Goal: Information Seeking & Learning: Find specific fact

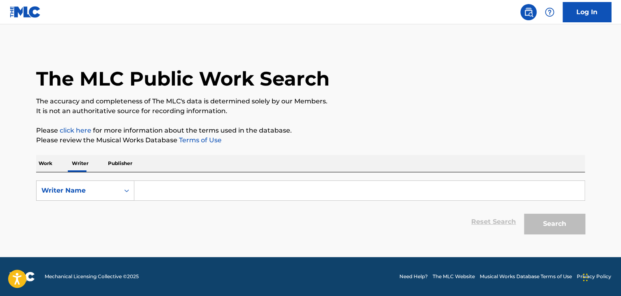
click at [160, 189] on input "Search Form" at bounding box center [359, 190] width 450 height 19
paste input "Marzenia Me"
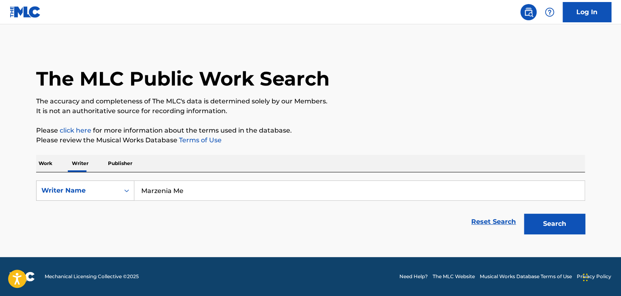
click at [354, 150] on div "The MLC Public Work Search The accuracy and completeness of The MLC's data is d…" at bounding box center [310, 142] width 568 height 194
click at [163, 182] on input "Marzenia Me" at bounding box center [359, 190] width 450 height 19
click at [185, 192] on input "Marzenia Me" at bounding box center [359, 190] width 450 height 19
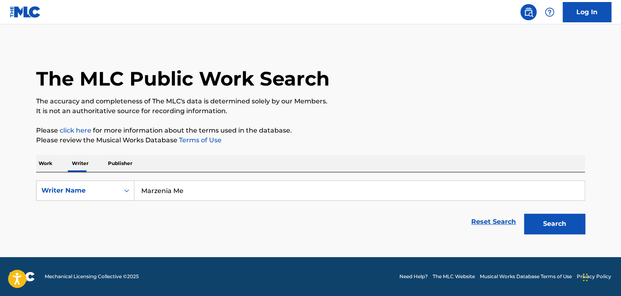
click at [185, 192] on input "Marzenia Me" at bounding box center [359, 190] width 450 height 19
paste input "[PERSON_NAME] [PERSON_NAME]"
drag, startPoint x: 206, startPoint y: 185, endPoint x: 456, endPoint y: 157, distance: 251.5
click at [401, 136] on div "The MLC Public Work Search The accuracy and completeness of The MLC's data is d…" at bounding box center [310, 142] width 568 height 194
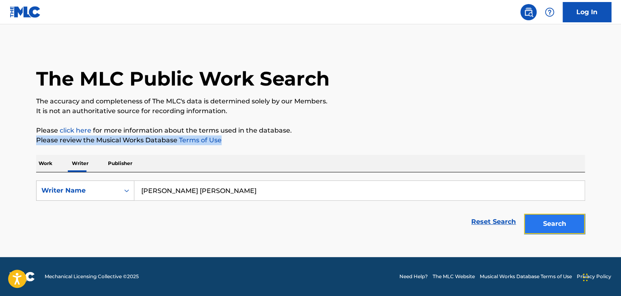
click at [535, 228] on button "Search" at bounding box center [554, 224] width 61 height 20
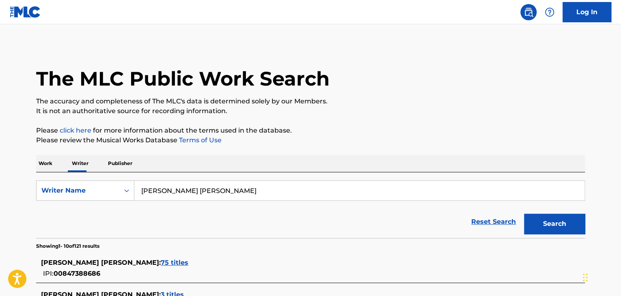
click at [182, 179] on div "SearchWithCriteriaf505d435-725b-4d9c-92a7-cc2323f2d887 Writer Name [PERSON_NAME…" at bounding box center [310, 205] width 549 height 66
click at [185, 188] on input "[PERSON_NAME] [PERSON_NAME]" at bounding box center [359, 190] width 450 height 19
paste input "[PERSON_NAME]"
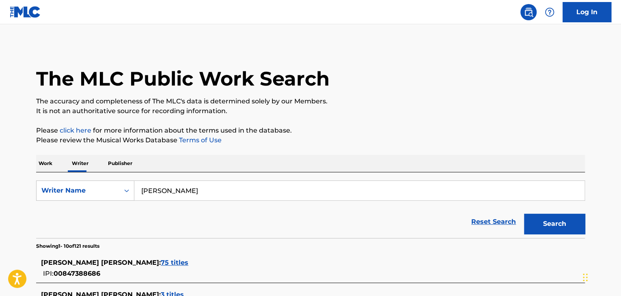
type input "[PERSON_NAME]"
click at [558, 222] on button "Search" at bounding box center [554, 224] width 61 height 20
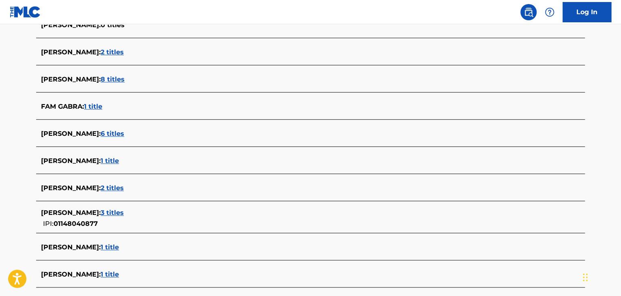
scroll to position [280, 0]
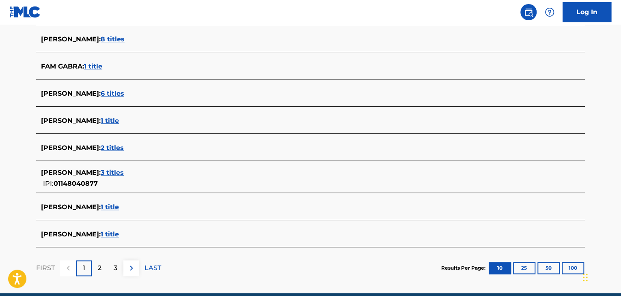
click at [109, 205] on span "1 title" at bounding box center [110, 207] width 18 height 8
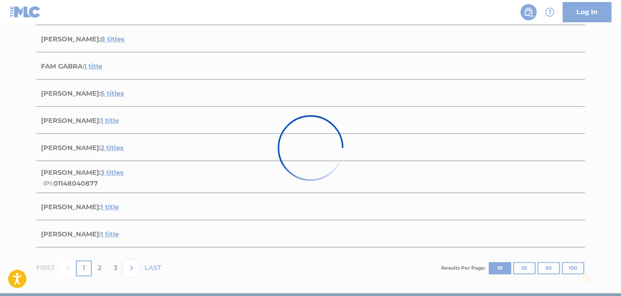
scroll to position [120, 0]
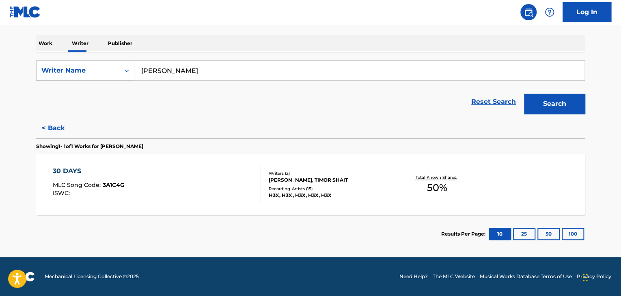
click at [231, 163] on div "30 DAYS MLC Song Code : 3A1C4G ISWC : Writers ( 2 ) [PERSON_NAME], TIMOR SHAIT …" at bounding box center [310, 184] width 549 height 61
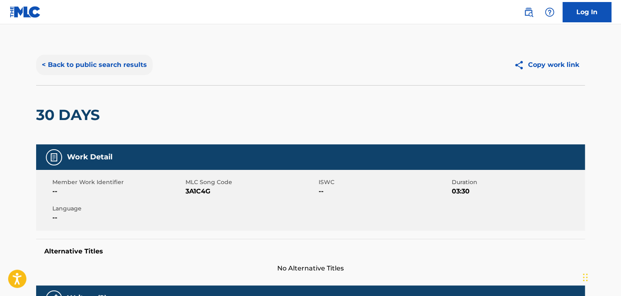
click at [105, 55] on button "< Back to public search results" at bounding box center [94, 65] width 116 height 20
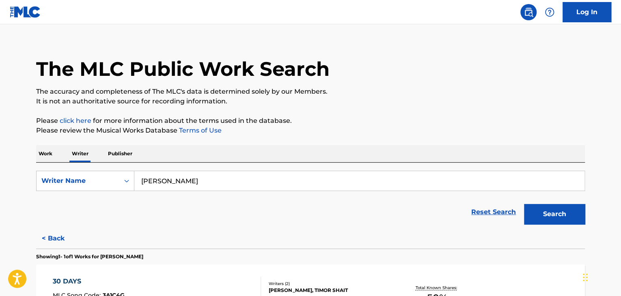
click at [177, 183] on input "[PERSON_NAME]" at bounding box center [359, 180] width 450 height 19
paste input "EBK Jaaybo"
type input "EBK Jaaybo"
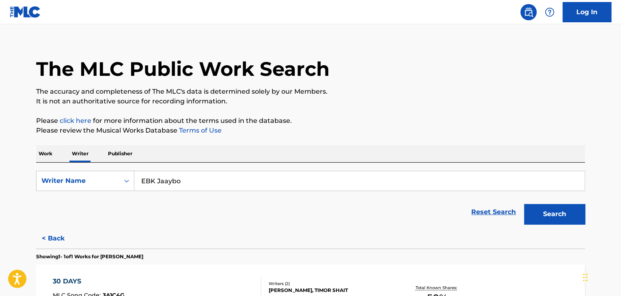
click at [312, 145] on div "Work Writer Publisher" at bounding box center [310, 153] width 549 height 17
click at [531, 215] on button "Search" at bounding box center [554, 214] width 61 height 20
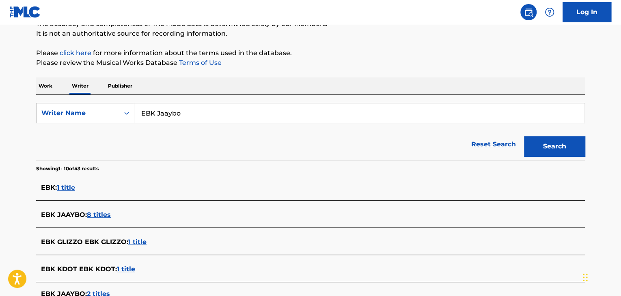
scroll to position [118, 0]
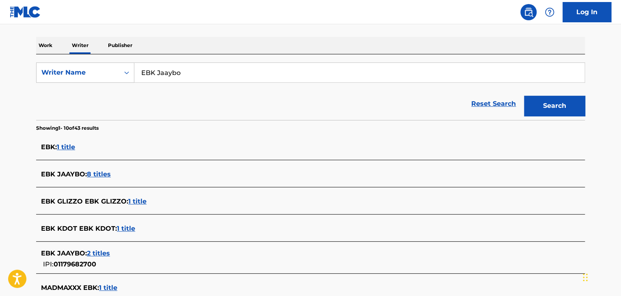
click at [101, 172] on span "8 titles" at bounding box center [99, 174] width 24 height 8
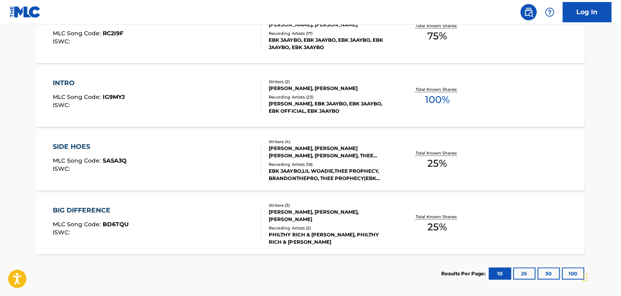
scroll to position [525, 0]
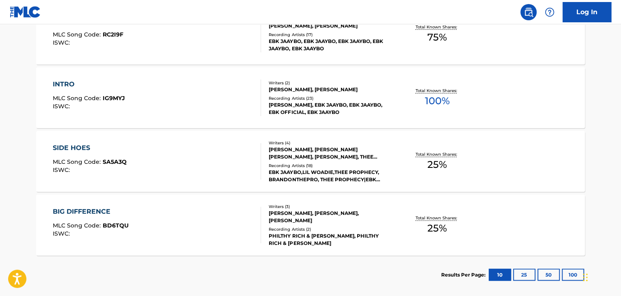
click at [248, 109] on div "INTRO MLC Song Code : IG9MYJ ISWC :" at bounding box center [157, 98] width 209 height 37
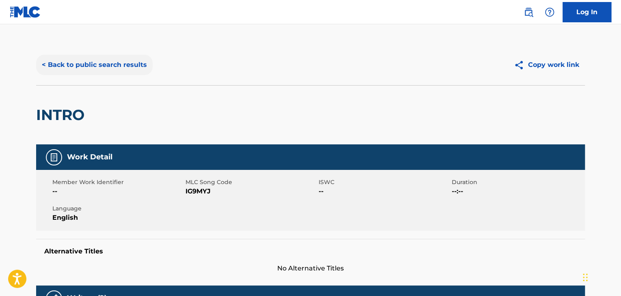
click at [119, 57] on button "< Back to public search results" at bounding box center [94, 65] width 116 height 20
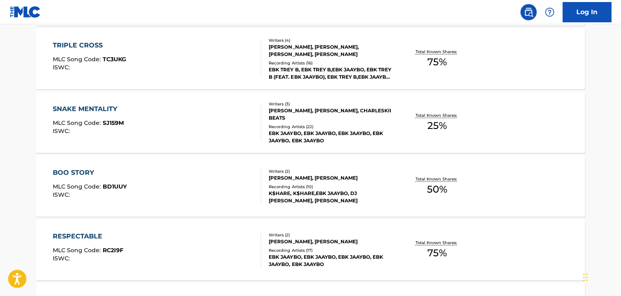
scroll to position [375, 0]
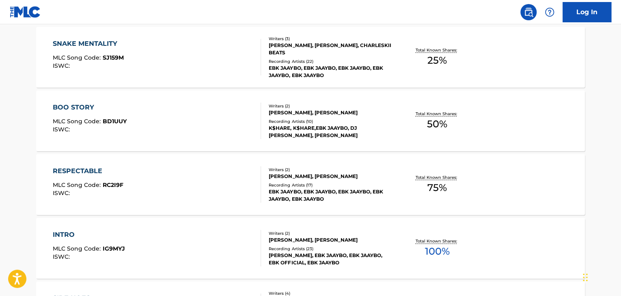
click at [224, 110] on div "BOO STORY MLC Song Code : BD1UUY ISWC :" at bounding box center [157, 121] width 209 height 37
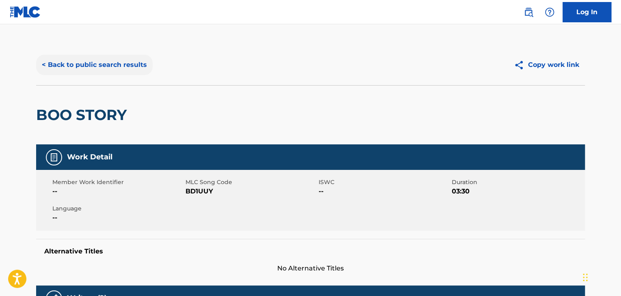
click at [101, 59] on button "< Back to public search results" at bounding box center [94, 65] width 116 height 20
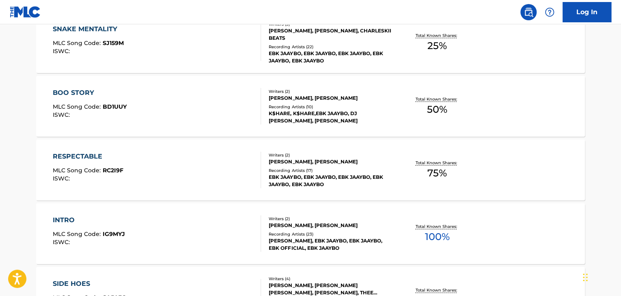
scroll to position [566, 0]
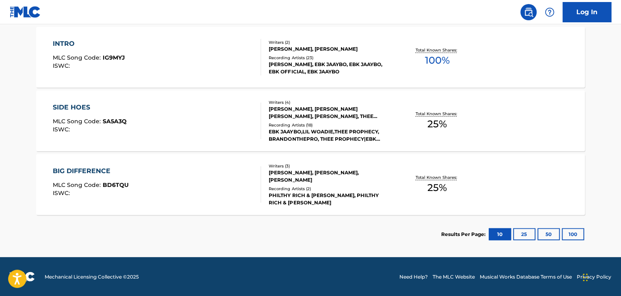
click at [249, 46] on div "INTRO MLC Song Code : IG9MYJ ISWC :" at bounding box center [157, 57] width 209 height 37
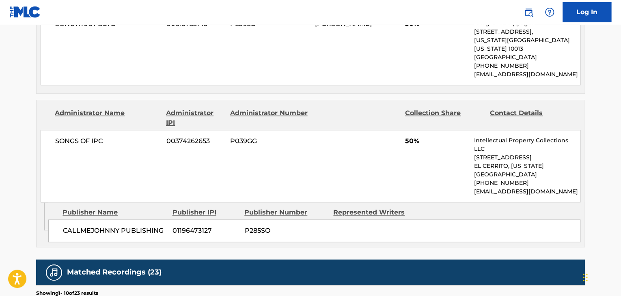
scroll to position [365, 0]
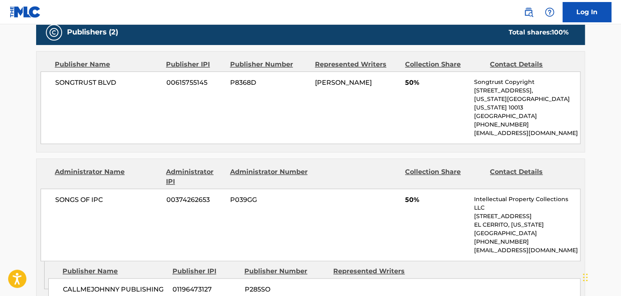
click at [83, 195] on span "SONGS OF IPC" at bounding box center [107, 200] width 105 height 10
copy div "SONGS OF IPC"
click at [180, 196] on div "SONGS OF IPC 00374262653 P039GG 50% Intellectual Property Collections LLC [STRE…" at bounding box center [311, 225] width 540 height 73
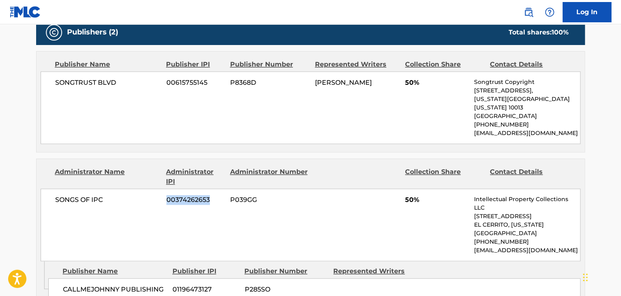
click at [180, 196] on div "SONGS OF IPC 00374262653 P039GG 50% Intellectual Property Collections LLC [STRE…" at bounding box center [311, 225] width 540 height 73
copy span "00374262653"
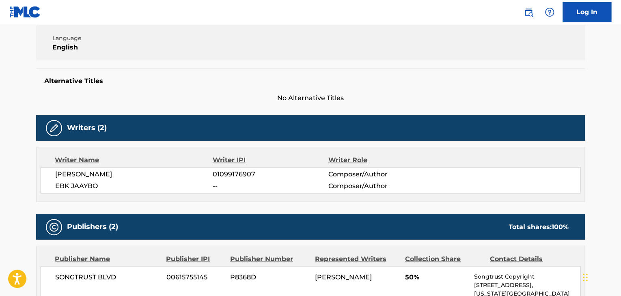
scroll to position [0, 0]
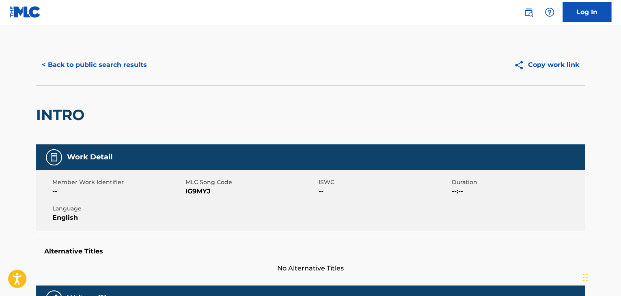
click at [198, 192] on span "IG9MYJ" at bounding box center [250, 192] width 131 height 10
copy span "IG9MYJ"
click at [119, 65] on button "< Back to public search results" at bounding box center [94, 65] width 116 height 20
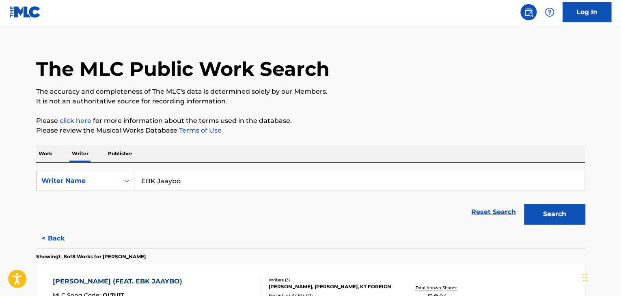
click at [41, 154] on p "Work" at bounding box center [45, 153] width 19 height 17
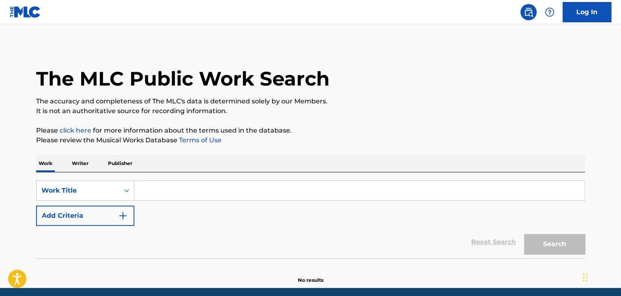
click at [180, 188] on input "Search Form" at bounding box center [359, 190] width 450 height 19
paste input "Harder"
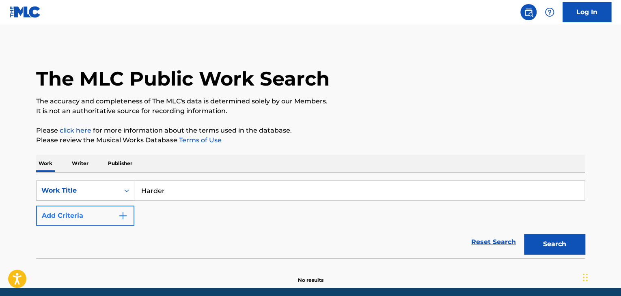
type input "Harder"
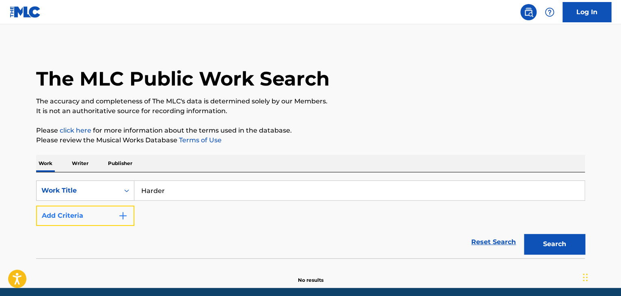
click at [104, 214] on button "Add Criteria" at bounding box center [85, 216] width 98 height 20
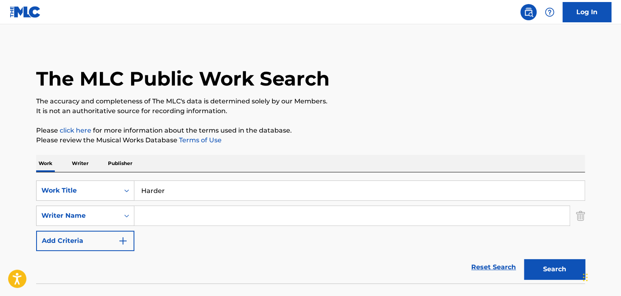
click at [180, 213] on input "Search Form" at bounding box center [351, 215] width 435 height 19
paste input "[PERSON_NAME] Willows"
type input "[PERSON_NAME] Willows"
click at [539, 269] on button "Search" at bounding box center [554, 269] width 61 height 20
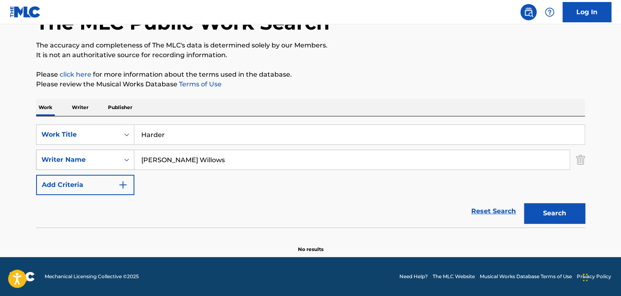
scroll to position [56, 0]
click at [78, 108] on p "Writer" at bounding box center [80, 107] width 22 height 17
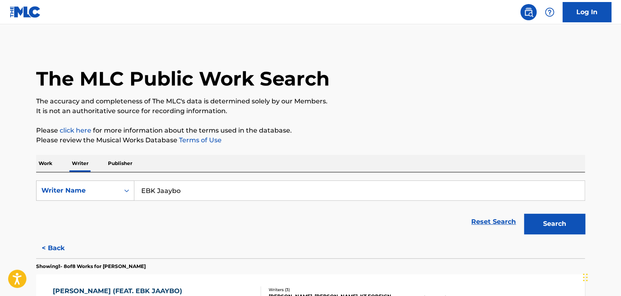
click at [200, 185] on input "EBK Jaaybo" at bounding box center [359, 190] width 450 height 19
paste input "[PERSON_NAME] Willows"
type input "[PERSON_NAME] Willows"
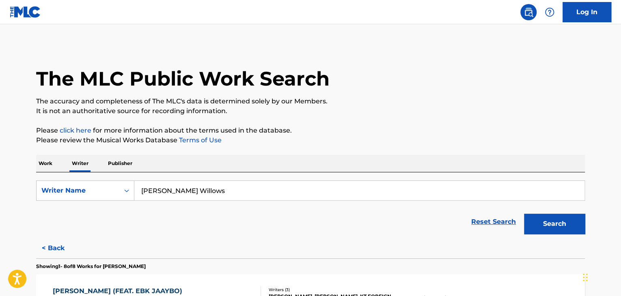
click at [536, 223] on button "Search" at bounding box center [554, 224] width 61 height 20
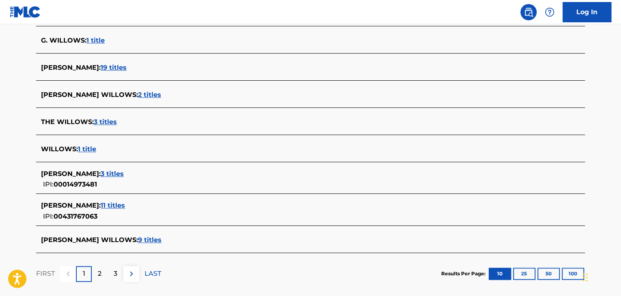
scroll to position [325, 0]
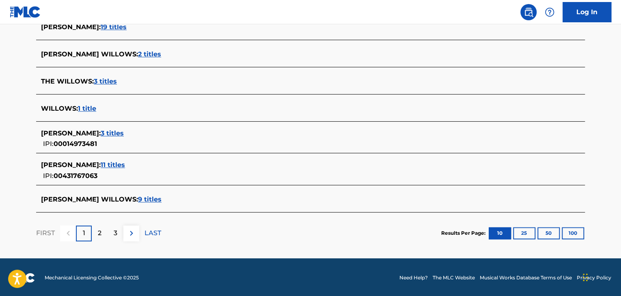
click at [136, 194] on div "[PERSON_NAME] WILLOWS : 9 titles" at bounding box center [310, 200] width 549 height 19
click at [138, 197] on span "9 titles" at bounding box center [150, 200] width 24 height 8
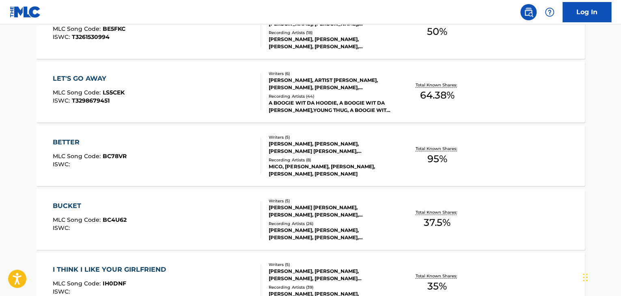
scroll to position [265, 0]
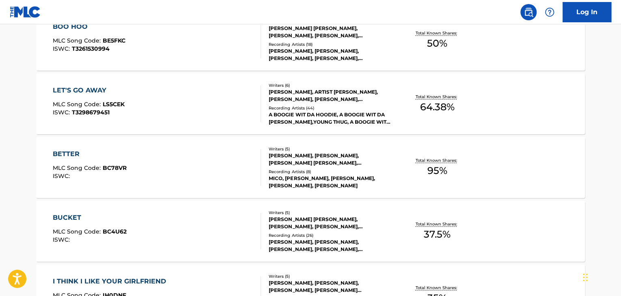
click at [405, 174] on div "Total Known Shares: 95 %" at bounding box center [436, 167] width 91 height 25
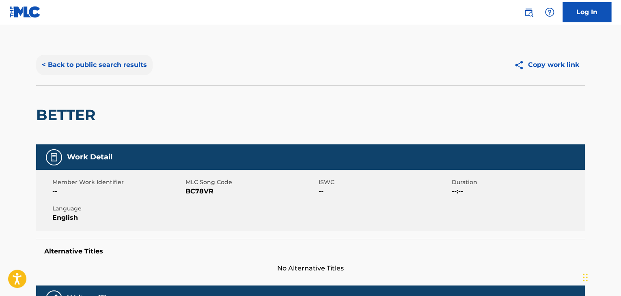
click at [105, 67] on button "< Back to public search results" at bounding box center [94, 65] width 116 height 20
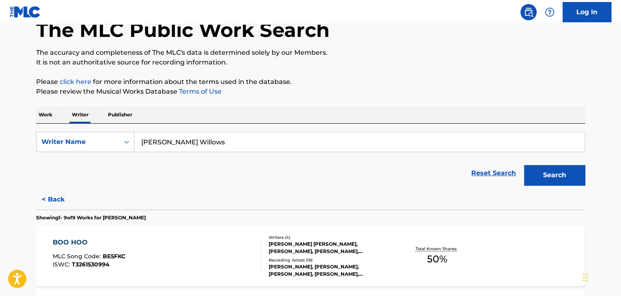
scroll to position [213, 0]
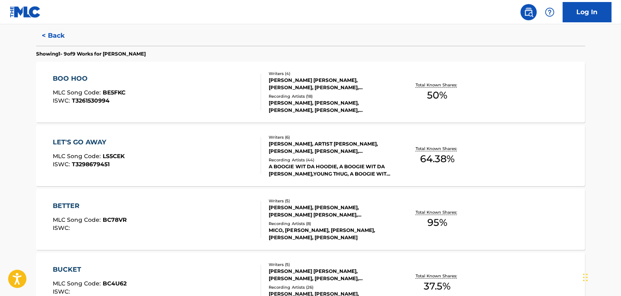
click at [253, 85] on div "BOO HOO MLC Song Code : BE5FKC ISWC : T3261530994" at bounding box center [157, 92] width 209 height 37
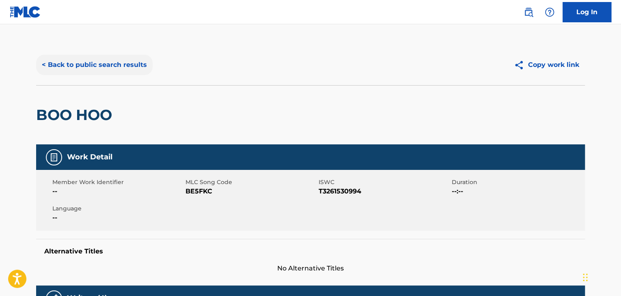
click at [128, 69] on button "< Back to public search results" at bounding box center [94, 65] width 116 height 20
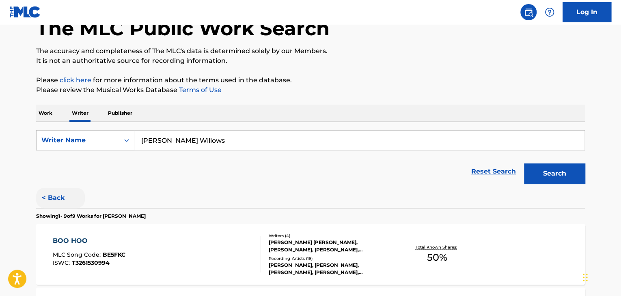
click at [52, 194] on button "< Back" at bounding box center [60, 198] width 49 height 20
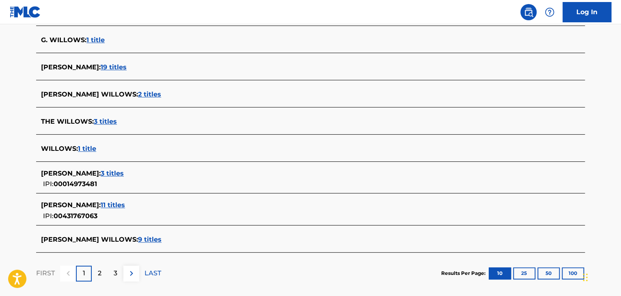
scroll to position [244, 0]
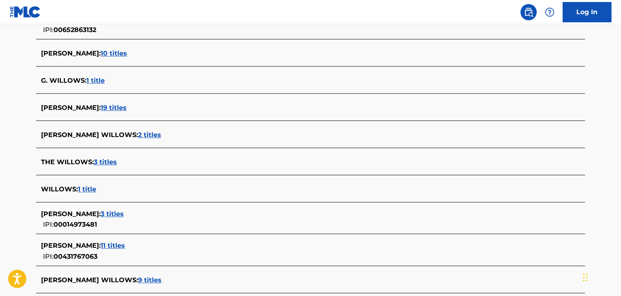
click at [102, 104] on span "19 titles" at bounding box center [114, 108] width 26 height 8
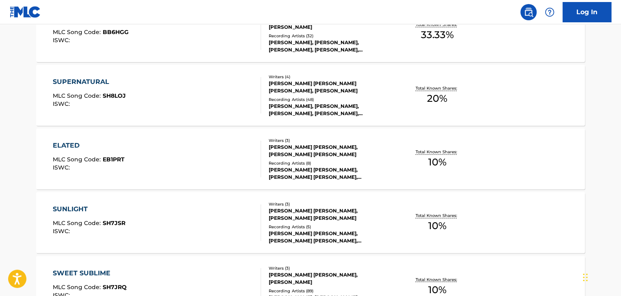
scroll to position [697, 0]
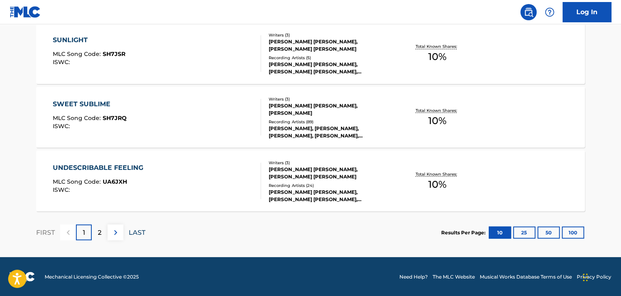
click at [139, 233] on p "LAST" at bounding box center [137, 233] width 17 height 10
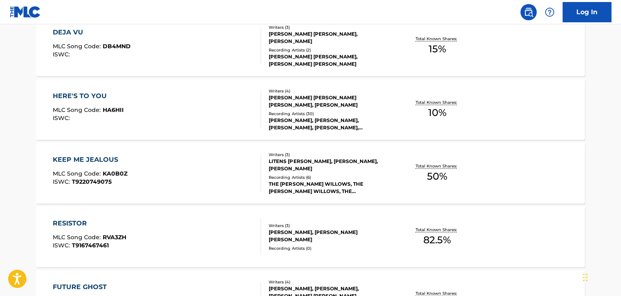
scroll to position [349, 0]
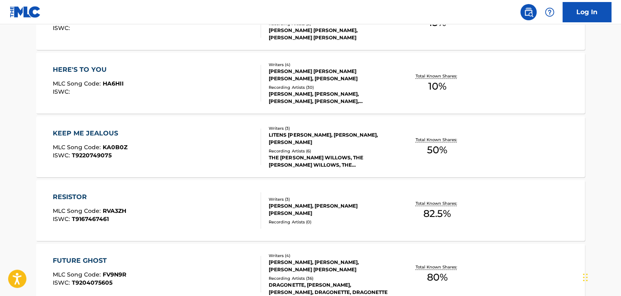
click at [400, 222] on div "Total Known Shares: 82.5 %" at bounding box center [436, 210] width 91 height 25
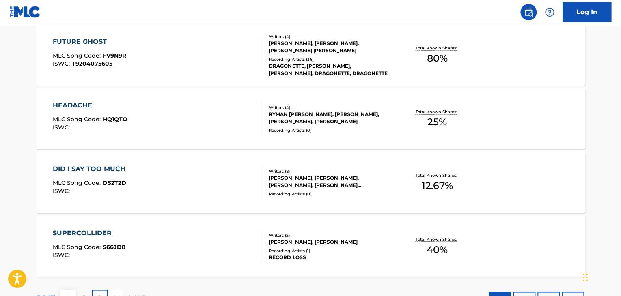
scroll to position [618, 0]
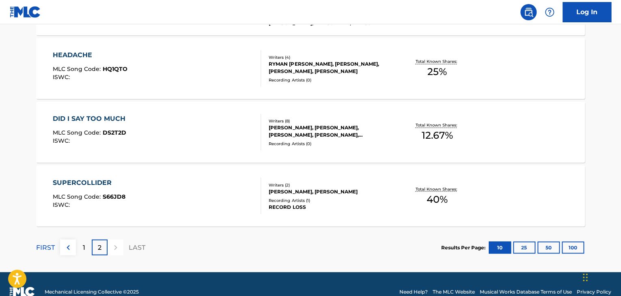
click at [358, 195] on div "Writers ( 2 ) [PERSON_NAME], [PERSON_NAME] Recording Artists ( 1 ) RECORD LOSS" at bounding box center [326, 196] width 130 height 29
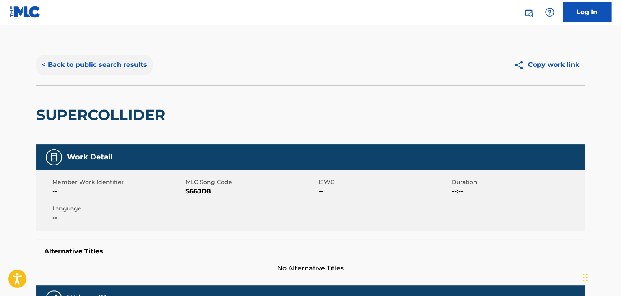
click at [109, 59] on button "< Back to public search results" at bounding box center [94, 65] width 116 height 20
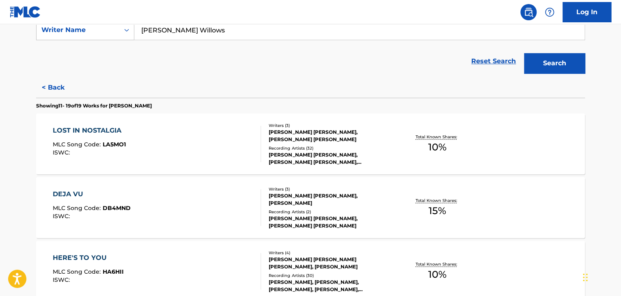
scroll to position [172, 0]
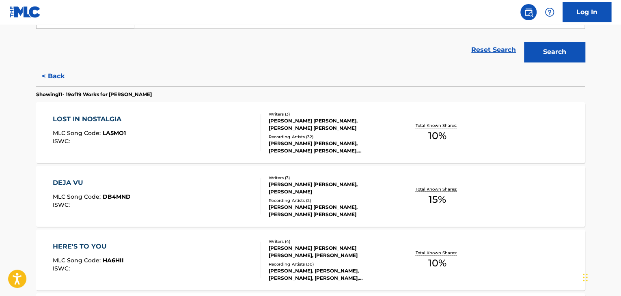
click at [386, 145] on div "[PERSON_NAME] [PERSON_NAME], [PERSON_NAME] [PERSON_NAME], [PERSON_NAME] [PERSON…" at bounding box center [330, 147] width 123 height 15
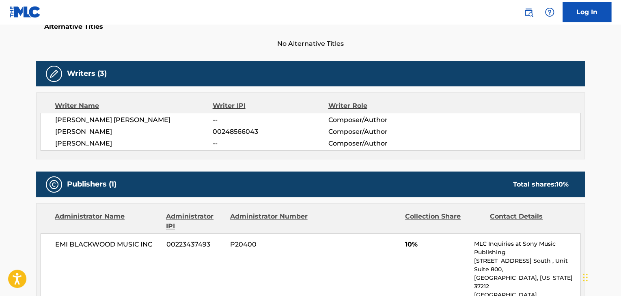
scroll to position [62, 0]
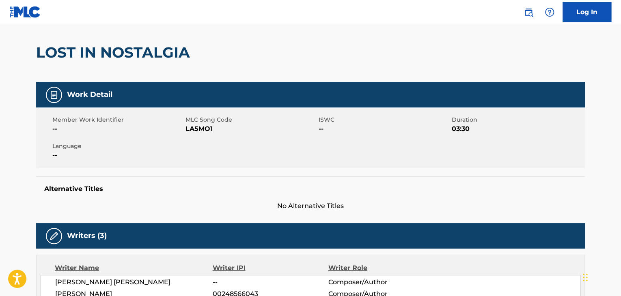
click at [198, 130] on span "LA5MO1" at bounding box center [250, 129] width 131 height 10
copy span "LA5MO1"
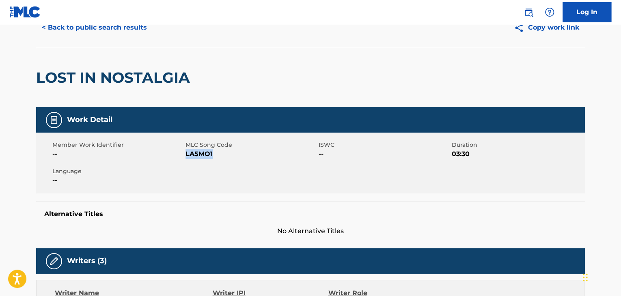
scroll to position [0, 0]
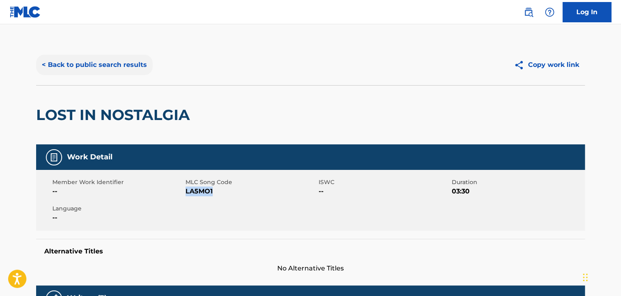
click at [118, 69] on button "< Back to public search results" at bounding box center [94, 65] width 116 height 20
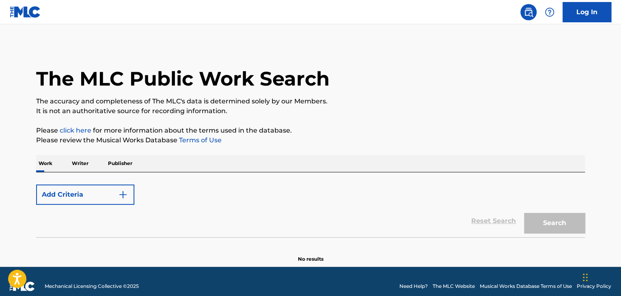
scroll to position [10, 0]
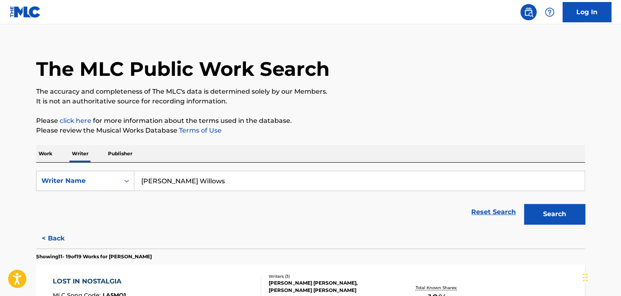
click at [201, 190] on input "[PERSON_NAME] Willows" at bounding box center [359, 180] width 450 height 19
paste input "Tasmin [PERSON_NAME]"
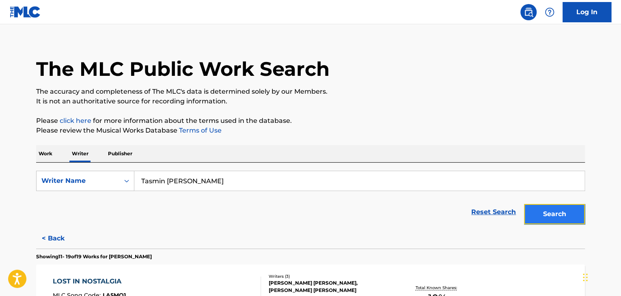
click at [538, 207] on button "Search" at bounding box center [554, 214] width 61 height 20
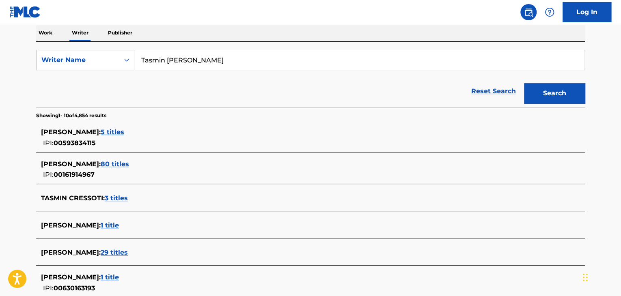
scroll to position [77, 0]
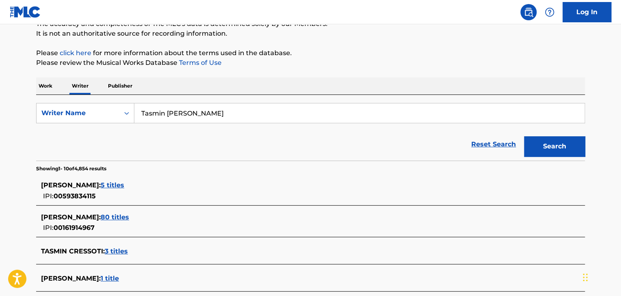
click at [147, 116] on input "Tasmin [PERSON_NAME]" at bounding box center [359, 112] width 450 height 19
click at [149, 117] on input "Tasmin [PERSON_NAME]" at bounding box center [359, 112] width 450 height 19
drag, startPoint x: 140, startPoint y: 113, endPoint x: 185, endPoint y: 112, distance: 45.0
click at [185, 112] on input "Tasmin [PERSON_NAME]" at bounding box center [359, 112] width 450 height 19
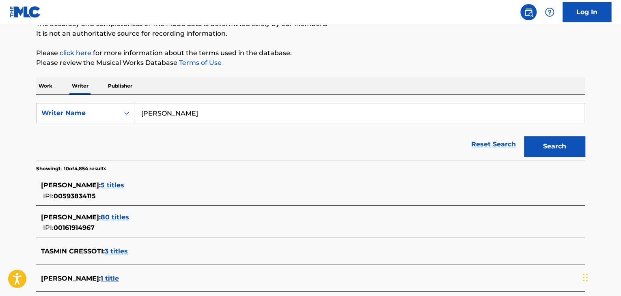
click at [201, 114] on input "[PERSON_NAME]" at bounding box center [359, 112] width 450 height 19
paste input "Tasmin"
click at [173, 110] on input "stephensTasmin" at bounding box center [359, 112] width 450 height 19
click at [528, 142] on button "Search" at bounding box center [554, 146] width 61 height 20
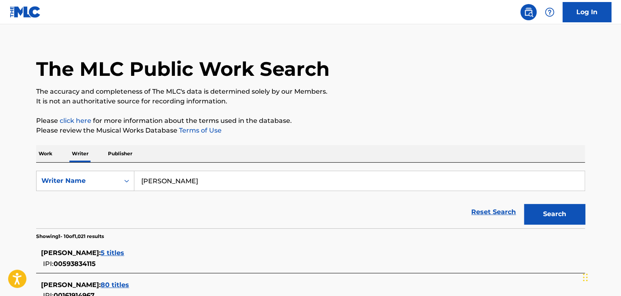
scroll to position [0, 0]
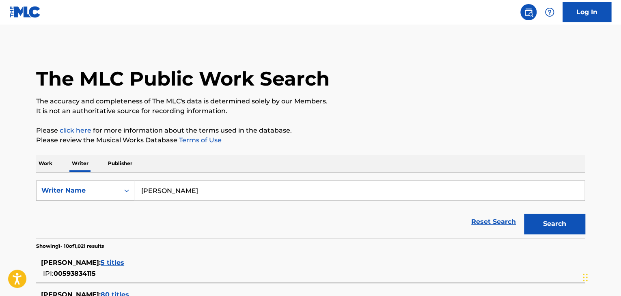
click at [167, 190] on input "[PERSON_NAME]" at bounding box center [359, 190] width 450 height 19
click at [172, 188] on input "[PERSON_NAME]" at bounding box center [359, 190] width 450 height 19
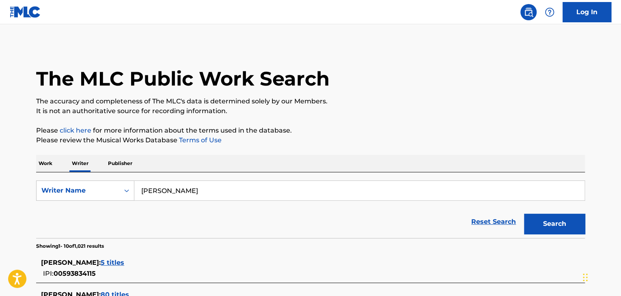
click at [172, 188] on input "[PERSON_NAME]" at bounding box center [359, 190] width 450 height 19
paste input "[PERSON_NAME]"
type input "[PERSON_NAME]"
click at [297, 159] on div "Work Writer Publisher" at bounding box center [310, 163] width 549 height 17
click at [538, 225] on button "Search" at bounding box center [554, 224] width 61 height 20
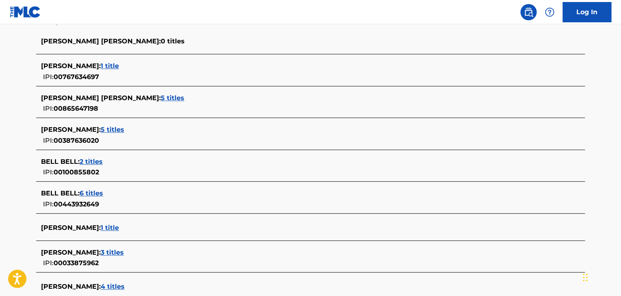
scroll to position [243, 0]
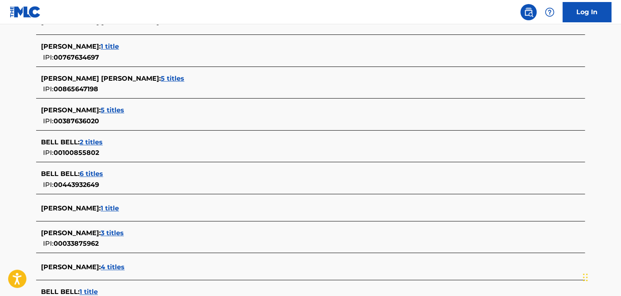
click at [101, 45] on span "1 title" at bounding box center [110, 47] width 18 height 8
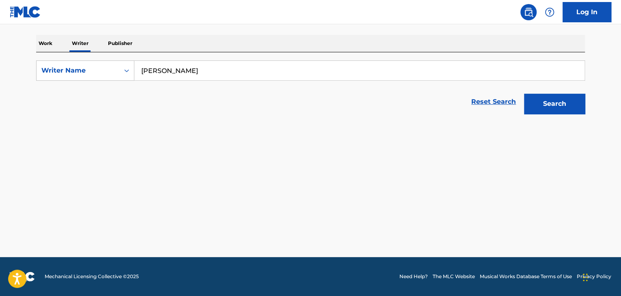
scroll to position [120, 0]
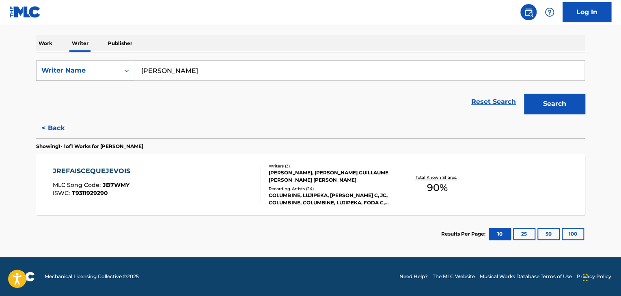
click at [241, 181] on div "JREFAISCEQUEJEVOIS MLC Song Code : JB7WMY ISWC : T9311929290" at bounding box center [157, 184] width 209 height 37
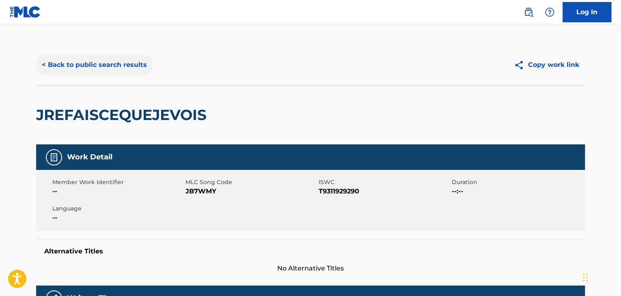
click at [87, 67] on button "< Back to public search results" at bounding box center [94, 65] width 116 height 20
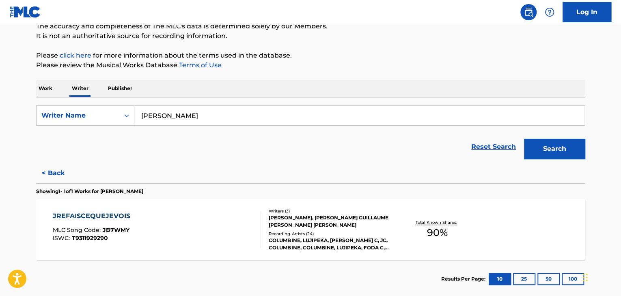
scroll to position [120, 0]
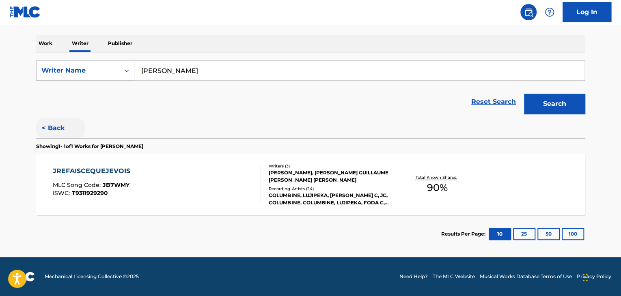
click at [60, 129] on button "< Back" at bounding box center [60, 128] width 49 height 20
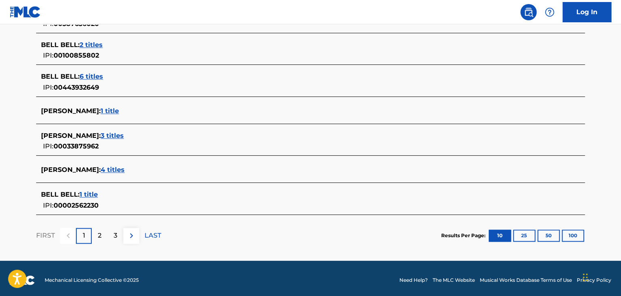
scroll to position [344, 0]
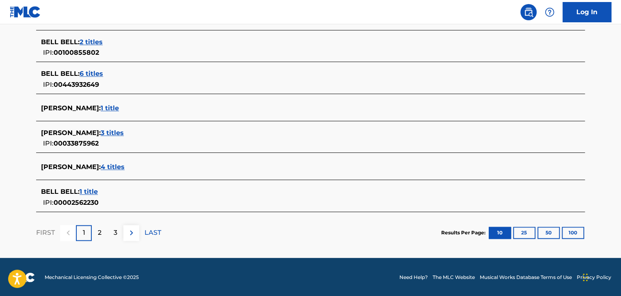
click at [107, 129] on span "3 titles" at bounding box center [112, 133] width 23 height 8
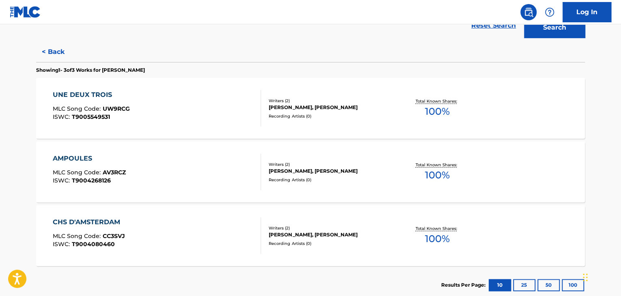
scroll to position [166, 0]
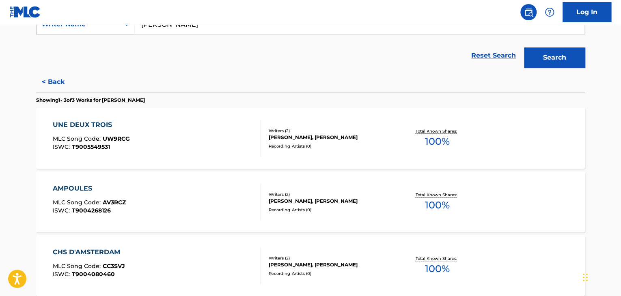
click at [226, 132] on div "UNE DEUX TROIS MLC Song Code : UW9RCG ISWC : T9005549531" at bounding box center [157, 138] width 209 height 37
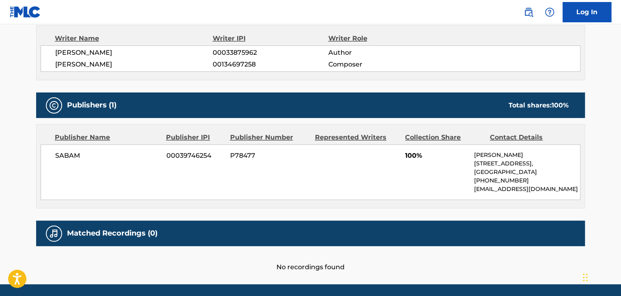
scroll to position [278, 0]
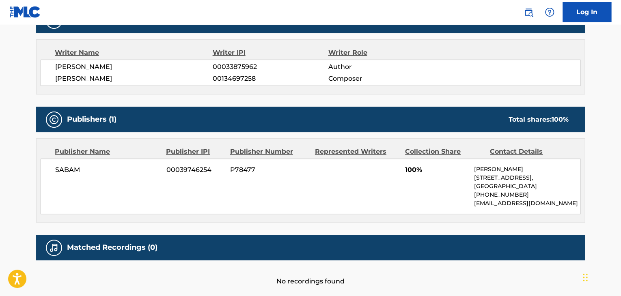
click at [96, 64] on span "[PERSON_NAME]" at bounding box center [133, 67] width 157 height 10
copy div "[PERSON_NAME]"
click at [223, 67] on span "00033875962" at bounding box center [270, 67] width 115 height 10
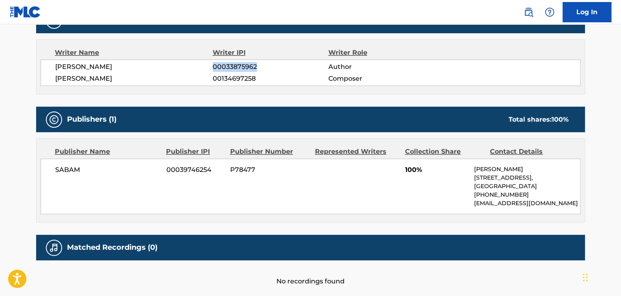
click at [223, 67] on span "00033875962" at bounding box center [270, 67] width 115 height 10
copy span "00033875962"
click at [62, 168] on span "SABAM" at bounding box center [107, 170] width 105 height 10
copy span "SABAM"
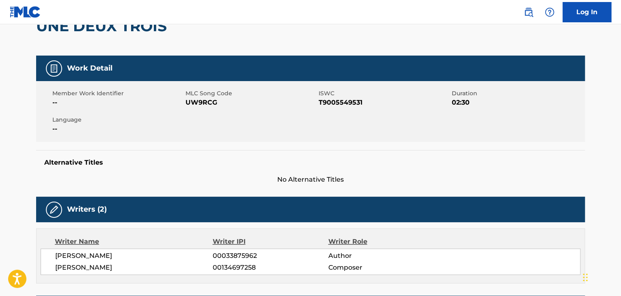
scroll to position [34, 0]
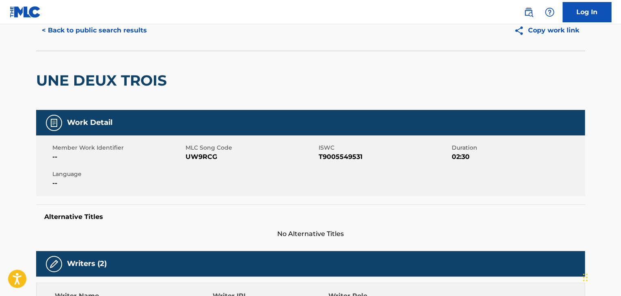
click at [202, 154] on span "UW9RCG" at bounding box center [250, 157] width 131 height 10
copy span "UW9RCG"
click at [214, 46] on div "< Back to public search results Copy work link" at bounding box center [310, 30] width 549 height 41
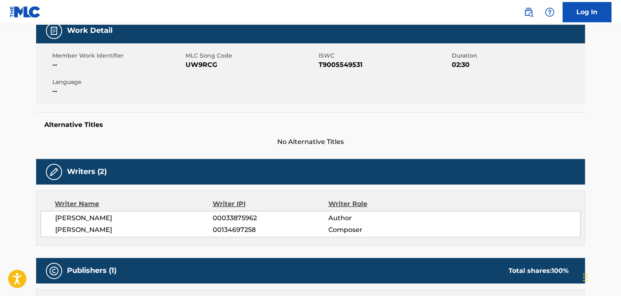
scroll to position [156, 0]
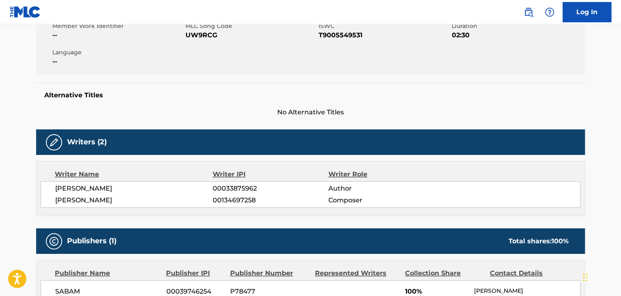
click at [89, 189] on span "[PERSON_NAME]" at bounding box center [133, 189] width 157 height 10
click at [226, 109] on span "No Alternative Titles" at bounding box center [310, 113] width 549 height 10
click at [201, 32] on span "UW9RCG" at bounding box center [250, 35] width 131 height 10
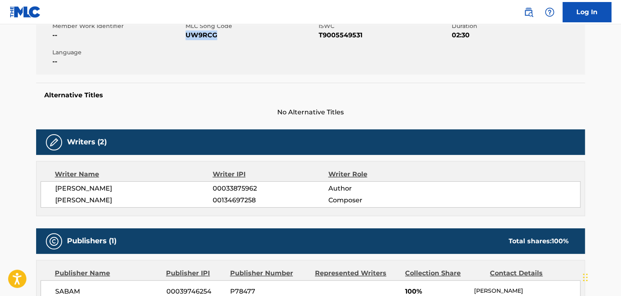
copy span "UW9RCG"
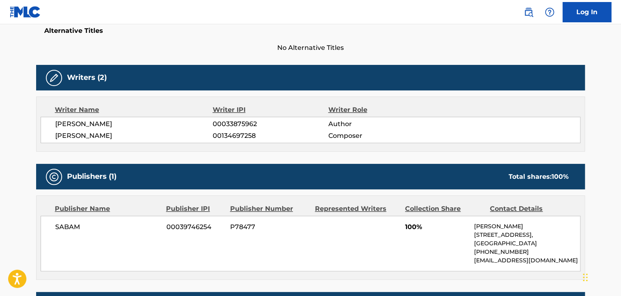
scroll to position [278, 0]
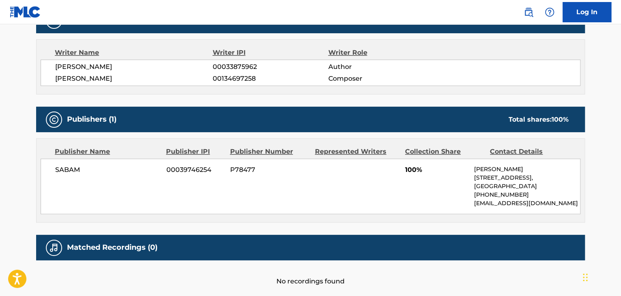
click at [179, 168] on span "00039746254" at bounding box center [195, 170] width 58 height 10
copy span "00039746254"
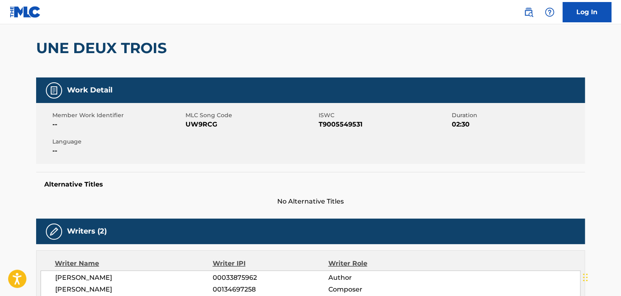
scroll to position [0, 0]
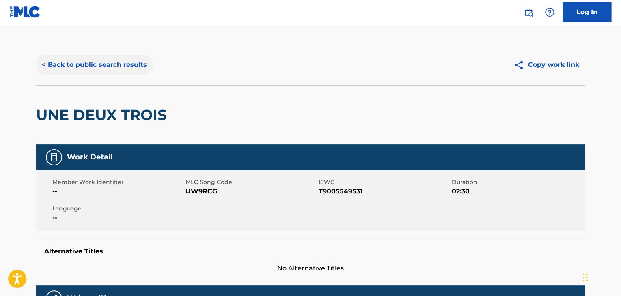
click at [96, 71] on button "< Back to public search results" at bounding box center [94, 65] width 116 height 20
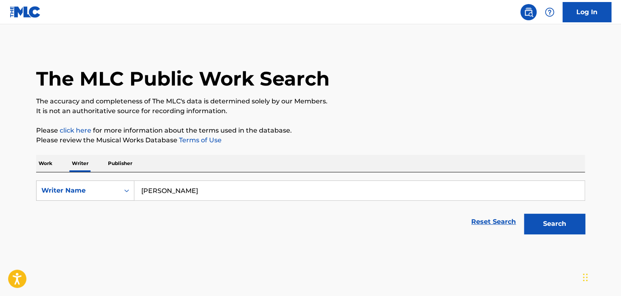
scroll to position [10, 0]
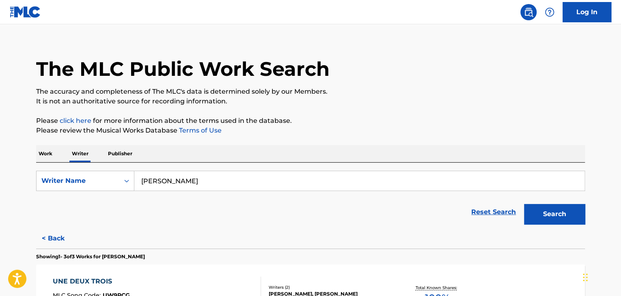
click at [170, 176] on input "[PERSON_NAME]" at bounding box center [359, 180] width 450 height 19
paste input "[PERSON_NAME]"
type input "[PERSON_NAME]"
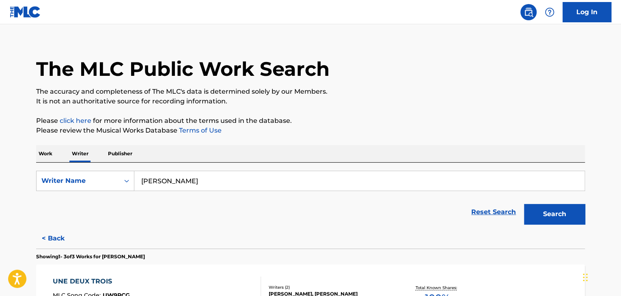
click at [299, 146] on div "Work Writer Publisher" at bounding box center [310, 153] width 549 height 17
click at [537, 211] on button "Search" at bounding box center [554, 214] width 61 height 20
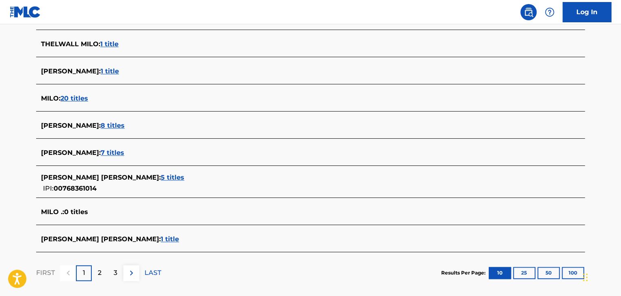
scroll to position [316, 0]
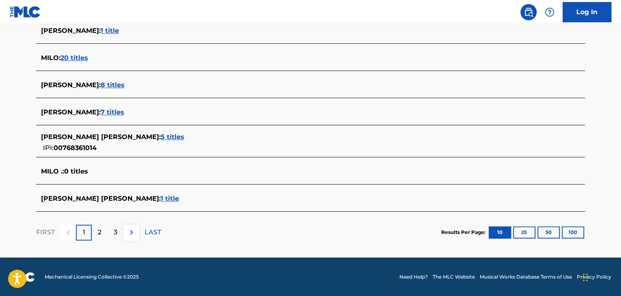
click at [161, 136] on span "5 titles" at bounding box center [173, 137] width 24 height 8
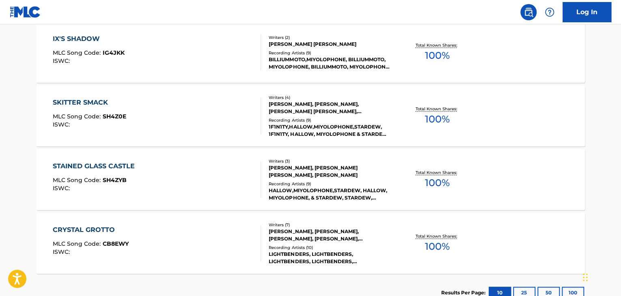
click at [215, 172] on div "STAINED GLASS CASTLE MLC Song Code : SH4ZYB ISWC :" at bounding box center [157, 179] width 209 height 37
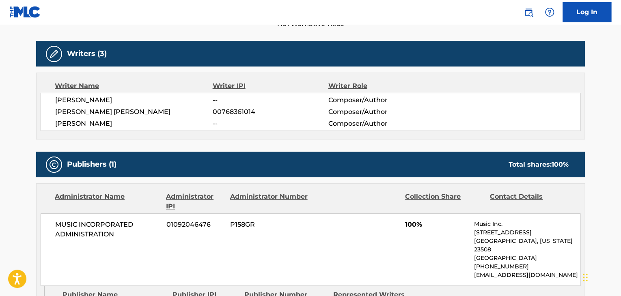
scroll to position [284, 0]
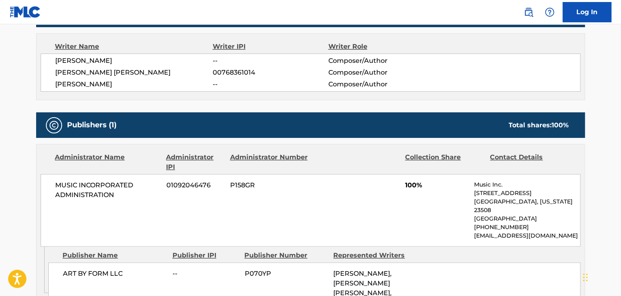
click at [112, 77] on div "[PERSON_NAME] -- Composer/Author [PERSON_NAME] [PERSON_NAME] 00768361014 Compos…" at bounding box center [311, 73] width 540 height 38
click at [214, 74] on span "00768361014" at bounding box center [270, 73] width 115 height 10
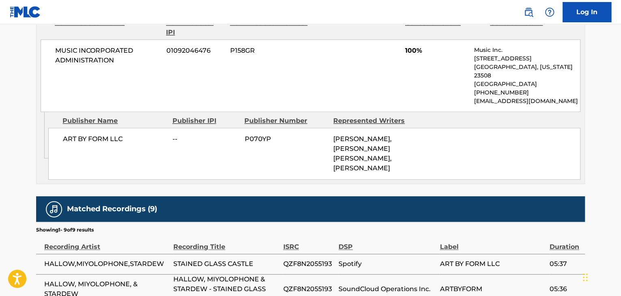
scroll to position [365, 0]
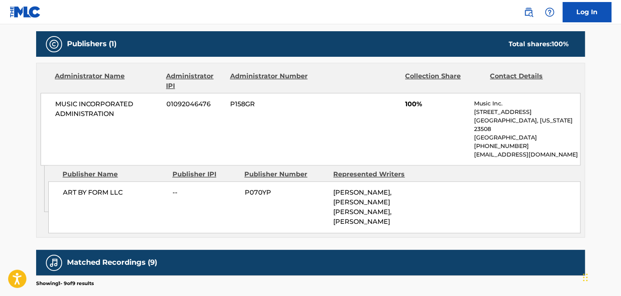
click at [86, 102] on span "MUSIC INCORPORATED ADMINISTRATION" at bounding box center [107, 108] width 105 height 19
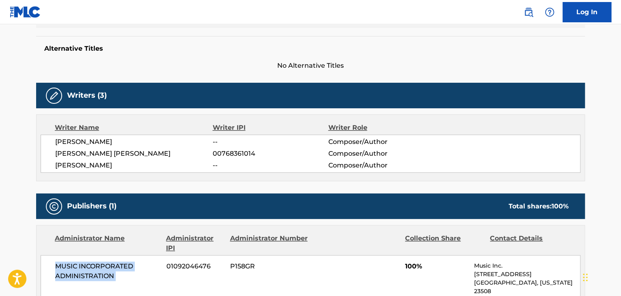
scroll to position [122, 0]
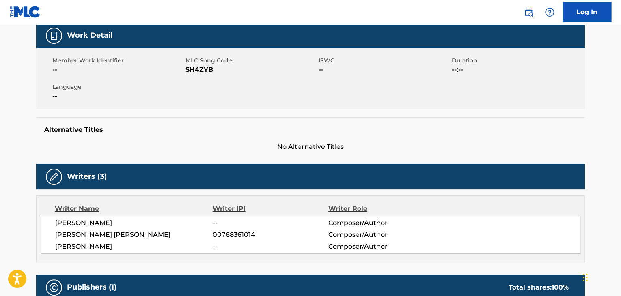
click at [211, 73] on span "SH4ZYB" at bounding box center [250, 70] width 131 height 10
drag, startPoint x: 211, startPoint y: 72, endPoint x: 192, endPoint y: 68, distance: 19.6
click at [192, 68] on span "SH4ZYB" at bounding box center [250, 70] width 131 height 10
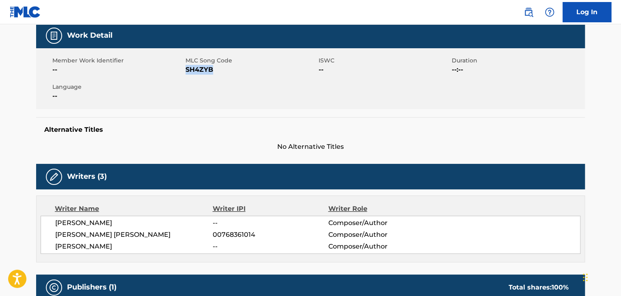
scroll to position [0, 0]
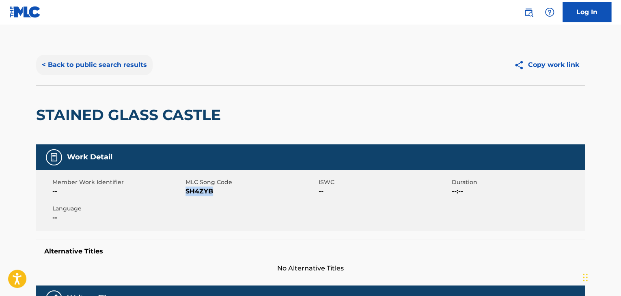
click at [84, 67] on button "< Back to public search results" at bounding box center [94, 65] width 116 height 20
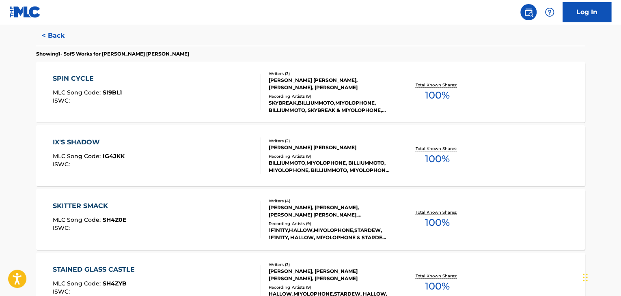
scroll to position [131, 0]
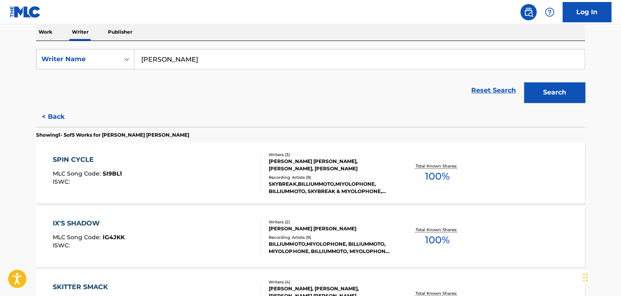
click at [172, 62] on input "[PERSON_NAME]" at bounding box center [359, 59] width 450 height 19
paste input "Will Stetson"
type input "Will Stetson"
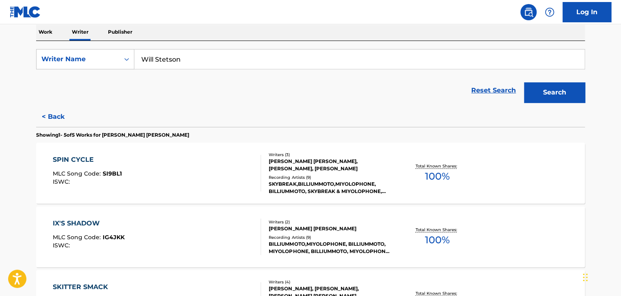
drag, startPoint x: 102, startPoint y: 101, endPoint x: 156, endPoint y: 108, distance: 54.4
click at [102, 101] on div "Reset Search Search" at bounding box center [310, 90] width 549 height 32
click at [532, 95] on button "Search" at bounding box center [554, 92] width 61 height 20
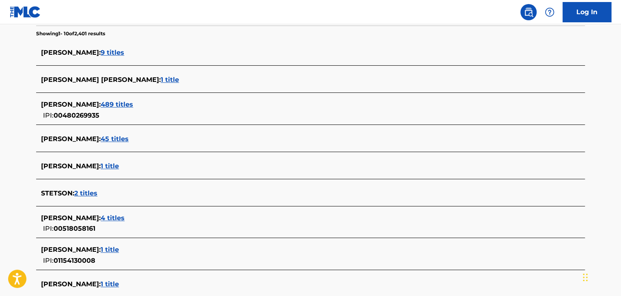
scroll to position [294, 0]
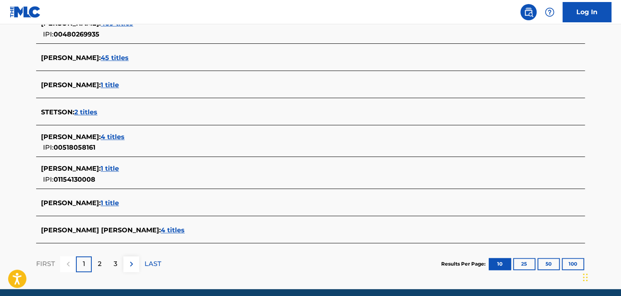
click at [114, 202] on span "1 title" at bounding box center [110, 203] width 18 height 8
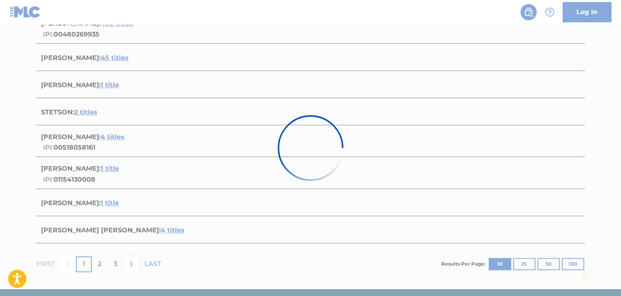
scroll to position [120, 0]
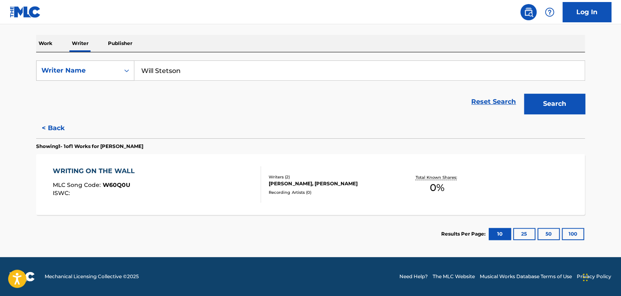
click at [219, 179] on div "WRITING ON THE WALL MLC Song Code : W60Q0U ISWC :" at bounding box center [157, 184] width 209 height 37
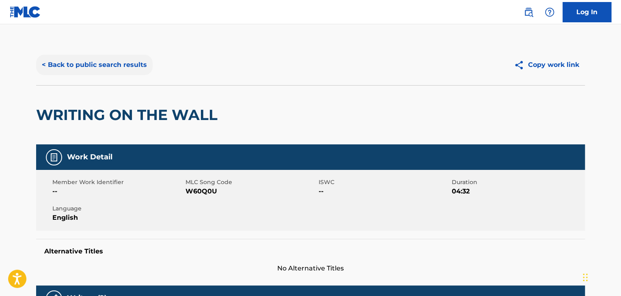
click at [109, 73] on button "< Back to public search results" at bounding box center [94, 65] width 116 height 20
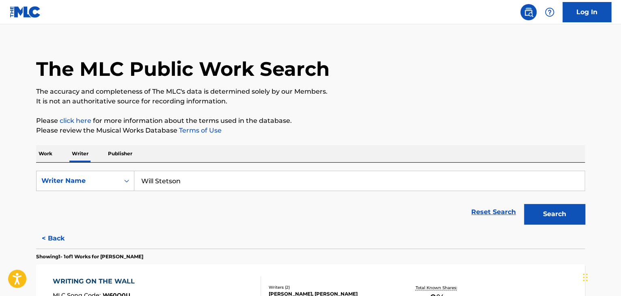
click at [177, 183] on input "Will Stetson" at bounding box center [359, 180] width 450 height 19
paste input "[PERSON_NAME]"
type input "[PERSON_NAME]"
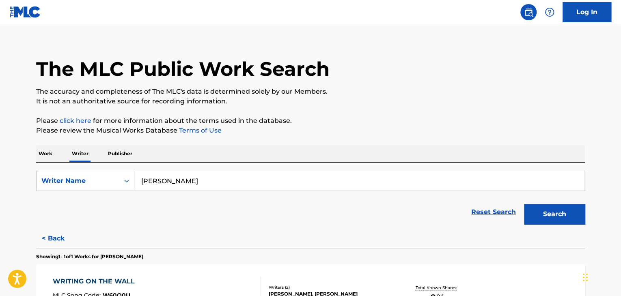
click at [298, 133] on p "Please review the Musical Works Database Terms of Use" at bounding box center [310, 131] width 549 height 10
click at [542, 205] on button "Search" at bounding box center [554, 214] width 61 height 20
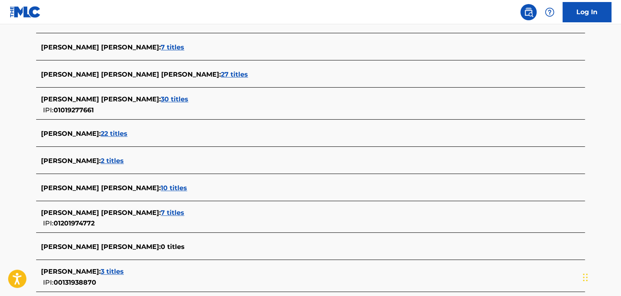
scroll to position [244, 0]
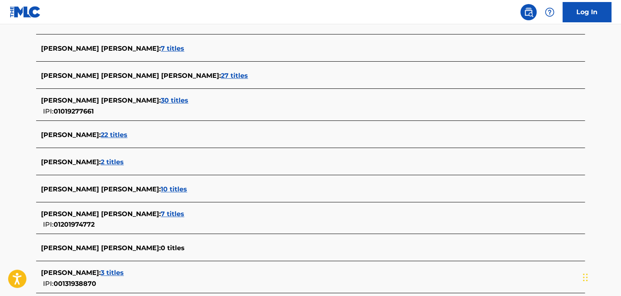
click at [161, 101] on span "30 titles" at bounding box center [175, 101] width 28 height 8
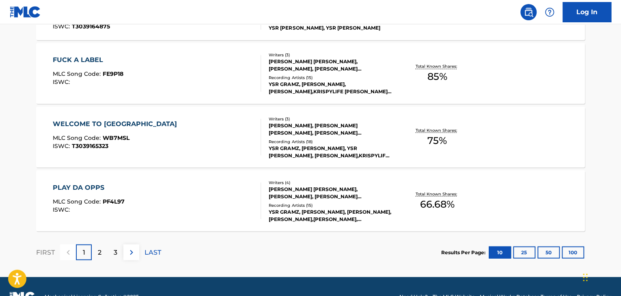
scroll to position [697, 0]
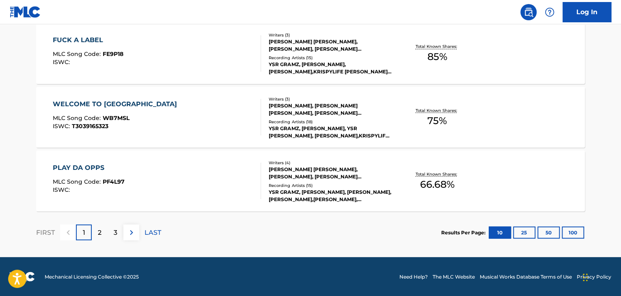
click at [200, 106] on div "WELCOME TO LEBEAU CITY MLC Song Code : WB7MSL ISWC : T3039165323" at bounding box center [157, 117] width 209 height 37
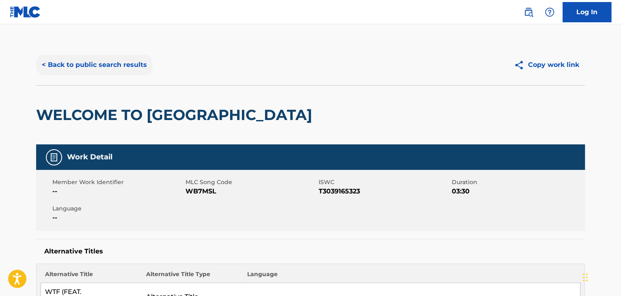
click at [104, 66] on button "< Back to public search results" at bounding box center [94, 65] width 116 height 20
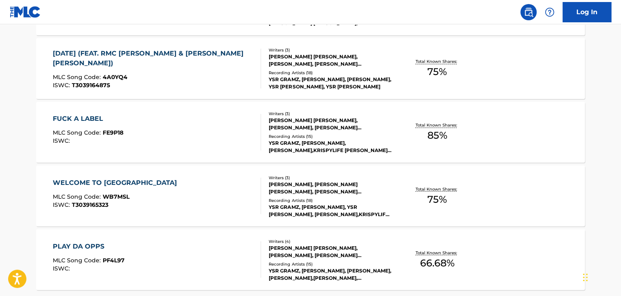
scroll to position [697, 0]
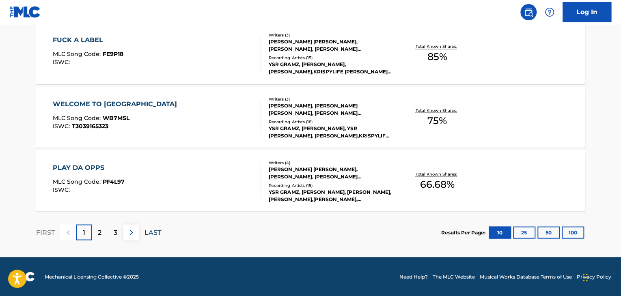
click at [149, 234] on p "LAST" at bounding box center [152, 233] width 17 height 10
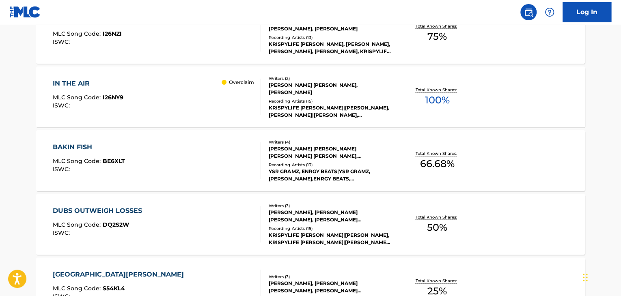
scroll to position [372, 0]
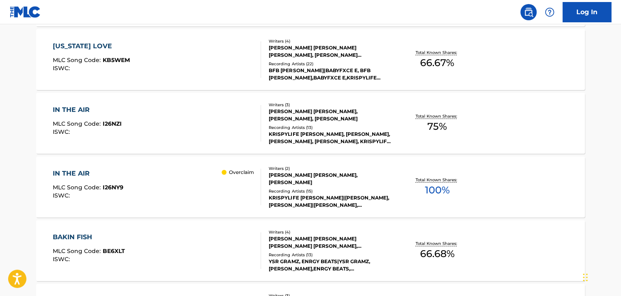
click at [369, 188] on div "Recording Artists ( 15 )" at bounding box center [330, 191] width 123 height 6
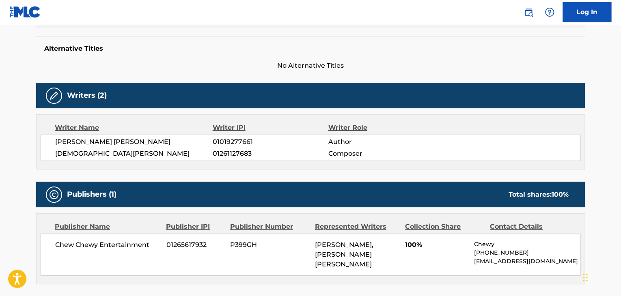
scroll to position [284, 0]
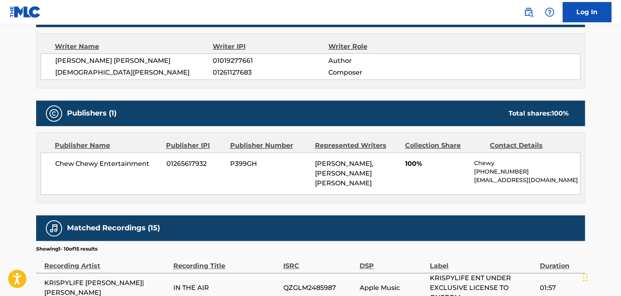
click at [142, 62] on span "[PERSON_NAME] [PERSON_NAME]" at bounding box center [133, 61] width 157 height 10
click at [250, 56] on span "01019277661" at bounding box center [270, 61] width 115 height 10
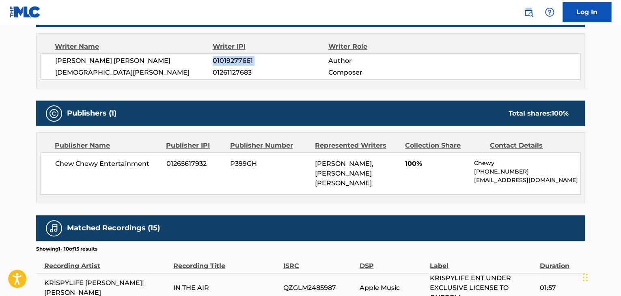
click at [250, 56] on span "01019277661" at bounding box center [270, 61] width 115 height 10
click at [116, 166] on span "Chew Chewy Entertainment" at bounding box center [107, 164] width 105 height 10
click at [182, 162] on span "01265617932" at bounding box center [195, 164] width 58 height 10
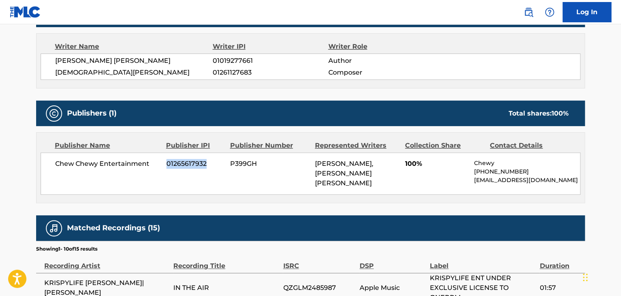
click at [182, 162] on span "01265617932" at bounding box center [195, 164] width 58 height 10
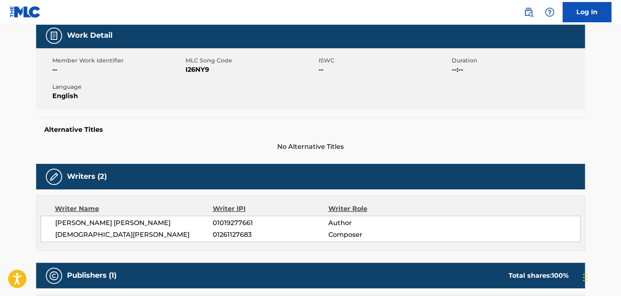
scroll to position [41, 0]
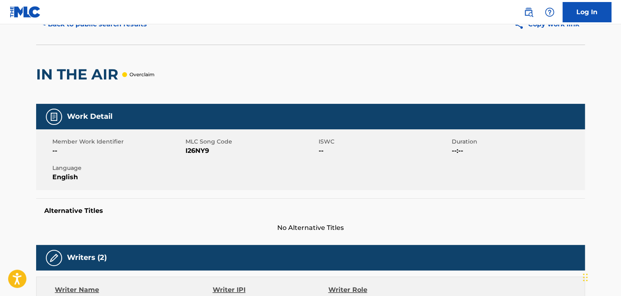
click at [198, 150] on span "I26NY9" at bounding box center [250, 151] width 131 height 10
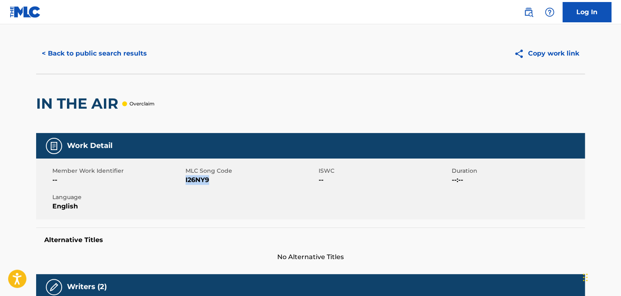
scroll to position [0, 0]
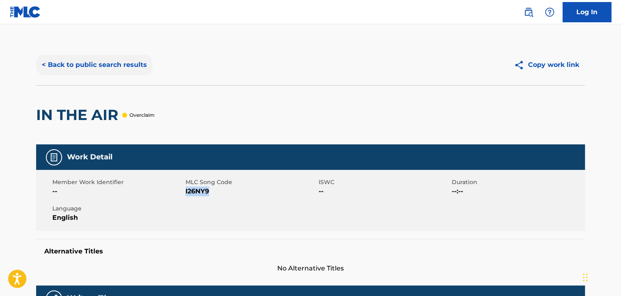
click at [116, 74] on button "< Back to public search results" at bounding box center [94, 65] width 116 height 20
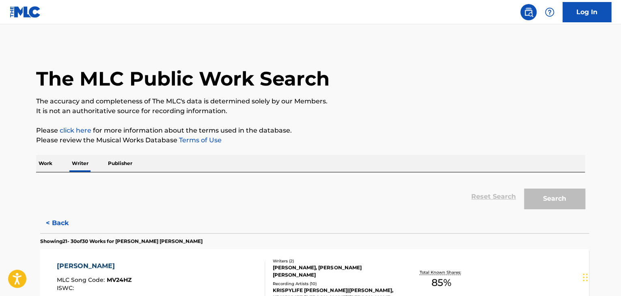
scroll to position [10, 0]
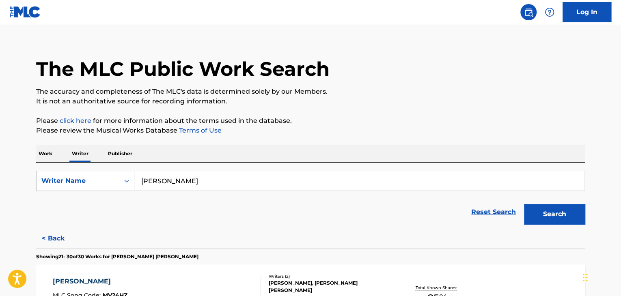
click at [156, 187] on input "[PERSON_NAME]" at bounding box center [359, 180] width 450 height 19
paste input "[PERSON_NAME]"
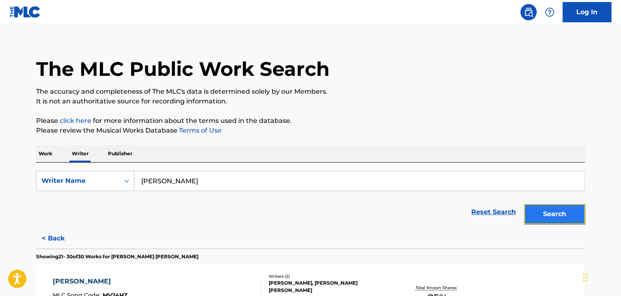
click at [539, 208] on button "Search" at bounding box center [554, 214] width 61 height 20
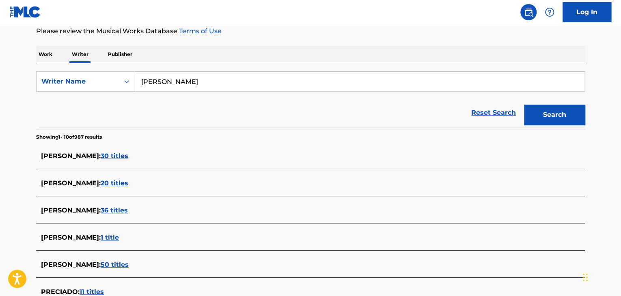
scroll to position [91, 0]
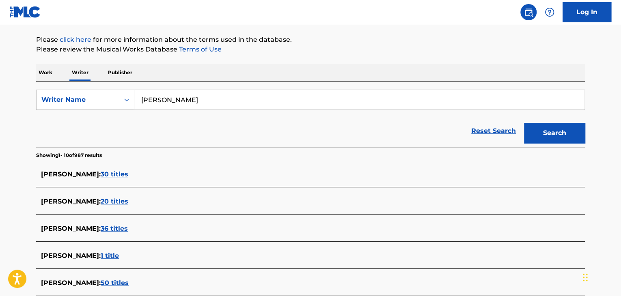
click at [159, 95] on input "[PERSON_NAME]" at bounding box center [359, 99] width 450 height 19
paste input "[PERSON_NAME]"
type input "[PERSON_NAME]"
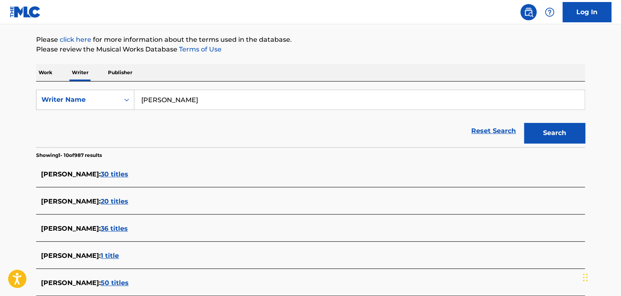
click at [356, 132] on div "Reset Search Search" at bounding box center [310, 131] width 549 height 32
click at [538, 140] on button "Search" at bounding box center [554, 133] width 61 height 20
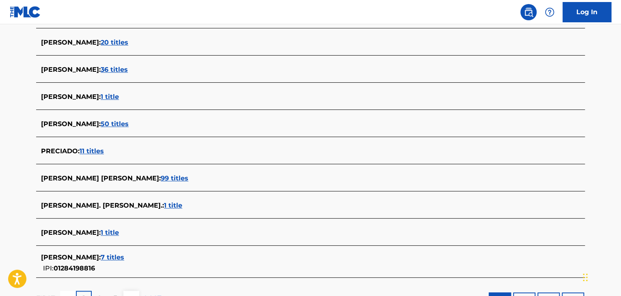
scroll to position [253, 0]
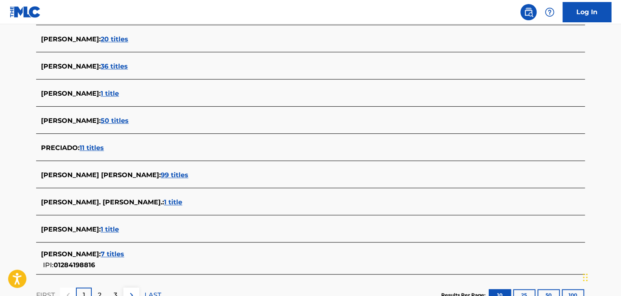
click at [119, 229] on span "1 title" at bounding box center [110, 230] width 18 height 8
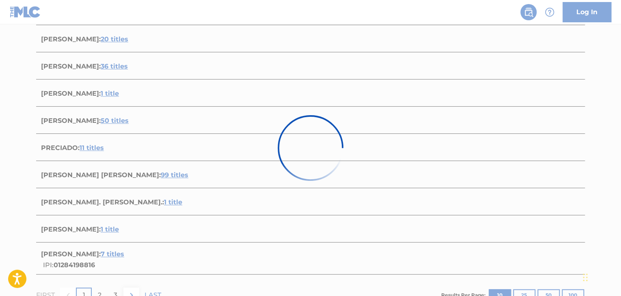
scroll to position [120, 0]
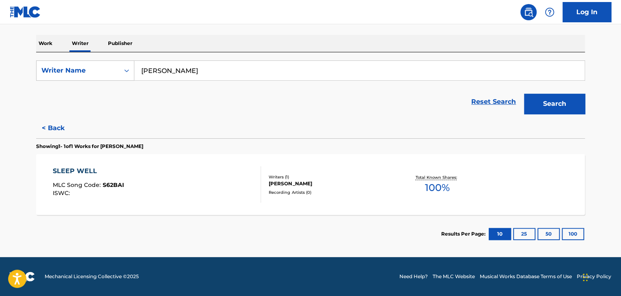
click at [215, 184] on div "SLEEP WELL MLC Song Code : S62BAI ISWC :" at bounding box center [157, 184] width 209 height 37
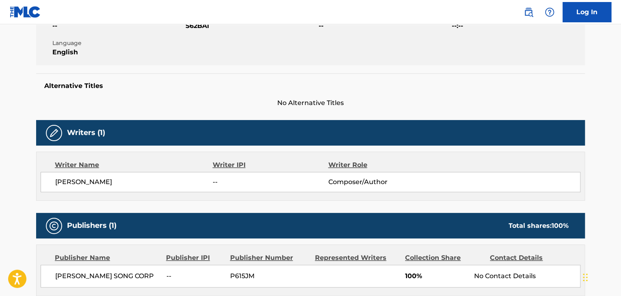
scroll to position [203, 0]
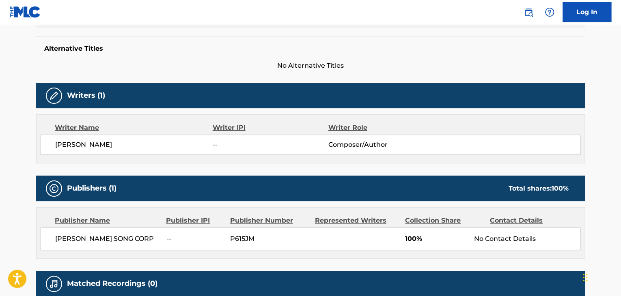
click at [108, 133] on div "Writer Name Writer IPI Writer Role [PERSON_NAME] -- Composer/Author" at bounding box center [310, 138] width 549 height 49
click at [107, 237] on span "[PERSON_NAME] SONG CORP" at bounding box center [107, 239] width 105 height 10
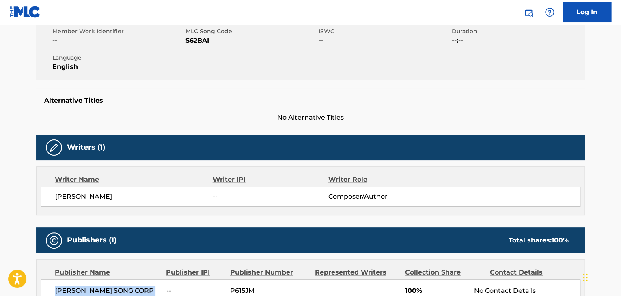
scroll to position [81, 0]
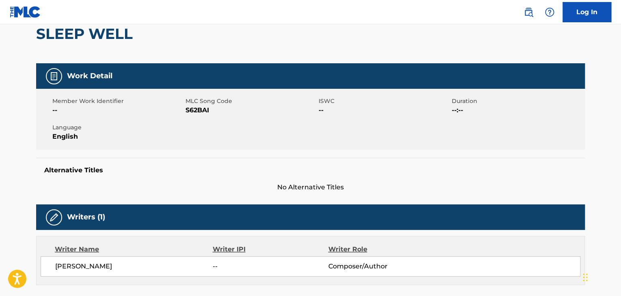
click at [196, 112] on span "S62BAI" at bounding box center [250, 110] width 131 height 10
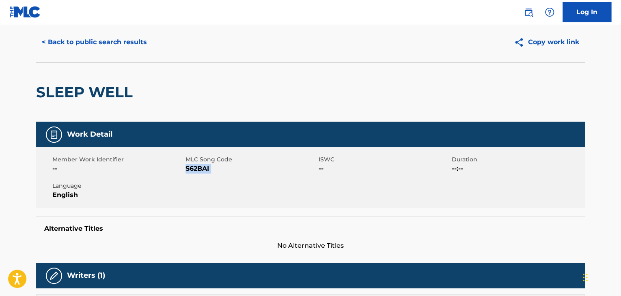
scroll to position [0, 0]
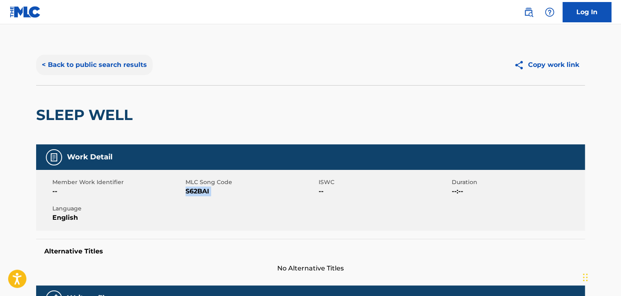
click at [99, 74] on button "< Back to public search results" at bounding box center [94, 65] width 116 height 20
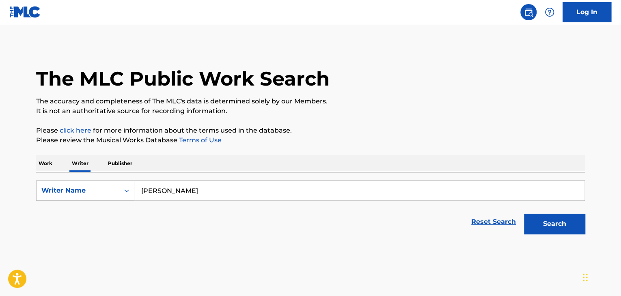
scroll to position [10, 0]
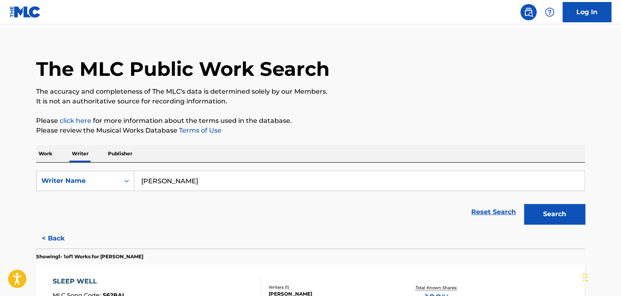
drag, startPoint x: 48, startPoint y: 155, endPoint x: 54, endPoint y: 157, distance: 6.6
click at [48, 155] on p "Work" at bounding box center [45, 153] width 19 height 17
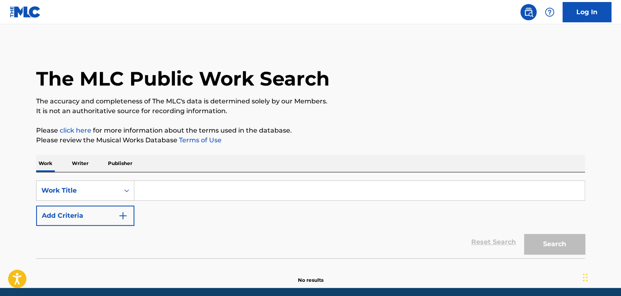
click at [151, 192] on input "Search Form" at bounding box center [359, 190] width 450 height 19
paste input "Ttg"
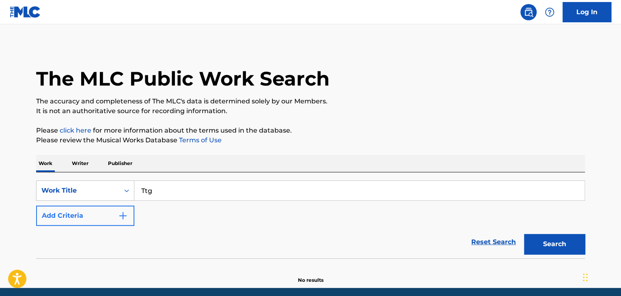
type input "Ttg"
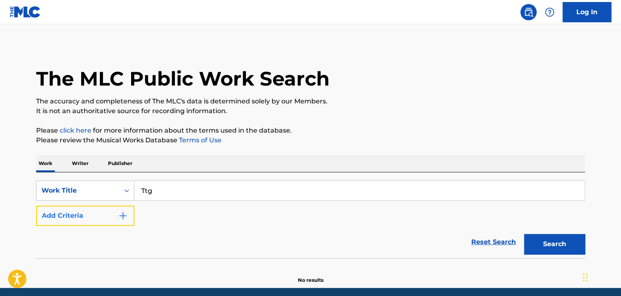
click at [113, 217] on button "Add Criteria" at bounding box center [85, 216] width 98 height 20
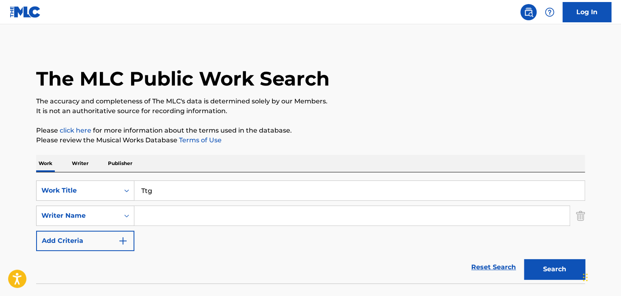
click at [177, 216] on input "Search Form" at bounding box center [351, 215] width 435 height 19
type input "[PERSON_NAME]"
click at [528, 268] on button "Search" at bounding box center [554, 269] width 61 height 20
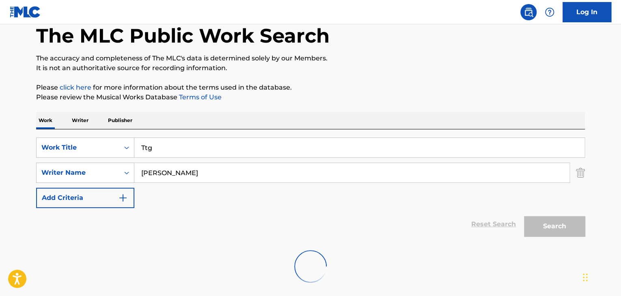
scroll to position [56, 0]
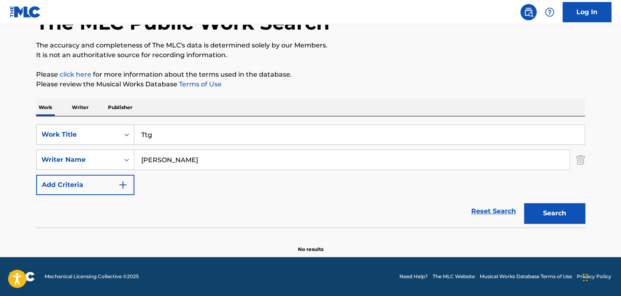
click at [84, 105] on p "Writer" at bounding box center [80, 107] width 22 height 17
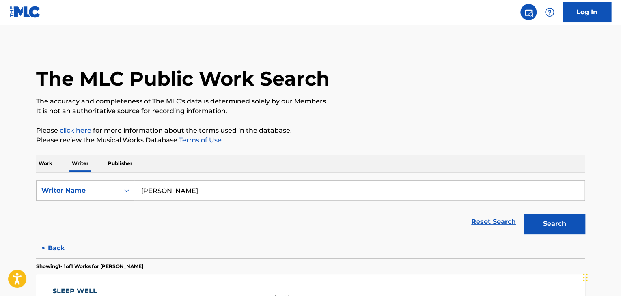
click at [213, 181] on input "[PERSON_NAME]" at bounding box center [359, 190] width 450 height 19
paste input "[PERSON_NAME]"
type input "[PERSON_NAME]"
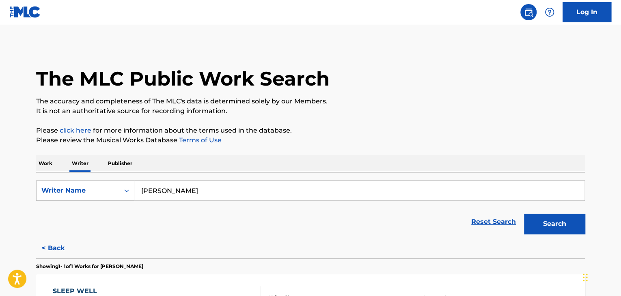
click at [288, 153] on div "The MLC Public Work Search The accuracy and completeness of The MLC's data is d…" at bounding box center [310, 209] width 568 height 329
click at [544, 229] on button "Search" at bounding box center [554, 224] width 61 height 20
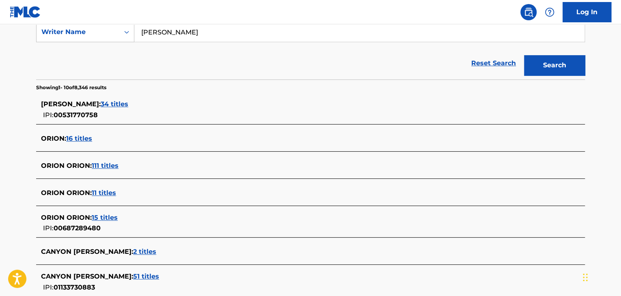
scroll to position [122, 0]
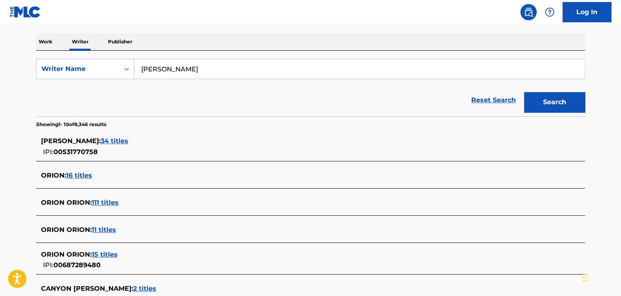
click at [73, 174] on span "16 titles" at bounding box center [79, 176] width 26 height 8
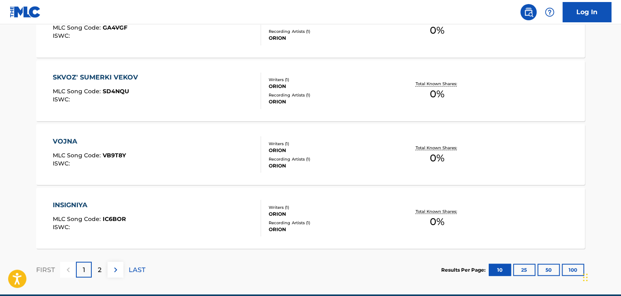
scroll to position [697, 0]
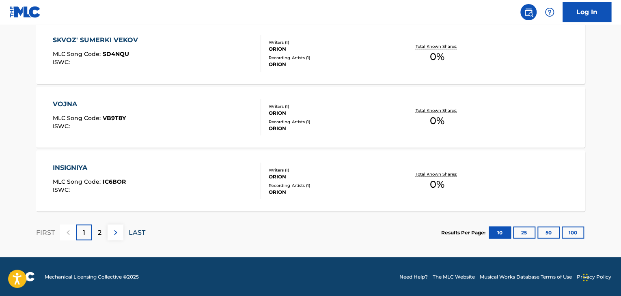
click at [140, 229] on p "LAST" at bounding box center [137, 233] width 17 height 10
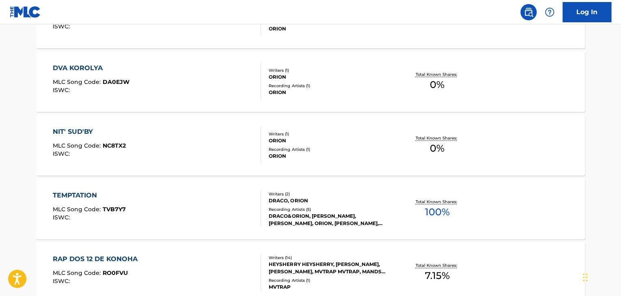
scroll to position [402, 0]
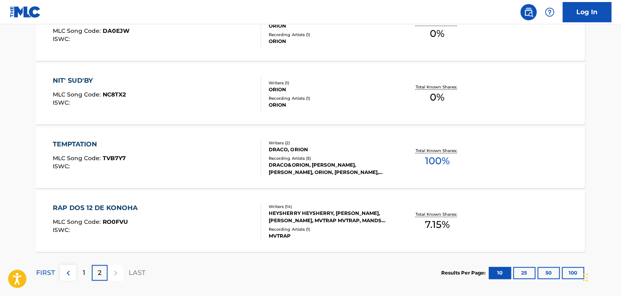
click at [238, 170] on div "TEMPTATION MLC Song Code : TVB7Y7 ISWC :" at bounding box center [157, 158] width 209 height 37
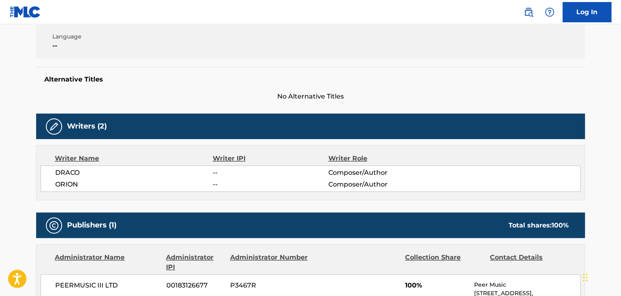
scroll to position [122, 0]
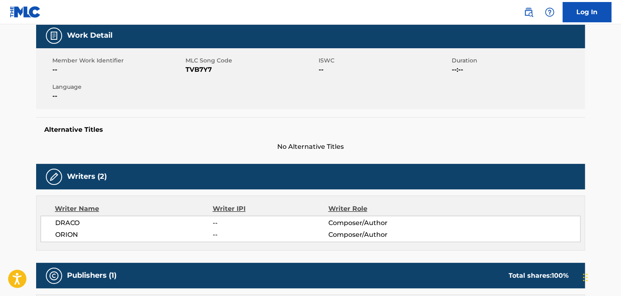
click at [192, 77] on div "Member Work Identifier -- MLC Song Code TVB7Y7 ISWC -- Duration --:-- Language …" at bounding box center [310, 78] width 549 height 61
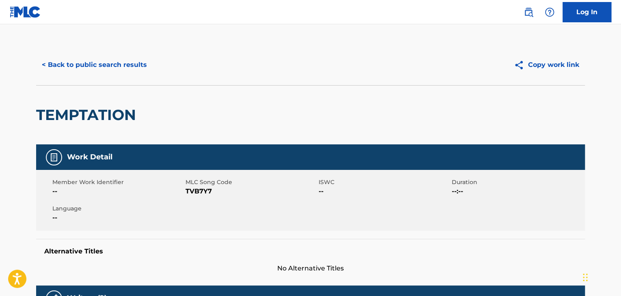
click at [108, 52] on div "< Back to public search results Copy work link" at bounding box center [310, 65] width 549 height 41
click at [125, 68] on button "< Back to public search results" at bounding box center [94, 65] width 116 height 20
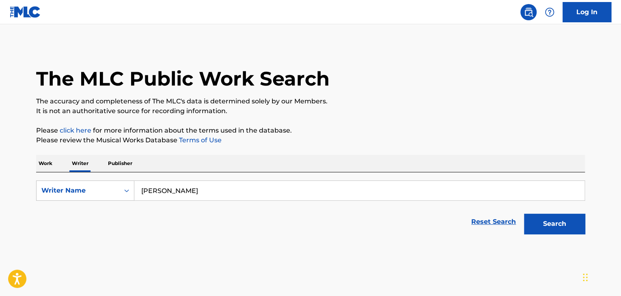
scroll to position [10, 0]
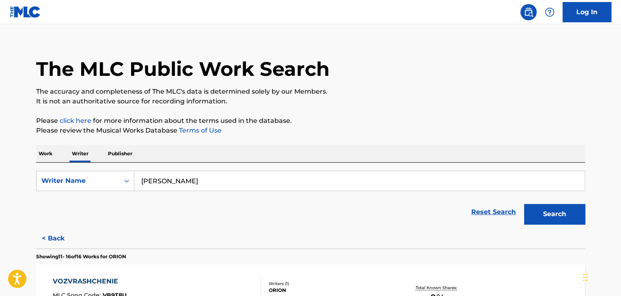
click at [204, 187] on input "[PERSON_NAME]" at bounding box center [359, 180] width 450 height 19
paste input "GmoneyDt"
type input "GmoneyDt"
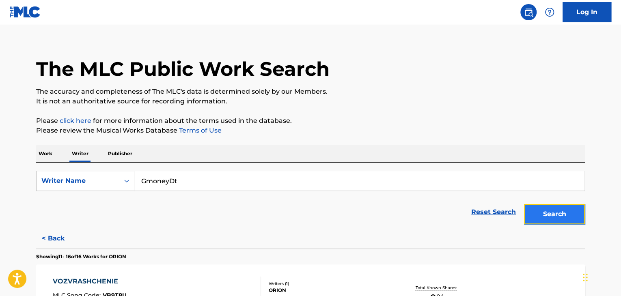
click at [562, 219] on button "Search" at bounding box center [554, 214] width 61 height 20
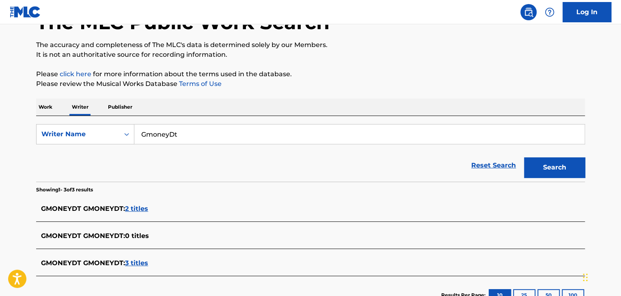
scroll to position [91, 0]
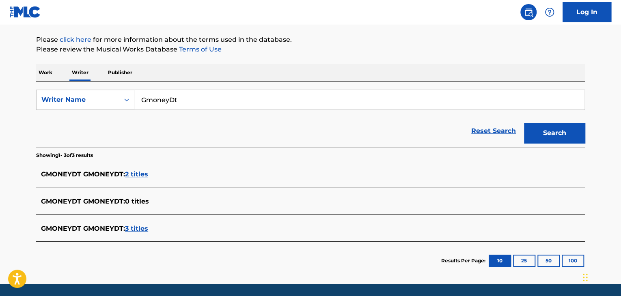
click at [140, 173] on span "2 titles" at bounding box center [136, 174] width 23 height 8
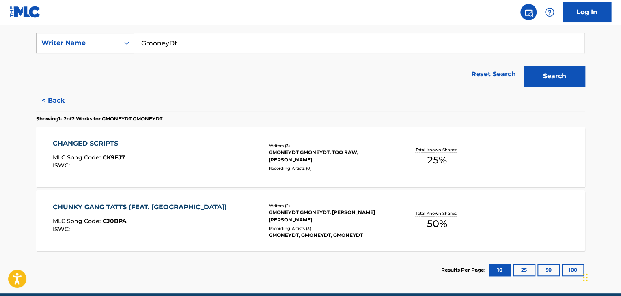
scroll to position [183, 0]
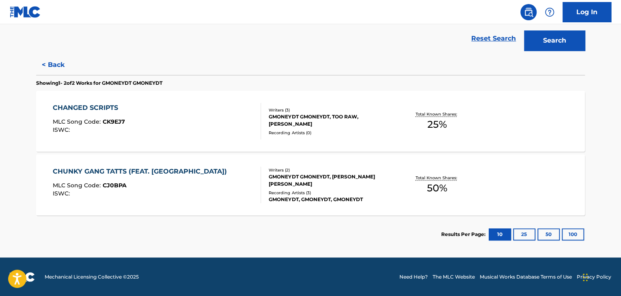
click at [243, 193] on div "CHUNKY GANG TATTS (FEAT. M2WO) MLC Song Code : CJ0BPA ISWC :" at bounding box center [157, 185] width 209 height 37
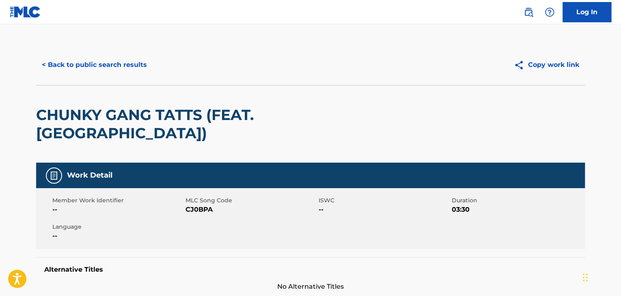
click at [105, 76] on div "< Back to public search results Copy work link" at bounding box center [310, 65] width 549 height 41
click at [108, 69] on button "< Back to public search results" at bounding box center [94, 65] width 116 height 20
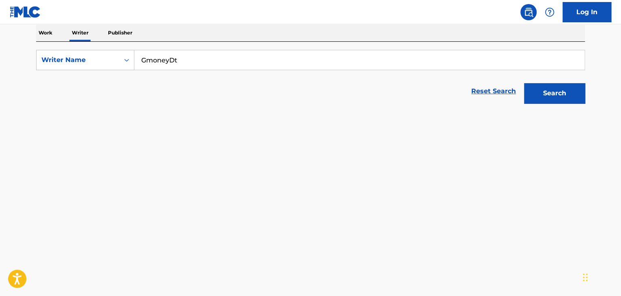
scroll to position [172, 0]
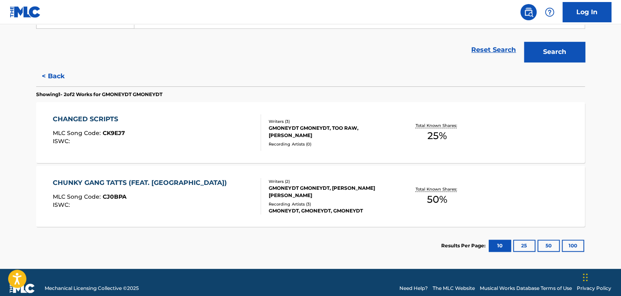
click at [286, 137] on div "GMONEYDT GMONEYDT, TOO RAW, [PERSON_NAME]" at bounding box center [330, 132] width 123 height 15
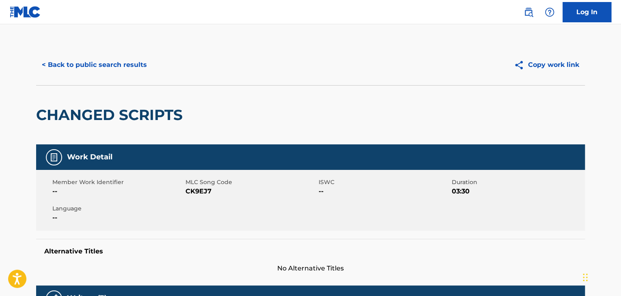
click at [73, 47] on div "< Back to public search results Copy work link" at bounding box center [310, 65] width 549 height 41
click at [74, 59] on button "< Back to public search results" at bounding box center [94, 65] width 116 height 20
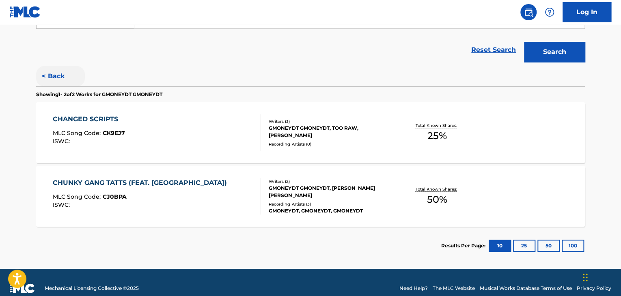
click at [49, 72] on button "< Back" at bounding box center [60, 76] width 49 height 20
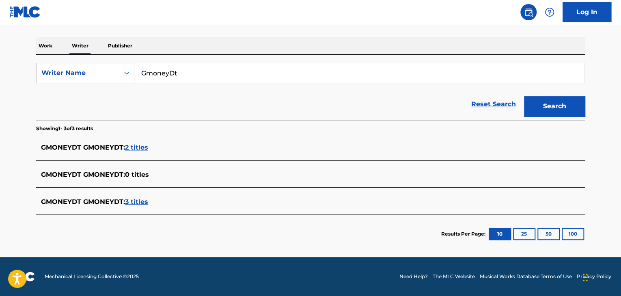
scroll to position [118, 0]
click at [130, 202] on span "3 titles" at bounding box center [136, 202] width 23 height 8
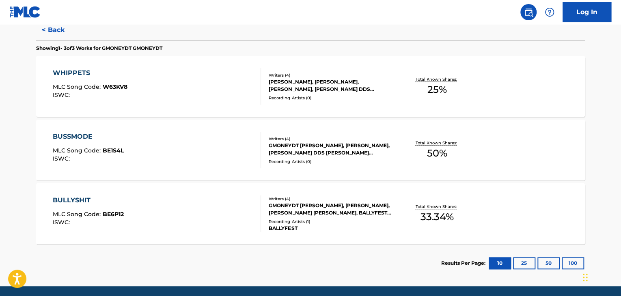
scroll to position [248, 0]
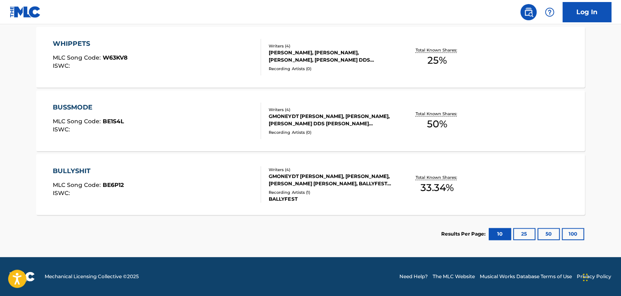
click at [219, 185] on div "BULLYSHIT MLC Song Code : BE6P12 ISWC :" at bounding box center [157, 184] width 209 height 37
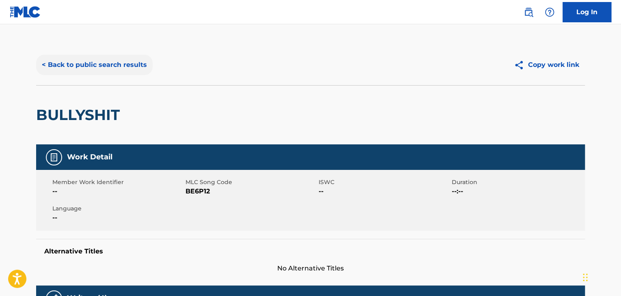
click at [88, 62] on button "< Back to public search results" at bounding box center [94, 65] width 116 height 20
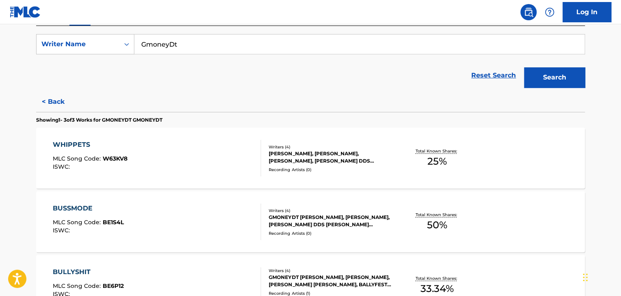
scroll to position [172, 0]
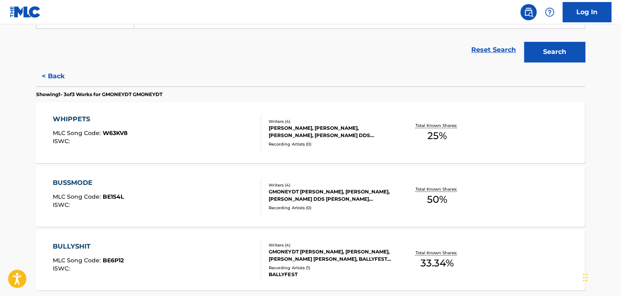
click at [360, 173] on div "BUSSMODE MLC Song Code : BE1S4L ISWC : Writers ( 4 ) [PERSON_NAME], [PERSON_NAM…" at bounding box center [310, 196] width 549 height 61
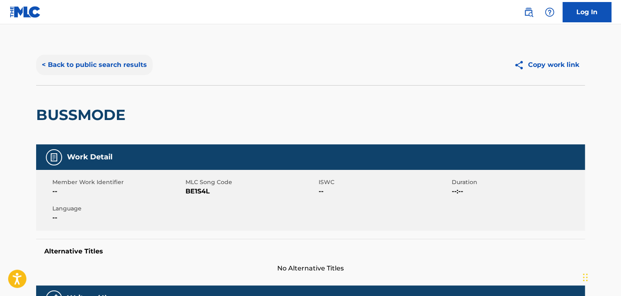
click at [101, 68] on button "< Back to public search results" at bounding box center [94, 65] width 116 height 20
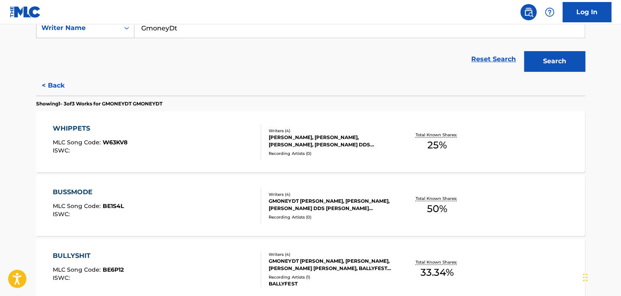
scroll to position [172, 0]
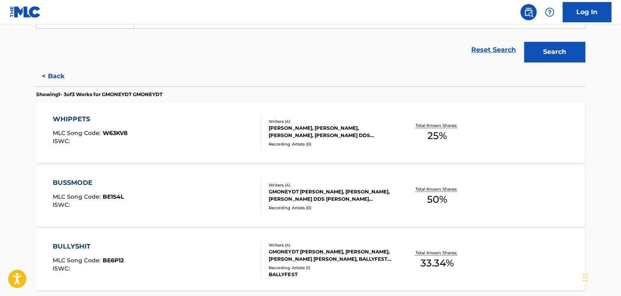
click at [203, 130] on div "WHIPPETS MLC Song Code : W63KV8 ISWC :" at bounding box center [157, 132] width 209 height 37
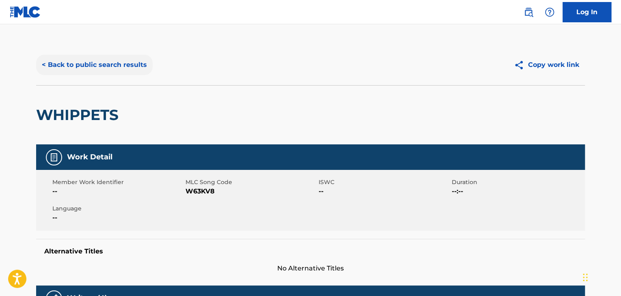
click at [120, 66] on button "< Back to public search results" at bounding box center [94, 65] width 116 height 20
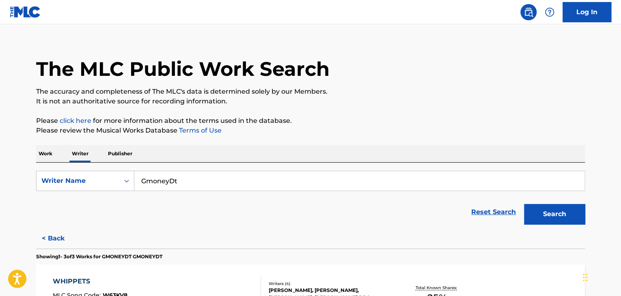
click at [191, 176] on input "GmoneyDt" at bounding box center [359, 180] width 450 height 19
paste input "[PERSON_NAME]"
click at [281, 148] on div "Work Writer Publisher" at bounding box center [310, 153] width 549 height 17
click at [543, 200] on div "Search" at bounding box center [552, 212] width 65 height 32
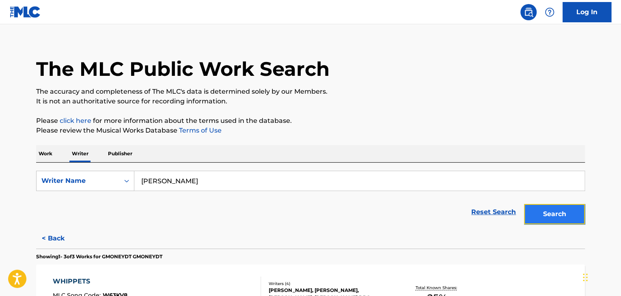
click at [543, 211] on button "Search" at bounding box center [554, 214] width 61 height 20
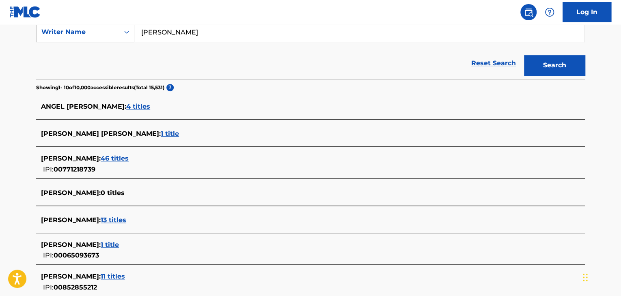
scroll to position [280, 0]
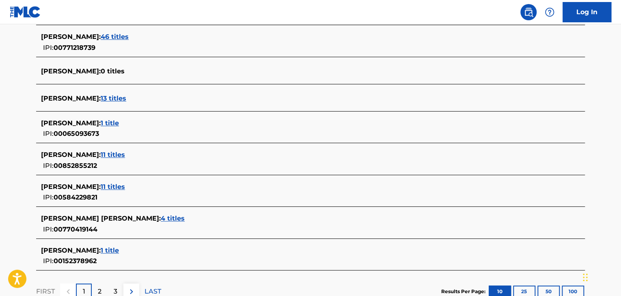
click at [112, 248] on span "1 title" at bounding box center [110, 251] width 18 height 8
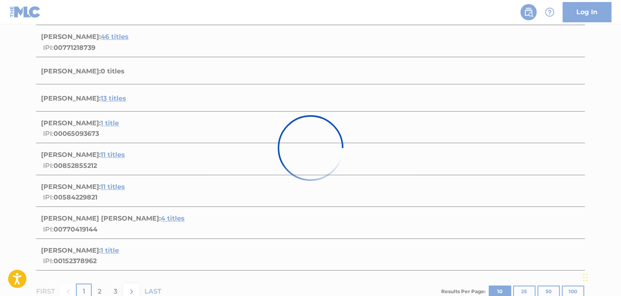
scroll to position [120, 0]
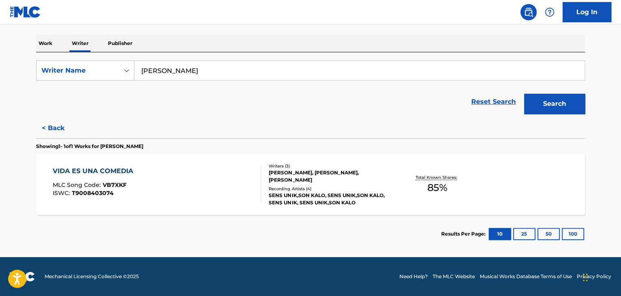
click at [34, 114] on div "The MLC Public Work Search The accuracy and completeness of The MLC's data is d…" at bounding box center [310, 89] width 568 height 329
click at [37, 121] on div "< Back Showing 1 - 1 of 1 Works for [PERSON_NAME] VIDA ES UNA COMEDIA MLC Song …" at bounding box center [310, 185] width 549 height 135
click at [53, 124] on button "< Back" at bounding box center [60, 128] width 49 height 20
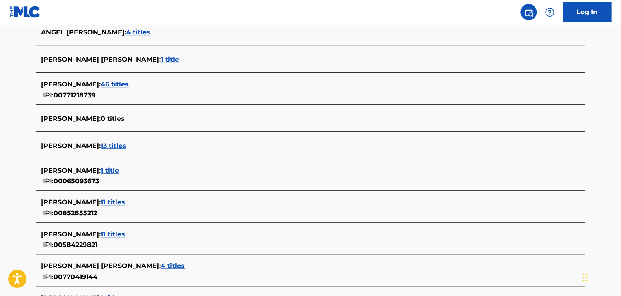
scroll to position [282, 0]
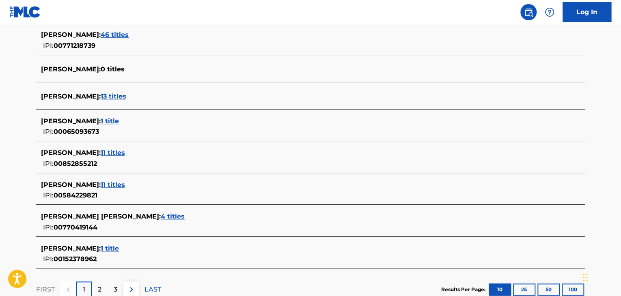
click at [166, 219] on span "4 titles" at bounding box center [173, 217] width 24 height 8
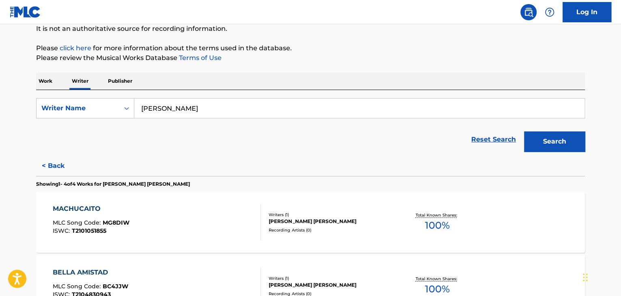
scroll to position [80, 0]
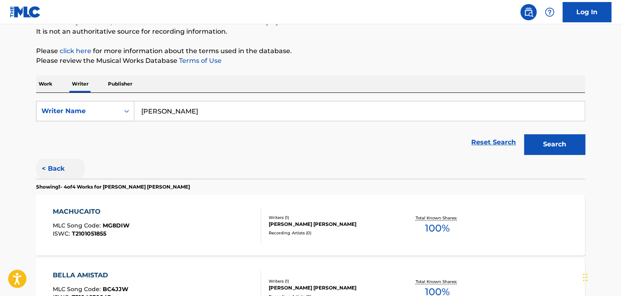
click at [64, 174] on button "< Back" at bounding box center [60, 169] width 49 height 20
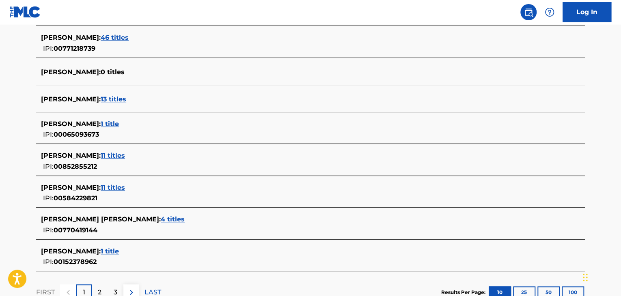
scroll to position [339, 0]
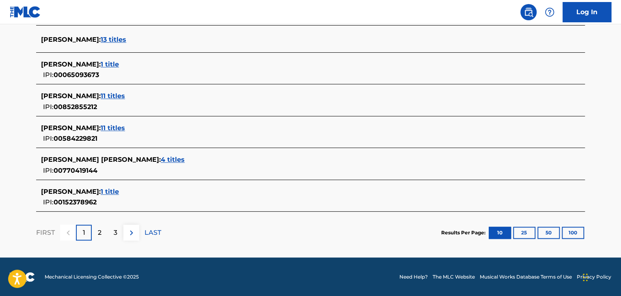
click at [172, 156] on span "4 titles" at bounding box center [173, 160] width 24 height 8
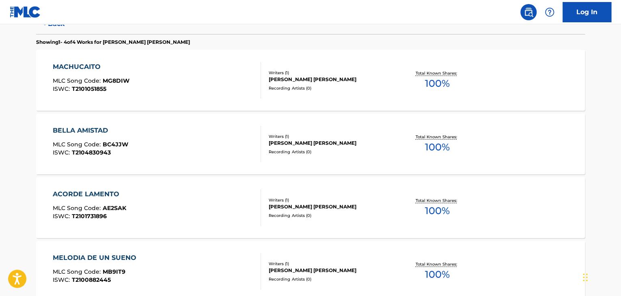
scroll to position [189, 0]
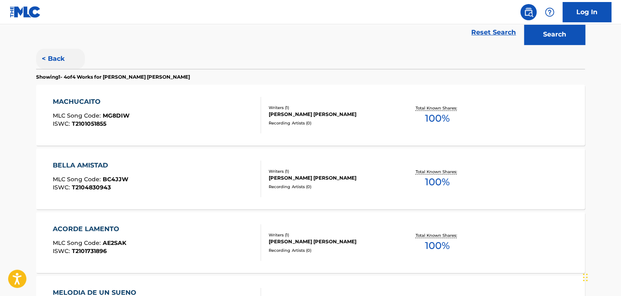
click at [58, 52] on button "< Back" at bounding box center [60, 59] width 49 height 20
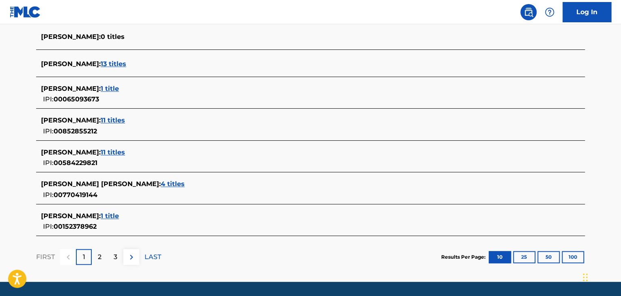
scroll to position [339, 0]
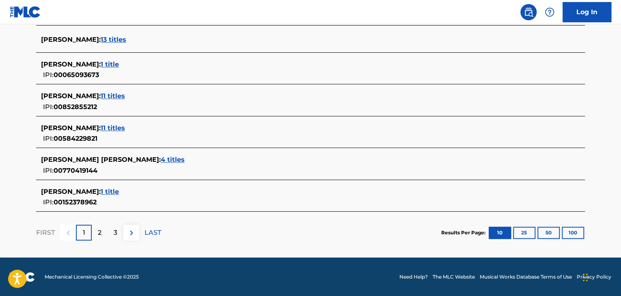
click at [114, 96] on span "11 titles" at bounding box center [113, 96] width 24 height 8
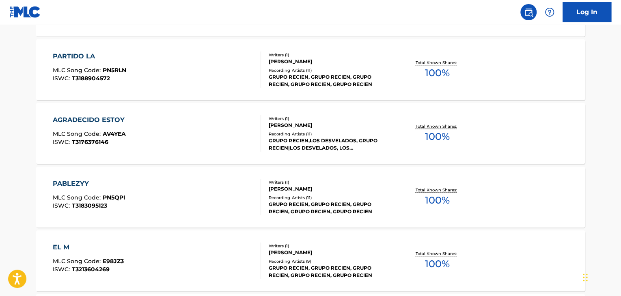
scroll to position [96, 0]
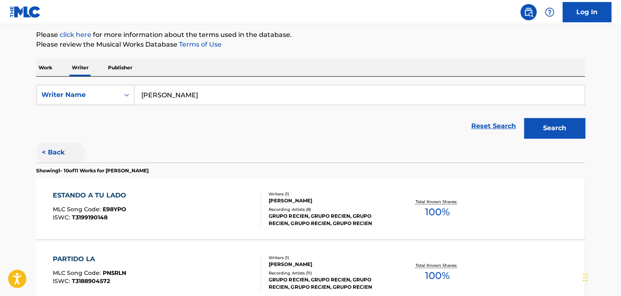
click at [60, 152] on button "< Back" at bounding box center [60, 152] width 49 height 20
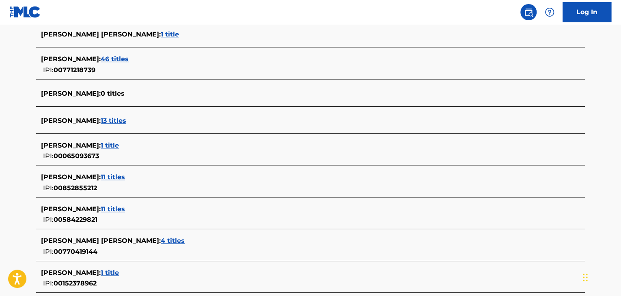
scroll to position [258, 0]
click at [119, 142] on span "1 title" at bounding box center [110, 146] width 18 height 8
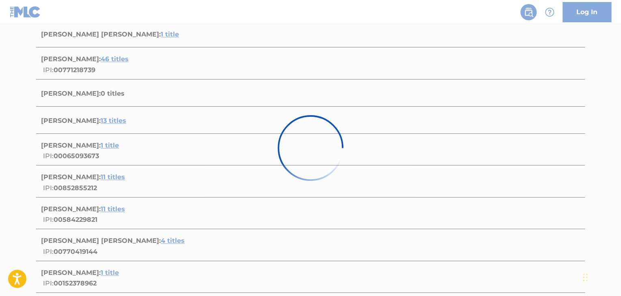
scroll to position [120, 0]
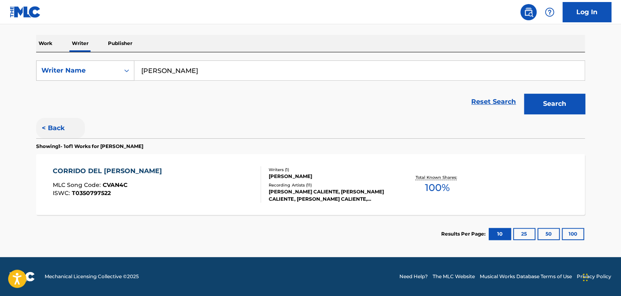
click at [51, 138] on button "< Back" at bounding box center [60, 128] width 49 height 20
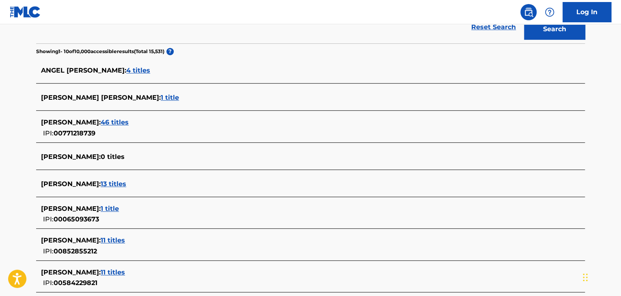
scroll to position [242, 0]
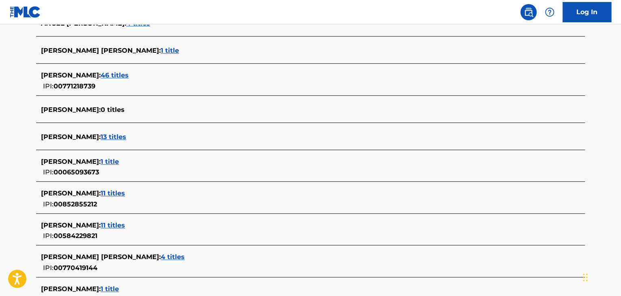
click at [116, 138] on span "13 titles" at bounding box center [114, 137] width 26 height 8
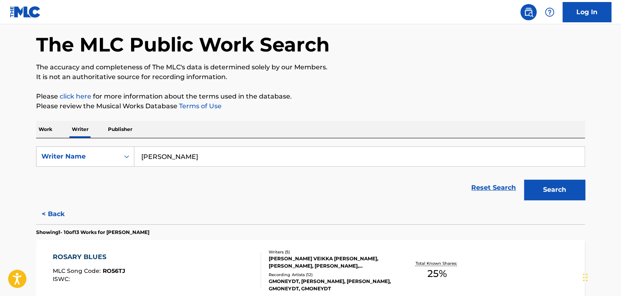
scroll to position [0, 0]
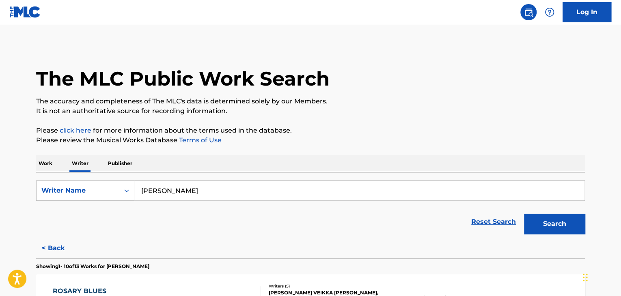
click at [51, 237] on div "Reset Search Search" at bounding box center [310, 222] width 549 height 32
click at [53, 244] on button "< Back" at bounding box center [60, 248] width 49 height 20
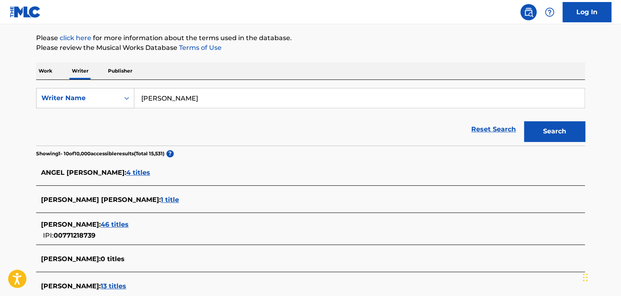
scroll to position [122, 0]
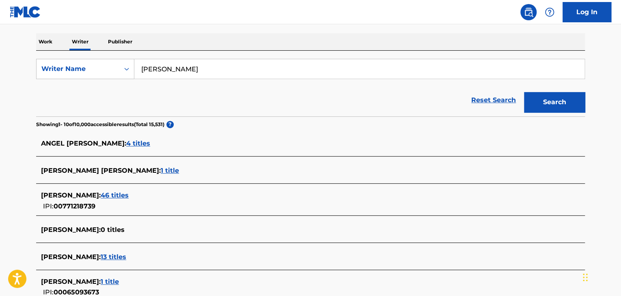
click at [133, 144] on span "4 titles" at bounding box center [138, 144] width 24 height 8
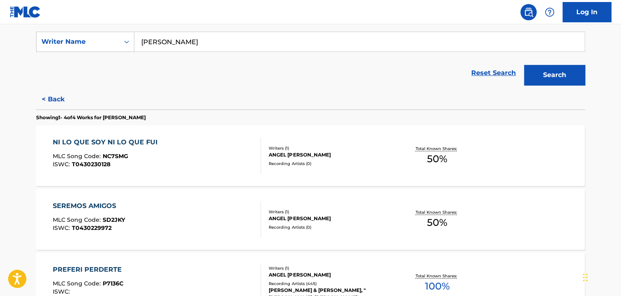
scroll to position [27, 0]
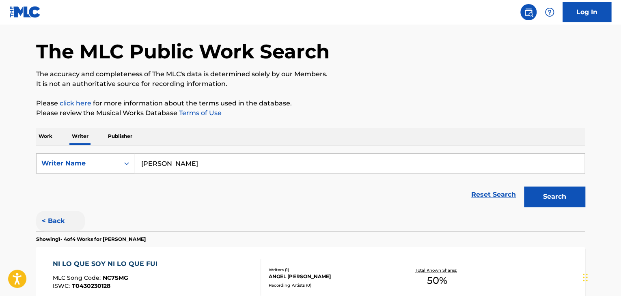
click at [58, 222] on button "< Back" at bounding box center [60, 221] width 49 height 20
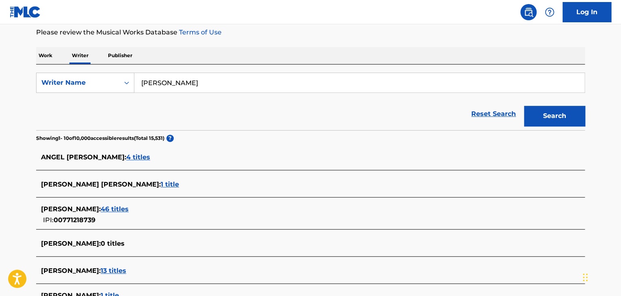
scroll to position [149, 0]
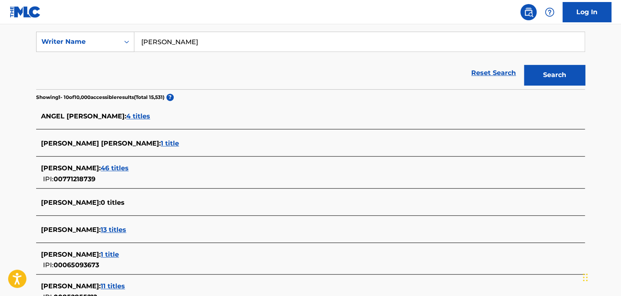
click at [129, 168] on span "46 titles" at bounding box center [115, 168] width 28 height 8
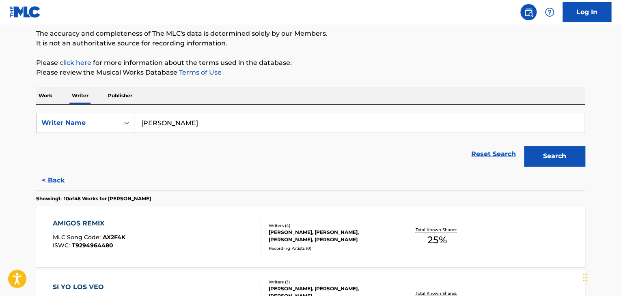
scroll to position [0, 0]
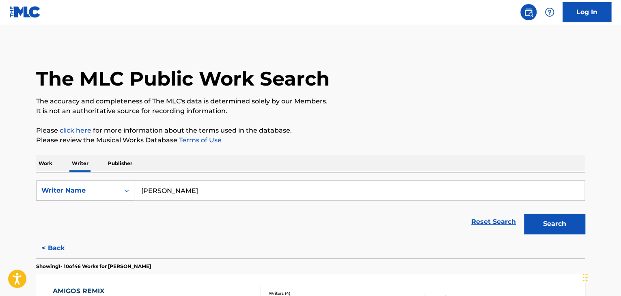
click at [162, 188] on input "[PERSON_NAME]" at bounding box center [359, 190] width 450 height 19
paste input "Cash [PERSON_NAME]"
type input "Cash [PERSON_NAME]"
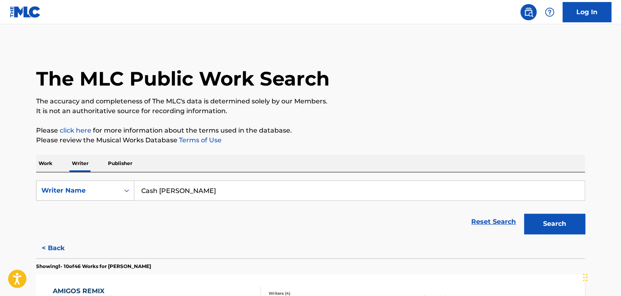
click at [284, 158] on div "Work Writer Publisher" at bounding box center [310, 163] width 549 height 17
click at [539, 220] on button "Search" at bounding box center [554, 224] width 61 height 20
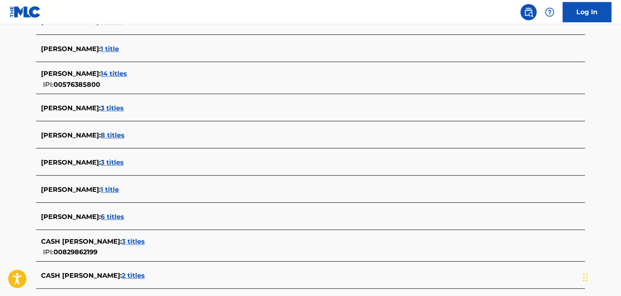
scroll to position [284, 0]
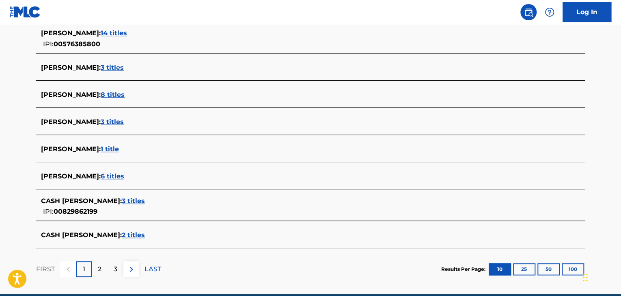
click at [122, 202] on span "3 titles" at bounding box center [133, 201] width 23 height 8
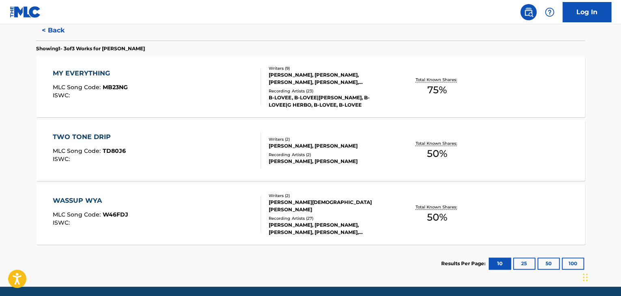
scroll to position [166, 0]
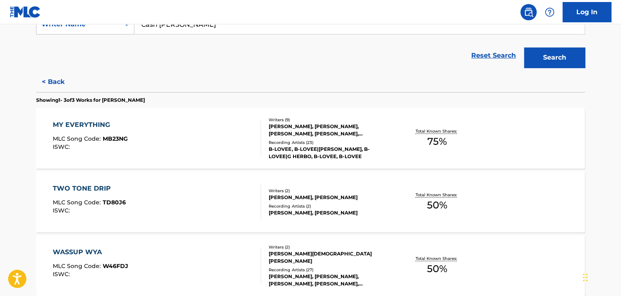
click at [200, 145] on div "MY EVERYTHING MLC Song Code : MB23NG ISWC :" at bounding box center [157, 138] width 209 height 37
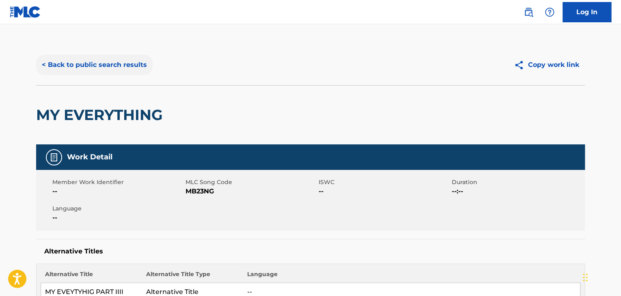
click at [96, 69] on button "< Back to public search results" at bounding box center [94, 65] width 116 height 20
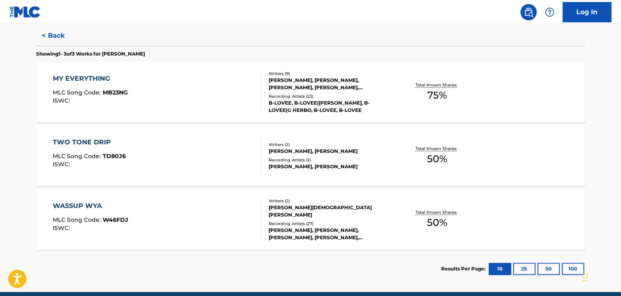
scroll to position [248, 0]
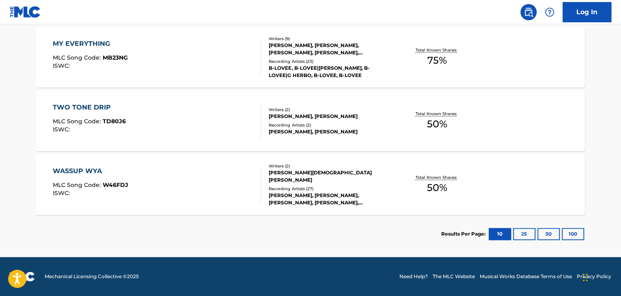
click at [215, 183] on div "WASSUP WYA MLC Song Code : W46FDJ ISWC :" at bounding box center [157, 184] width 209 height 37
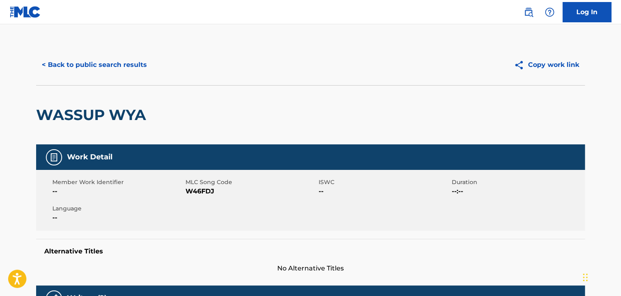
click at [122, 80] on div "< Back to public search results Copy work link" at bounding box center [310, 65] width 549 height 41
click at [114, 66] on button "< Back to public search results" at bounding box center [94, 65] width 116 height 20
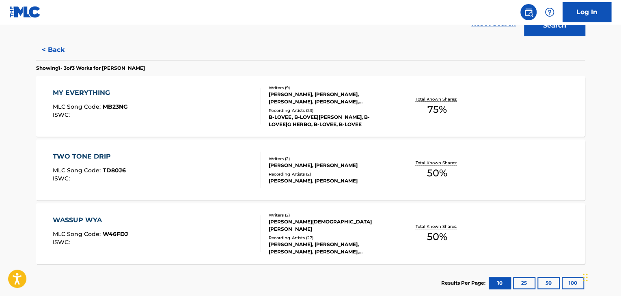
scroll to position [213, 0]
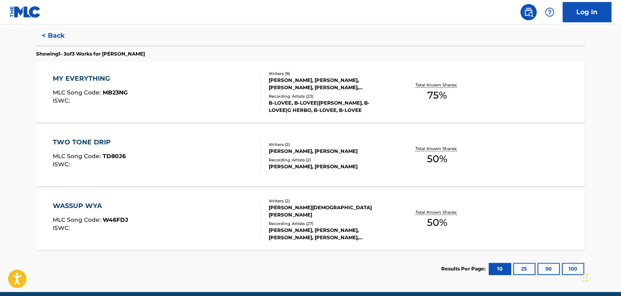
click at [258, 98] on div at bounding box center [257, 92] width 6 height 37
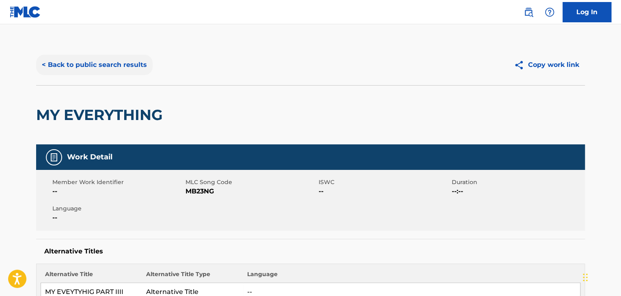
click at [84, 67] on button "< Back to public search results" at bounding box center [94, 65] width 116 height 20
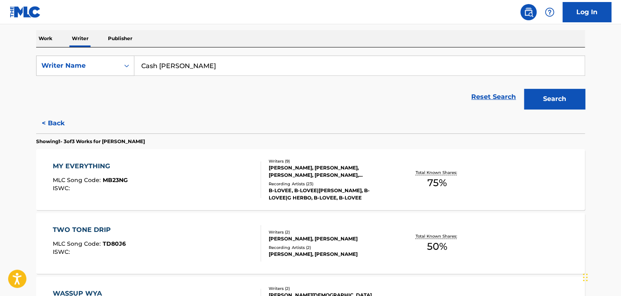
scroll to position [172, 0]
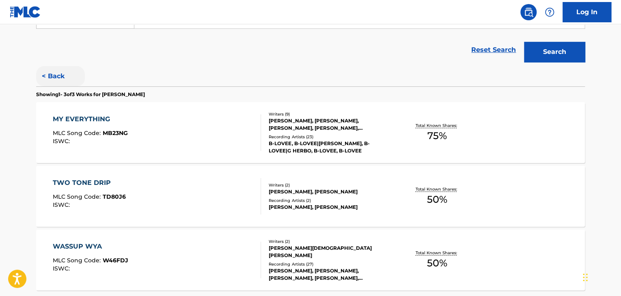
click at [54, 80] on button "< Back" at bounding box center [60, 76] width 49 height 20
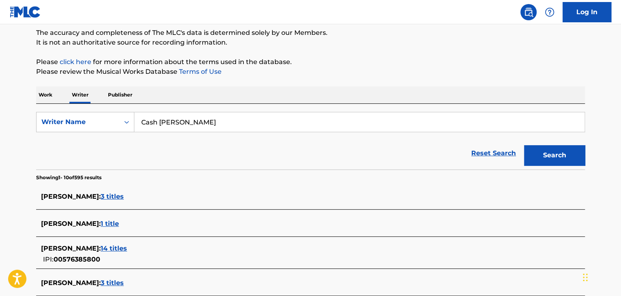
scroll to position [37, 0]
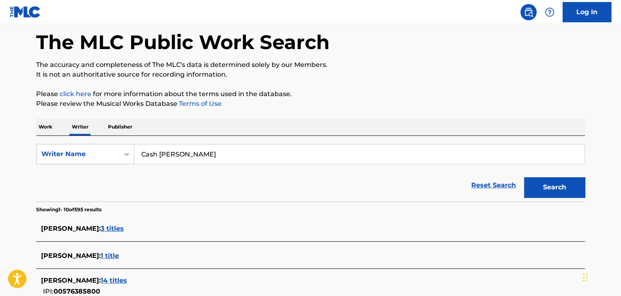
click at [162, 154] on input "Cash [PERSON_NAME]" at bounding box center [359, 153] width 450 height 19
paste input "pella Grey"
type input "Capella Grey"
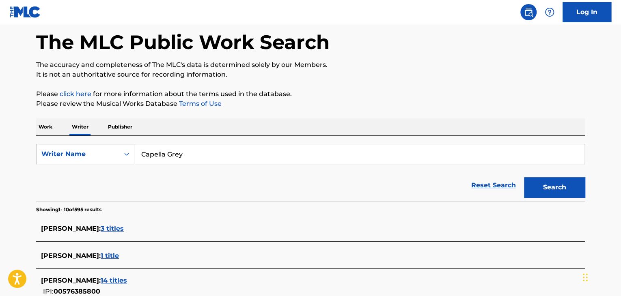
click at [363, 90] on p "Please click here for more information about the terms used in the database." at bounding box center [310, 94] width 549 height 10
click at [561, 181] on button "Search" at bounding box center [554, 187] width 61 height 20
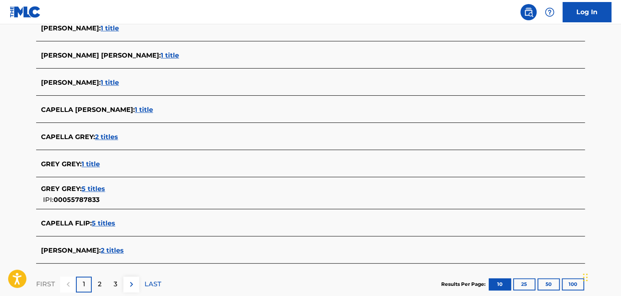
scroll to position [316, 0]
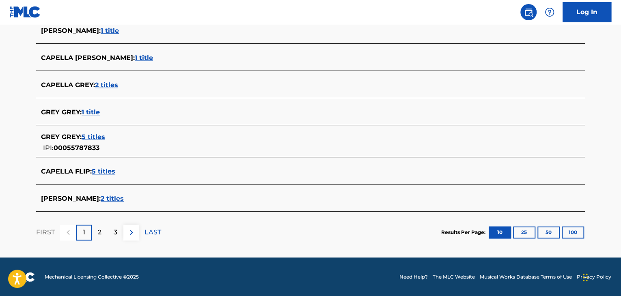
click at [104, 80] on div "CAPELLA GREY : 2 titles" at bounding box center [300, 85] width 518 height 10
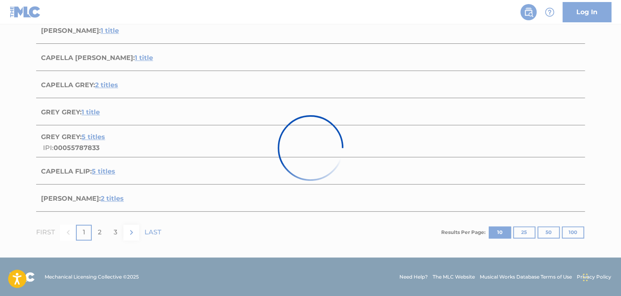
scroll to position [183, 0]
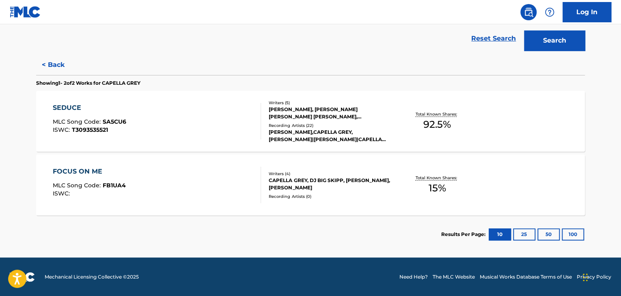
click at [220, 120] on div "SEDUCE MLC Song Code : SA5CU6 ISWC : T3093535521" at bounding box center [157, 121] width 209 height 37
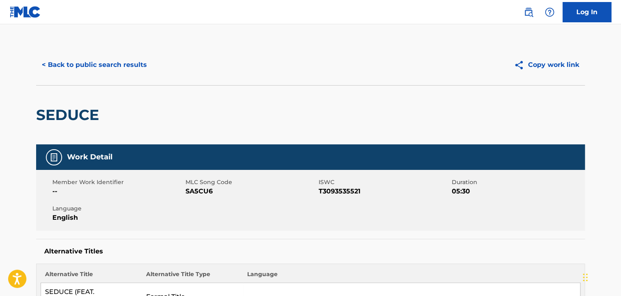
click at [194, 192] on span "SA5CU6" at bounding box center [250, 192] width 131 height 10
click at [113, 69] on button "< Back to public search results" at bounding box center [94, 65] width 116 height 20
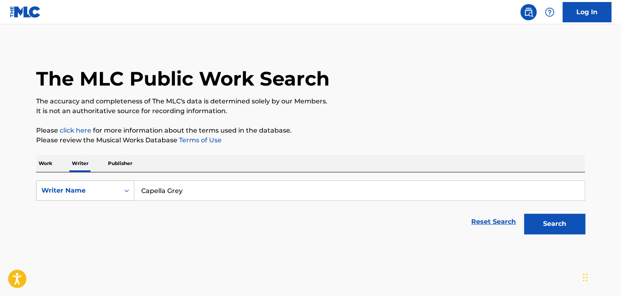
scroll to position [10, 0]
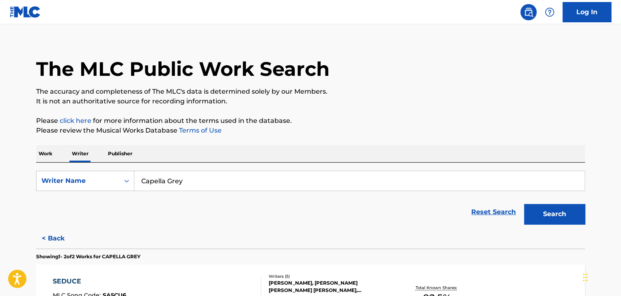
click at [194, 185] on input "Capella Grey" at bounding box center [359, 180] width 450 height 19
paste input "[PERSON_NAME]"
type input "[PERSON_NAME]"
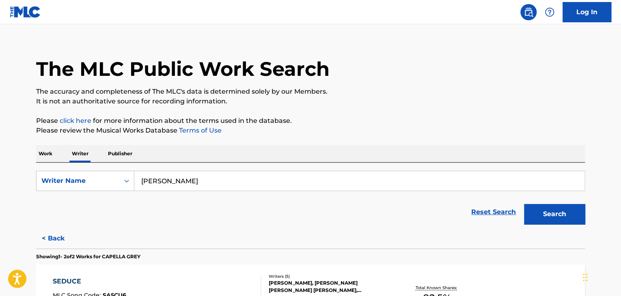
click at [335, 133] on p "Please review the Musical Works Database Terms of Use" at bounding box center [310, 131] width 549 height 10
click at [544, 208] on button "Search" at bounding box center [554, 214] width 61 height 20
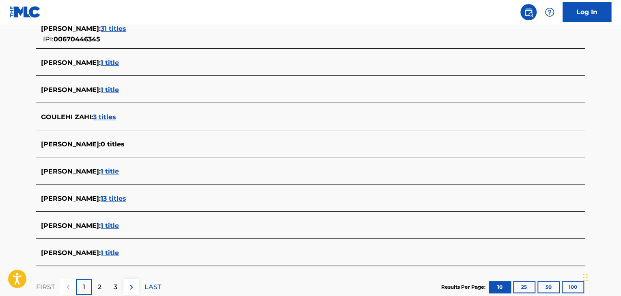
scroll to position [280, 0]
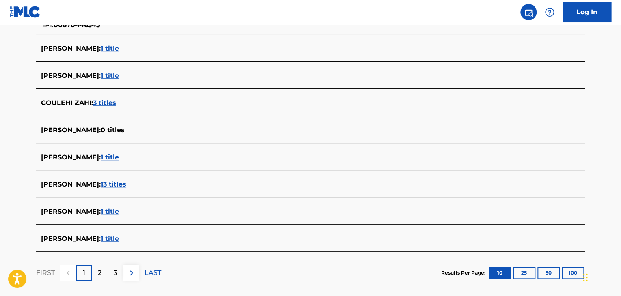
click at [99, 188] on div "[PERSON_NAME] : 13 titles" at bounding box center [300, 185] width 518 height 10
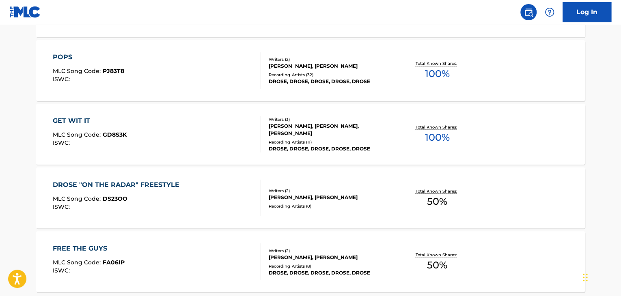
scroll to position [686, 0]
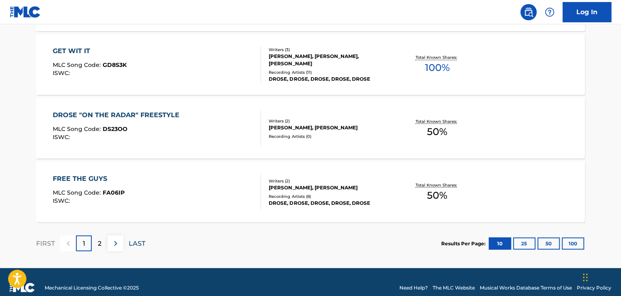
click at [137, 244] on p "LAST" at bounding box center [137, 244] width 17 height 10
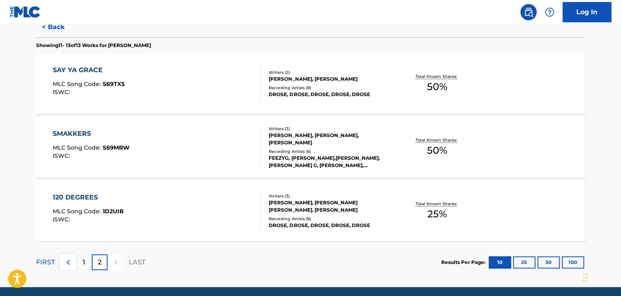
scroll to position [251, 0]
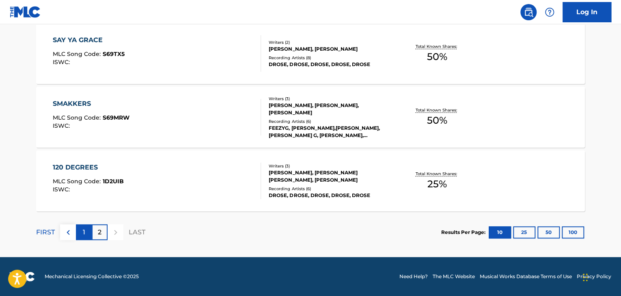
click at [88, 230] on div "1" at bounding box center [84, 232] width 16 height 16
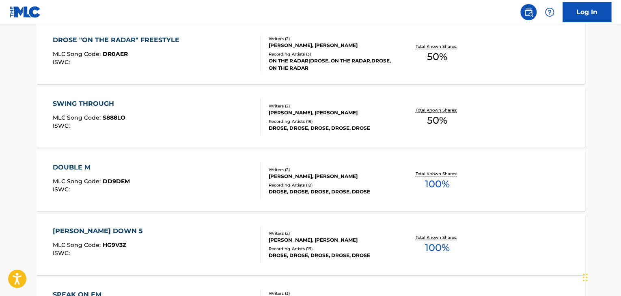
click at [247, 170] on div "DOUBLE M MLC Song Code : DD9DEM ISWC :" at bounding box center [157, 181] width 209 height 37
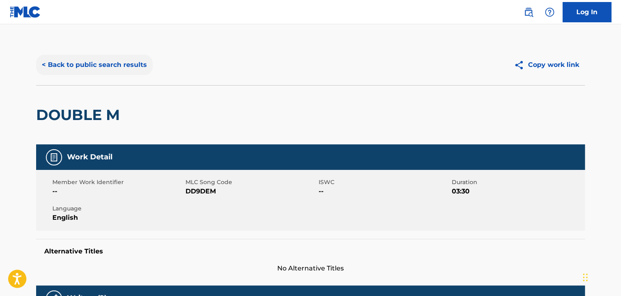
click at [114, 66] on button "< Back to public search results" at bounding box center [94, 65] width 116 height 20
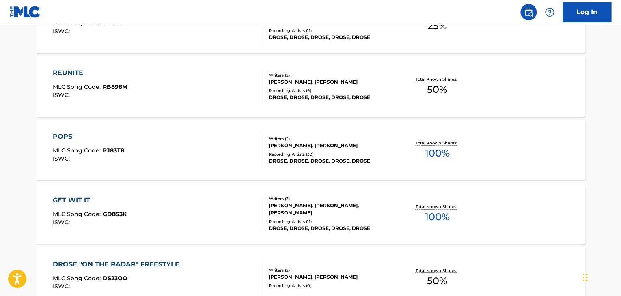
scroll to position [578, 0]
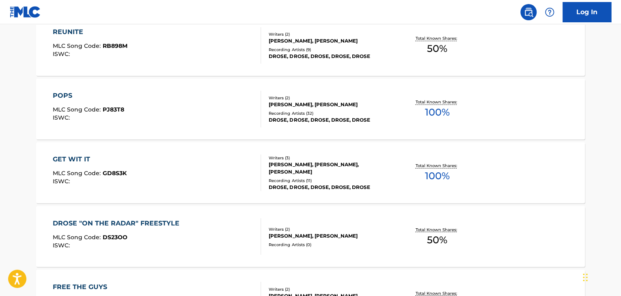
click at [235, 175] on div "GET WIT IT MLC Song Code : GD8S3K ISWC :" at bounding box center [157, 173] width 209 height 37
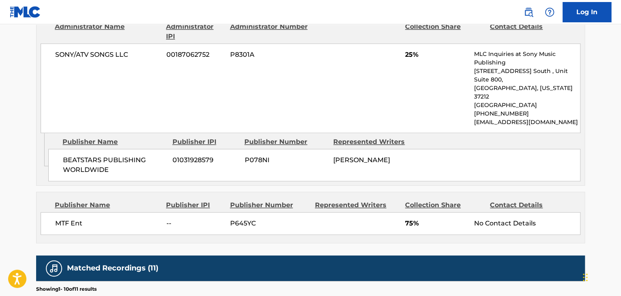
scroll to position [446, 0]
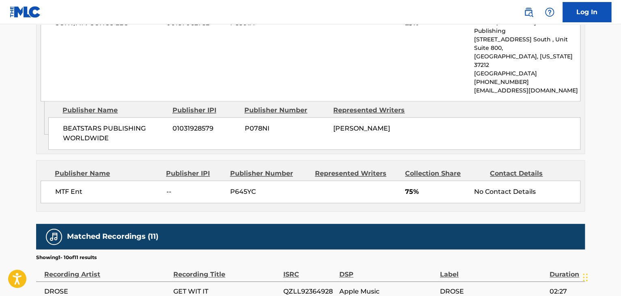
click at [67, 187] on span "MTF Ent" at bounding box center [107, 192] width 105 height 10
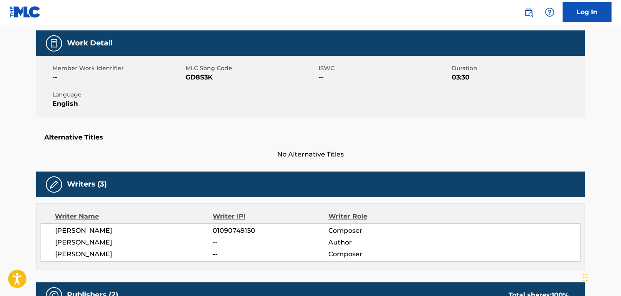
scroll to position [41, 0]
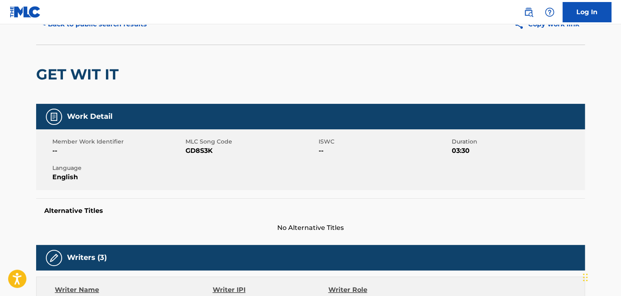
click at [196, 155] on span "GD8S3K" at bounding box center [250, 151] width 131 height 10
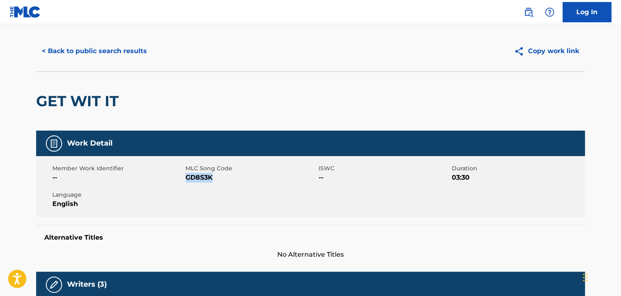
scroll to position [0, 0]
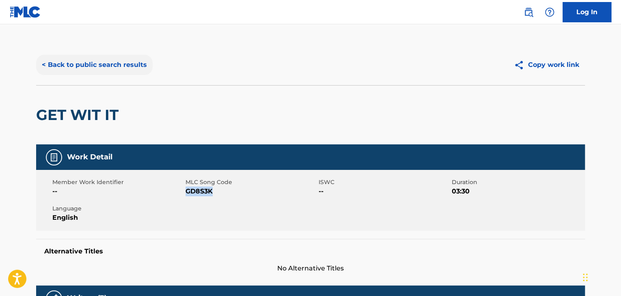
click at [110, 60] on button "< Back to public search results" at bounding box center [94, 65] width 116 height 20
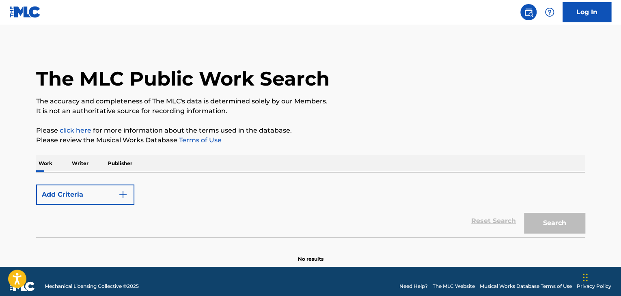
scroll to position [10, 0]
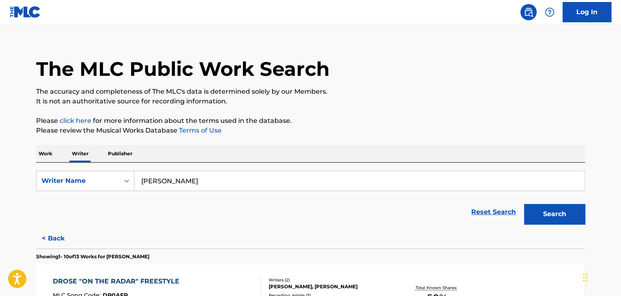
click at [202, 178] on input "[PERSON_NAME]" at bounding box center [359, 180] width 450 height 19
paste input "[PERSON_NAME]"
type input "[PERSON_NAME]"
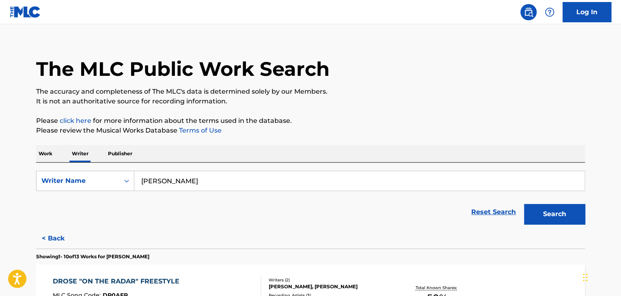
click at [301, 149] on div "Work Writer Publisher" at bounding box center [310, 153] width 549 height 17
click at [560, 221] on button "Search" at bounding box center [554, 214] width 61 height 20
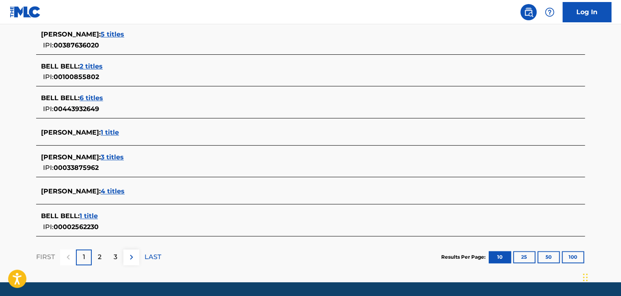
scroll to position [344, 0]
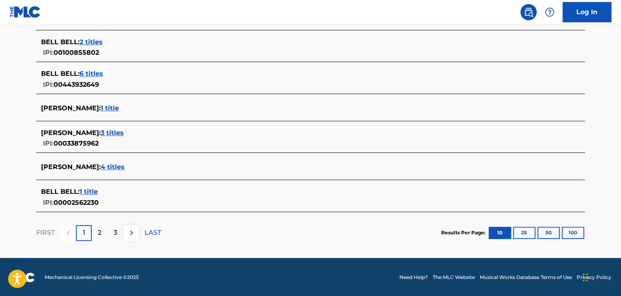
click at [117, 129] on span "3 titles" at bounding box center [112, 133] width 23 height 8
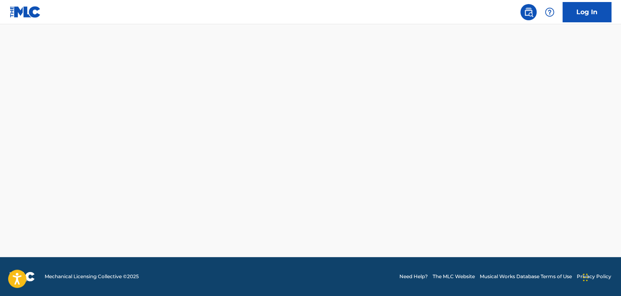
scroll to position [248, 0]
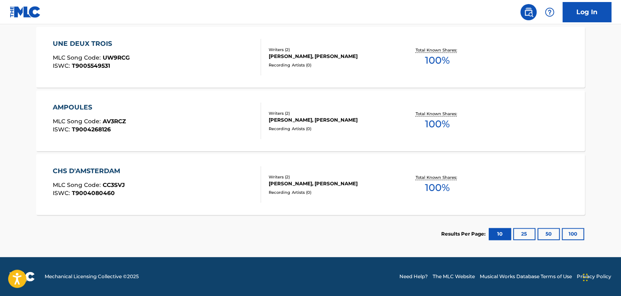
click at [211, 134] on div "AMPOULES MLC Song Code : AV3RCZ ISWC : T9004268126" at bounding box center [157, 121] width 209 height 37
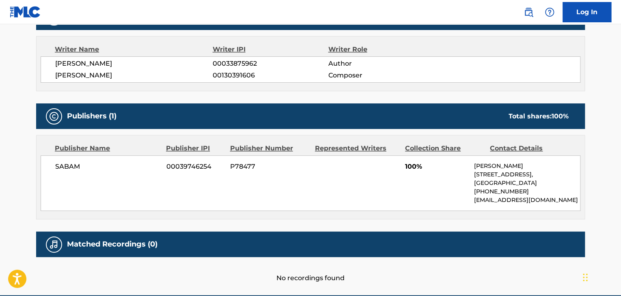
scroll to position [237, 0]
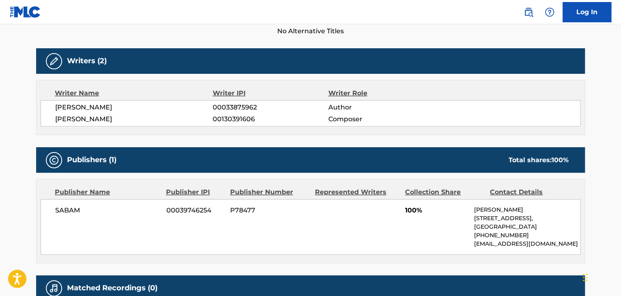
click at [98, 103] on span "[PERSON_NAME]" at bounding box center [133, 108] width 157 height 10
click at [235, 111] on span "00033875962" at bounding box center [270, 108] width 115 height 10
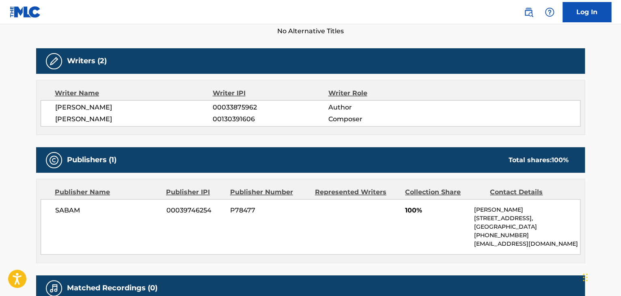
click at [63, 206] on span "SABAM" at bounding box center [107, 211] width 105 height 10
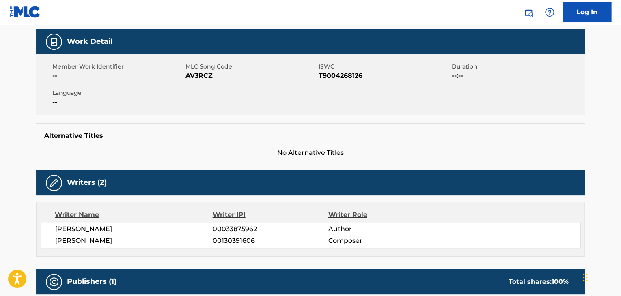
scroll to position [0, 0]
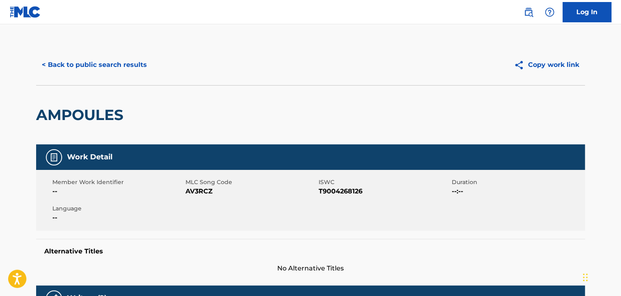
click at [202, 190] on span "AV3RCZ" at bounding box center [250, 192] width 131 height 10
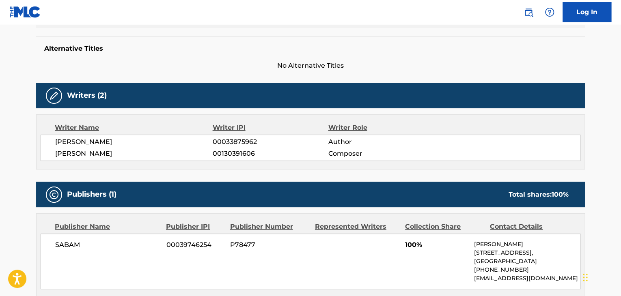
scroll to position [284, 0]
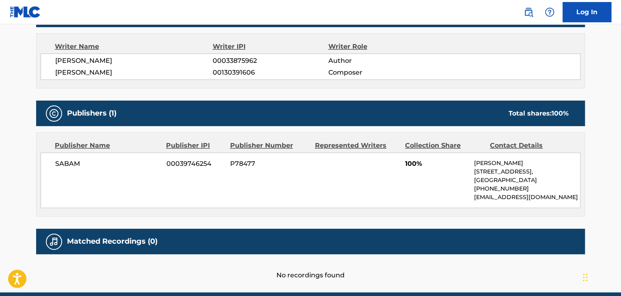
click at [194, 166] on span "00039746254" at bounding box center [195, 164] width 58 height 10
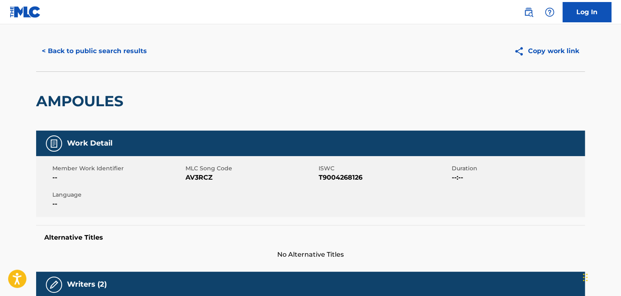
scroll to position [0, 0]
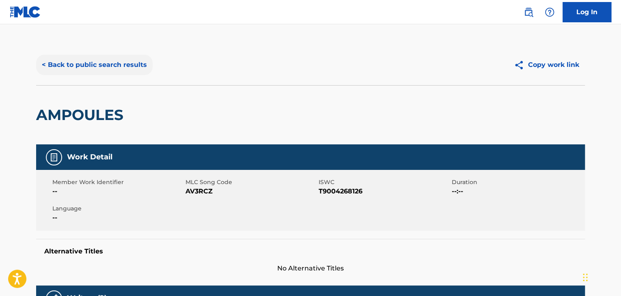
click at [91, 67] on button "< Back to public search results" at bounding box center [94, 65] width 116 height 20
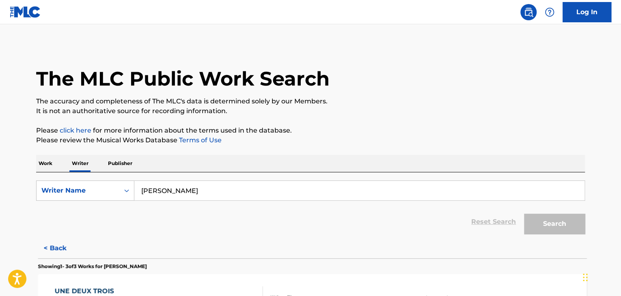
scroll to position [10, 0]
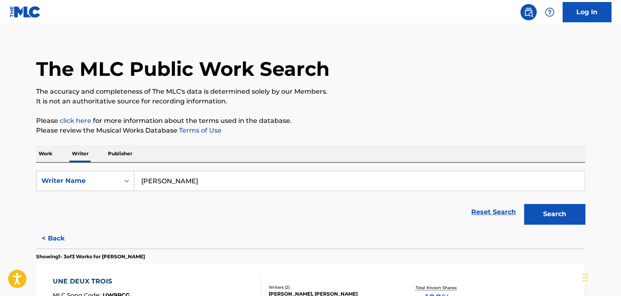
click at [48, 153] on p "Work" at bounding box center [45, 153] width 19 height 17
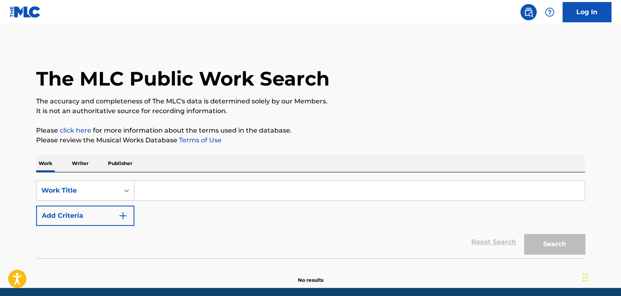
click at [162, 193] on input "Search Form" at bounding box center [359, 190] width 450 height 19
paste input "Free Duce"
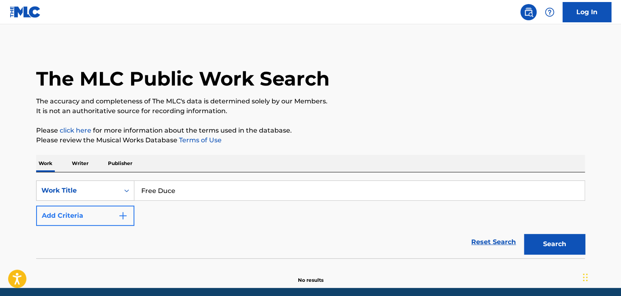
type input "Free Duce"
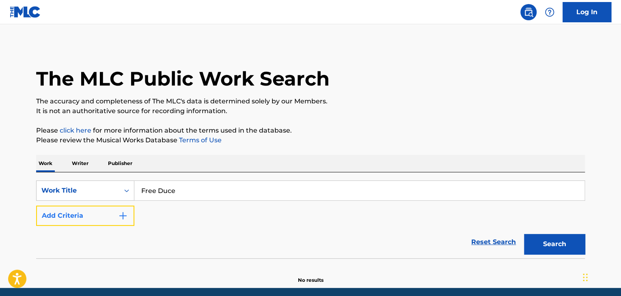
click at [123, 213] on img "Search Form" at bounding box center [123, 216] width 10 height 10
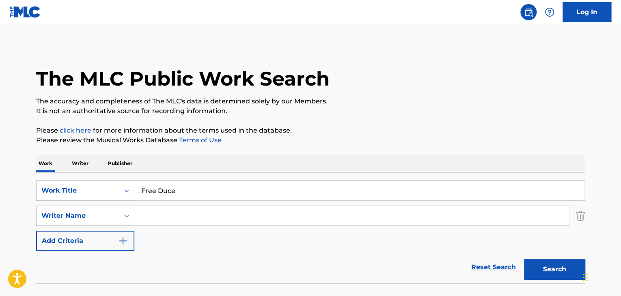
click at [189, 220] on input "Search Form" at bounding box center [351, 215] width 435 height 19
paste input "[PERSON_NAME]"
type input "[PERSON_NAME]"
click at [535, 269] on button "Search" at bounding box center [554, 269] width 61 height 20
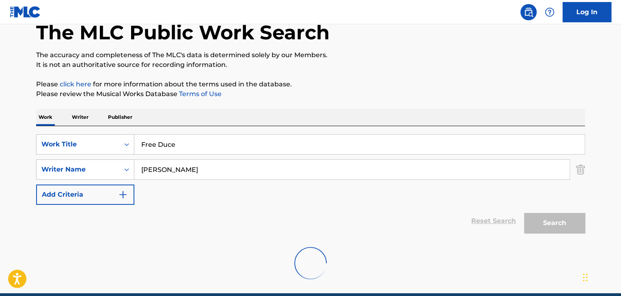
scroll to position [56, 0]
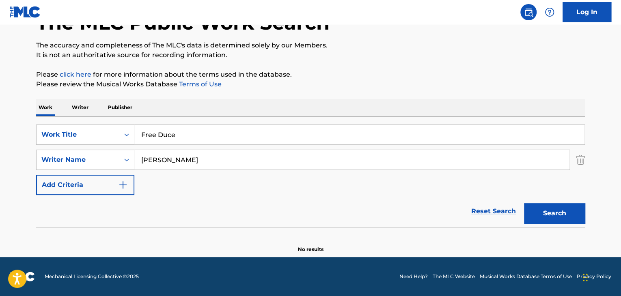
click at [71, 105] on p "Writer" at bounding box center [80, 107] width 22 height 17
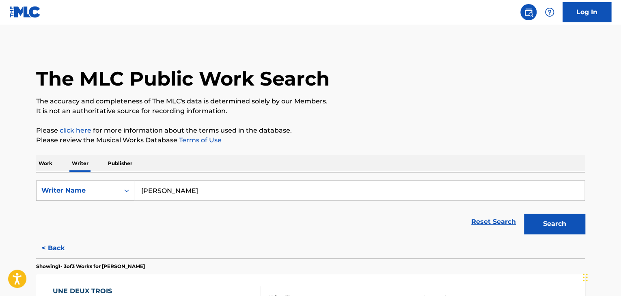
click at [178, 183] on input "[PERSON_NAME]" at bounding box center [359, 190] width 450 height 19
paste input "[PERSON_NAME]"
type input "[PERSON_NAME]"
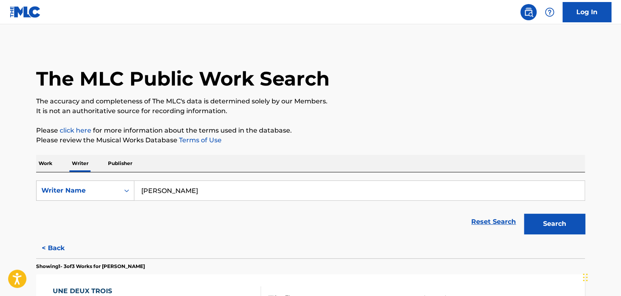
click at [276, 163] on div "Work Writer Publisher" at bounding box center [310, 163] width 549 height 17
click at [541, 229] on button "Search" at bounding box center [554, 224] width 61 height 20
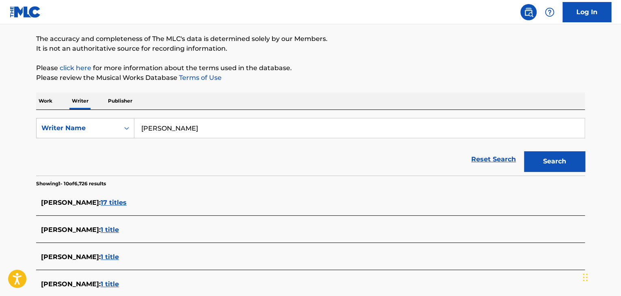
scroll to position [122, 0]
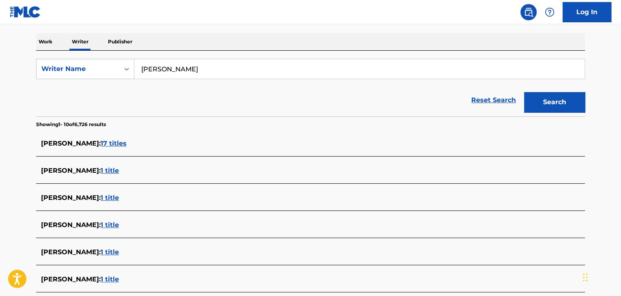
click at [118, 144] on span "17 titles" at bounding box center [114, 144] width 26 height 8
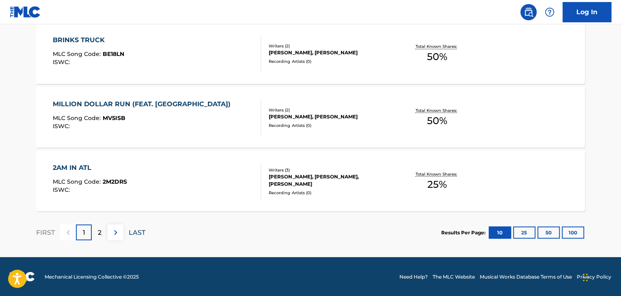
click at [133, 235] on p "LAST" at bounding box center [137, 233] width 17 height 10
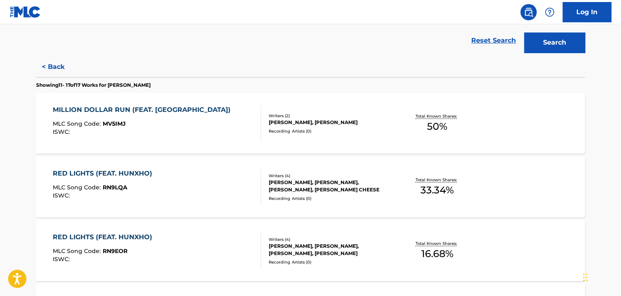
scroll to position [60, 0]
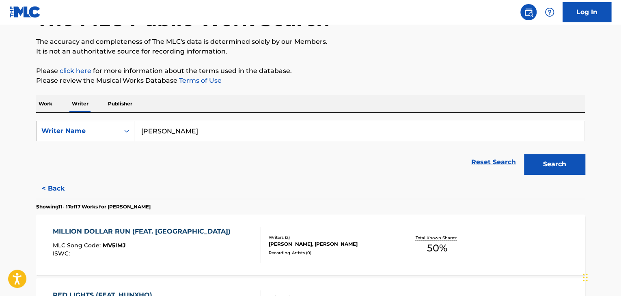
click at [249, 237] on div "MILLION DOLLAR RUN (FEAT. PEEZY) MLC Song Code : MV5IMJ ISWC :" at bounding box center [157, 245] width 209 height 37
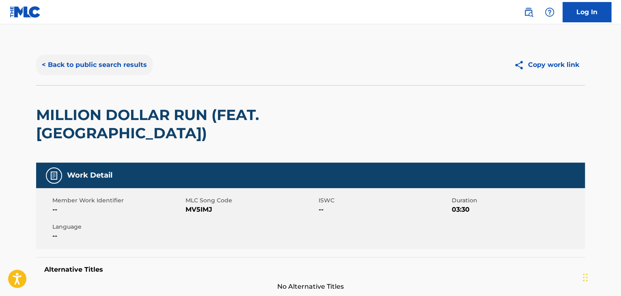
click at [98, 67] on button "< Back to public search results" at bounding box center [94, 65] width 116 height 20
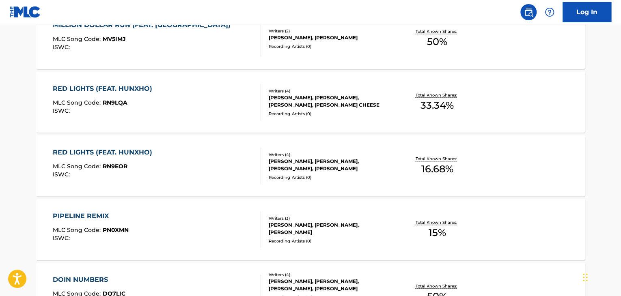
scroll to position [294, 0]
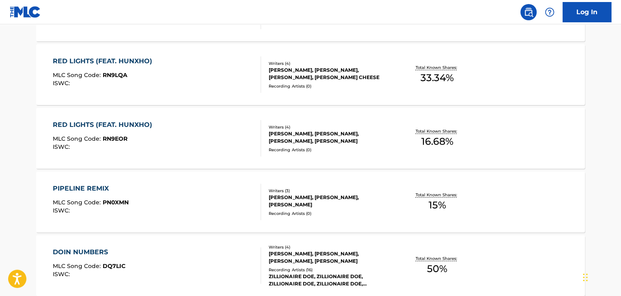
click at [347, 54] on div "RED LIGHTS (FEAT. HUNXHO) MLC Song Code : RN9LQA ISWC : Writers ( 4 ) [PERSON_N…" at bounding box center [310, 74] width 549 height 61
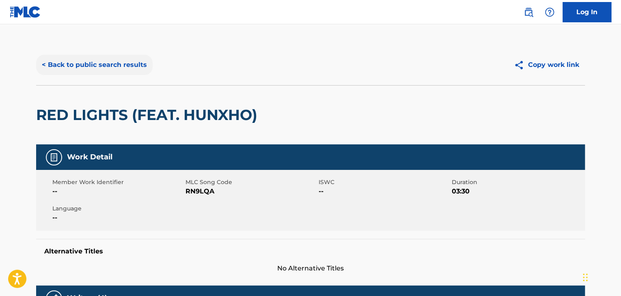
click at [106, 65] on button "< Back to public search results" at bounding box center [94, 65] width 116 height 20
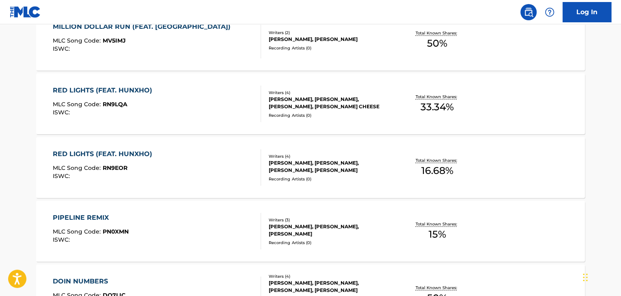
scroll to position [334, 0]
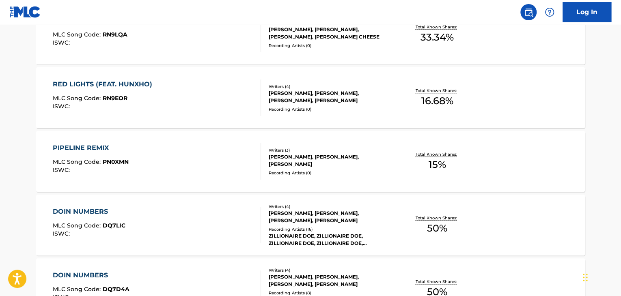
click at [348, 159] on div "[PERSON_NAME], [PERSON_NAME], [PERSON_NAME]" at bounding box center [330, 160] width 123 height 15
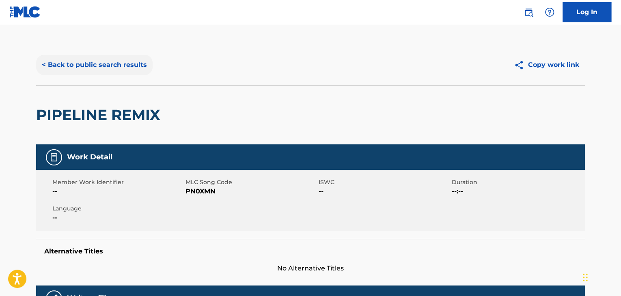
click at [100, 61] on button "< Back to public search results" at bounding box center [94, 65] width 116 height 20
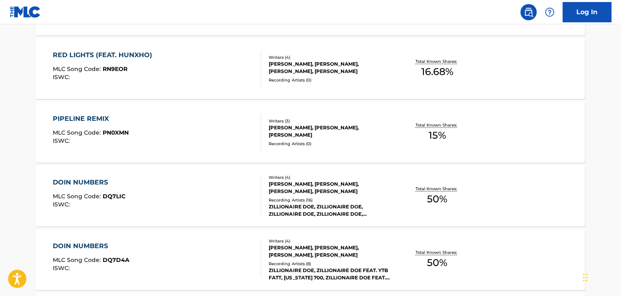
scroll to position [375, 0]
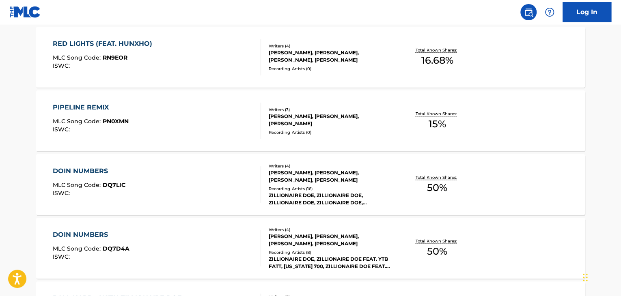
click at [407, 188] on div "Total Known Shares: 50 %" at bounding box center [436, 184] width 91 height 25
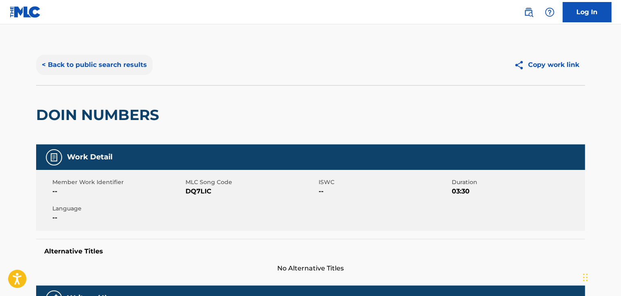
click at [94, 58] on button "< Back to public search results" at bounding box center [94, 65] width 116 height 20
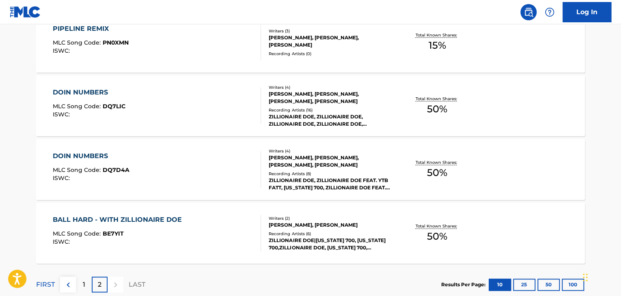
scroll to position [506, 0]
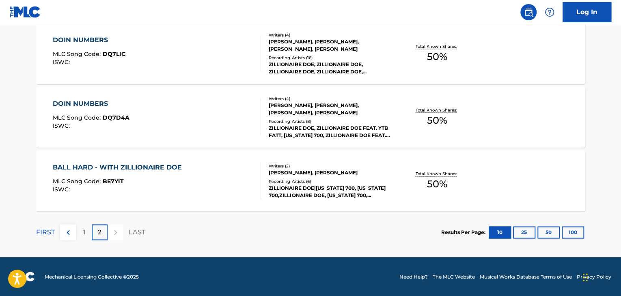
click at [358, 112] on div "[PERSON_NAME], [PERSON_NAME], [PERSON_NAME], [PERSON_NAME]" at bounding box center [330, 109] width 123 height 15
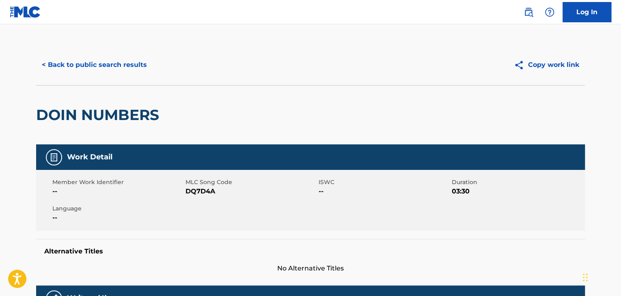
click at [67, 76] on div "< Back to public search results Copy work link" at bounding box center [310, 65] width 549 height 41
click at [110, 58] on button "< Back to public search results" at bounding box center [94, 65] width 116 height 20
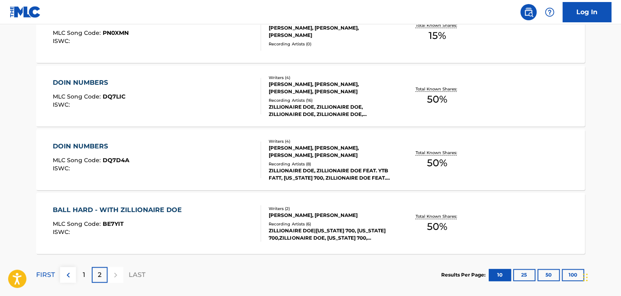
scroll to position [506, 0]
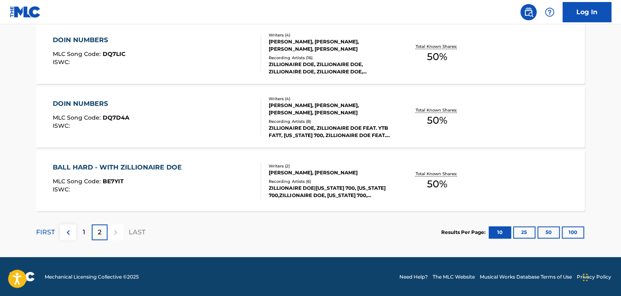
click at [401, 177] on div "Total Known Shares: 50 %" at bounding box center [436, 181] width 91 height 25
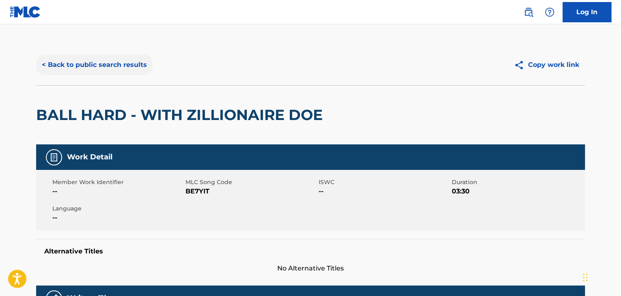
click at [63, 74] on button "< Back to public search results" at bounding box center [94, 65] width 116 height 20
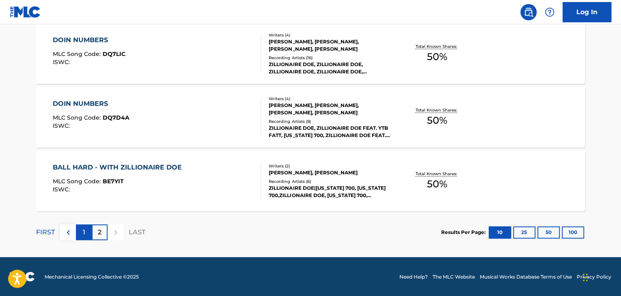
click at [88, 236] on div "1" at bounding box center [84, 232] width 16 height 16
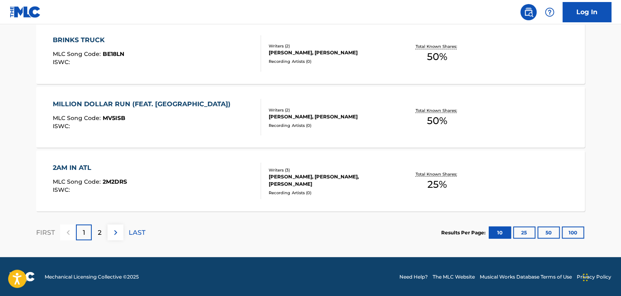
click at [269, 168] on div "Writers ( 3 )" at bounding box center [330, 170] width 123 height 6
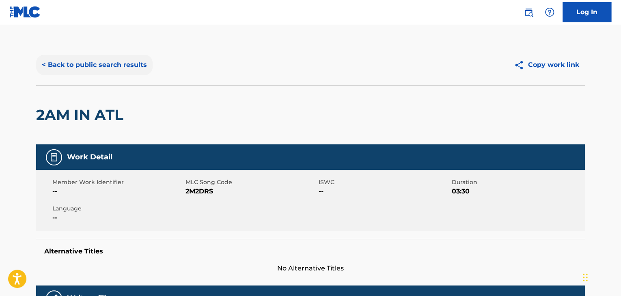
click at [92, 65] on button "< Back to public search results" at bounding box center [94, 65] width 116 height 20
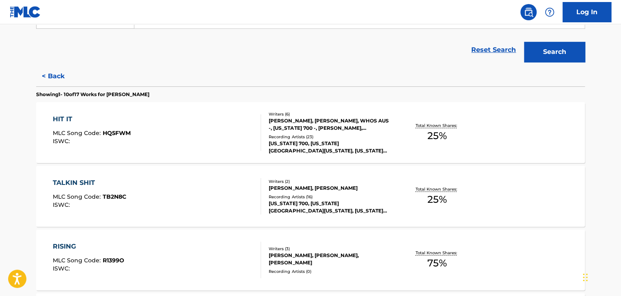
click at [333, 142] on div "[US_STATE] 700, [US_STATE][GEOGRAPHIC_DATA][US_STATE], [US_STATE] 700, [US_STAT…" at bounding box center [330, 147] width 123 height 15
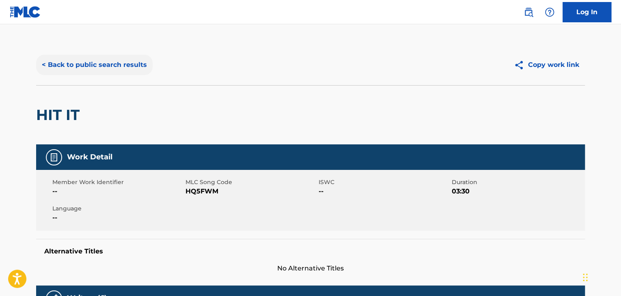
click at [93, 62] on button "< Back to public search results" at bounding box center [94, 65] width 116 height 20
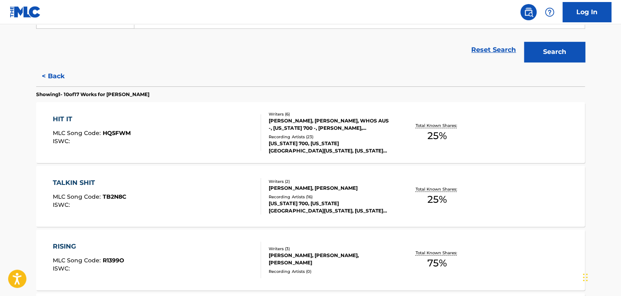
click at [360, 180] on div "Writers ( 2 )" at bounding box center [330, 182] width 123 height 6
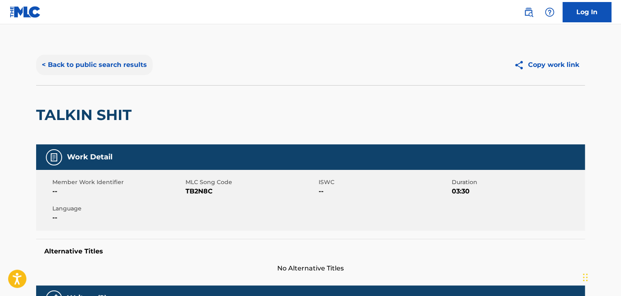
click at [107, 59] on button "< Back to public search results" at bounding box center [94, 65] width 116 height 20
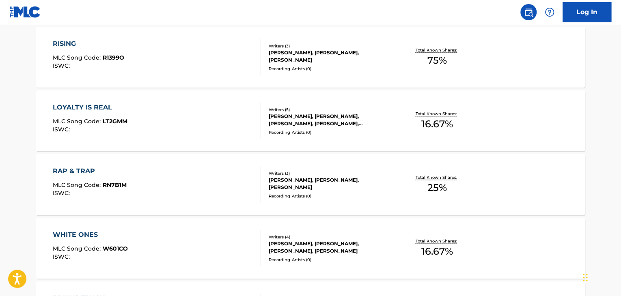
click at [341, 123] on div "[PERSON_NAME], [PERSON_NAME], [PERSON_NAME], [PERSON_NAME], [PERSON_NAME]" at bounding box center [330, 120] width 123 height 15
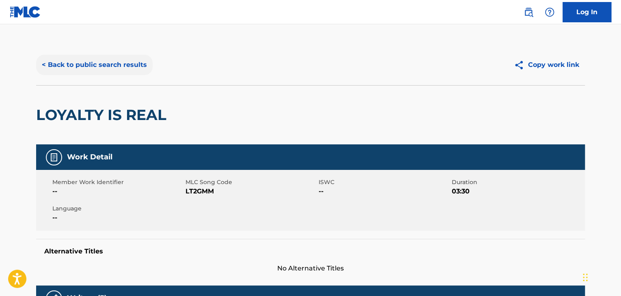
click at [65, 69] on button "< Back to public search results" at bounding box center [94, 65] width 116 height 20
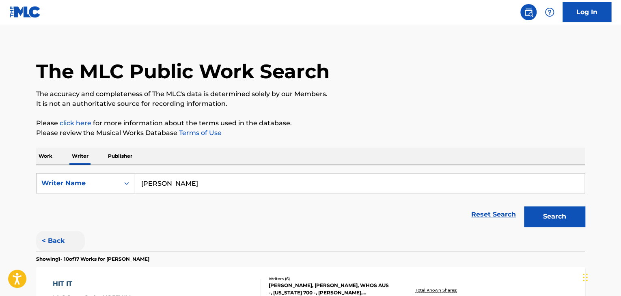
click at [58, 235] on button "< Back" at bounding box center [60, 241] width 49 height 20
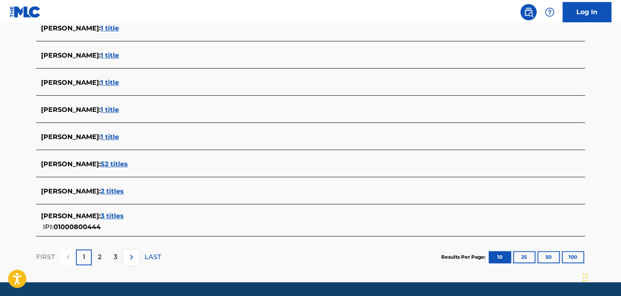
click at [124, 191] on span "2 titles" at bounding box center [112, 191] width 23 height 8
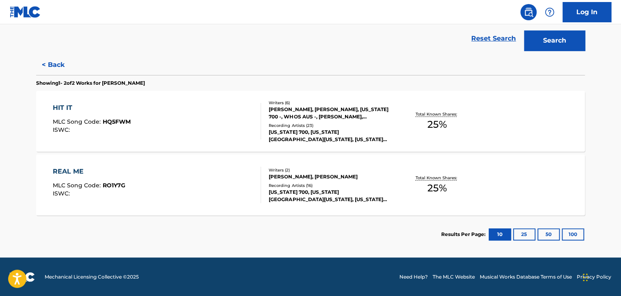
click at [168, 120] on div "HIT IT MLC Song Code : HQ5FWM ISWC :" at bounding box center [157, 121] width 209 height 37
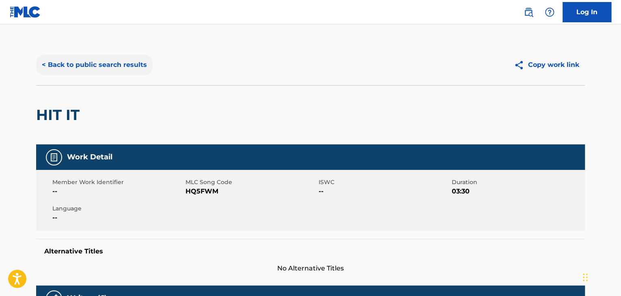
click at [73, 57] on button "< Back to public search results" at bounding box center [94, 65] width 116 height 20
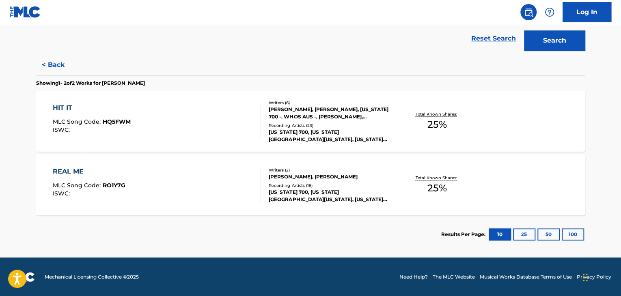
click at [265, 173] on div "Writers ( 2 ) [PERSON_NAME], [PERSON_NAME] Recording Artists ( 16 ) [US_STATE] …" at bounding box center [326, 185] width 130 height 36
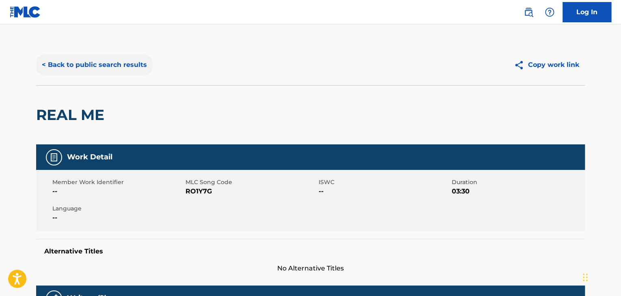
click at [84, 62] on button "< Back to public search results" at bounding box center [94, 65] width 116 height 20
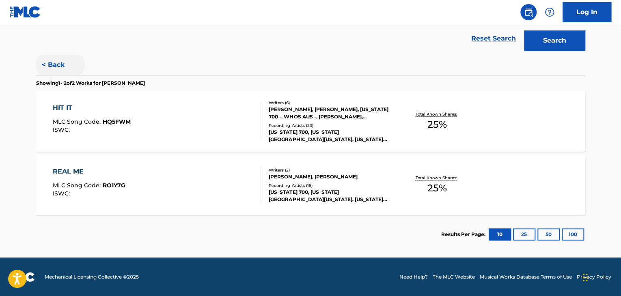
click at [62, 65] on button "< Back" at bounding box center [60, 65] width 49 height 20
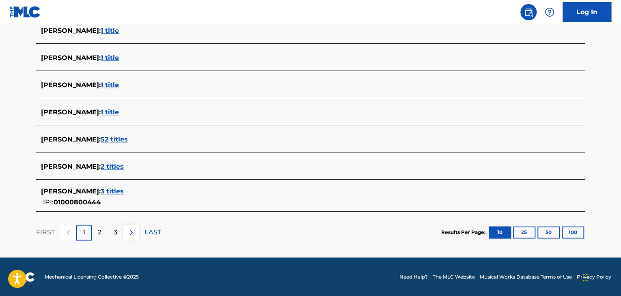
click at [124, 189] on span "3 titles" at bounding box center [112, 191] width 23 height 8
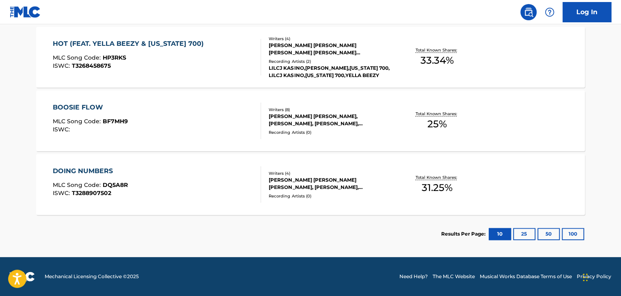
click at [276, 161] on div "DOING NUMBERS MLC Song Code : DQ5A8R ISWC : T3288907502 Writers ( 4 ) [PERSON_N…" at bounding box center [310, 184] width 549 height 61
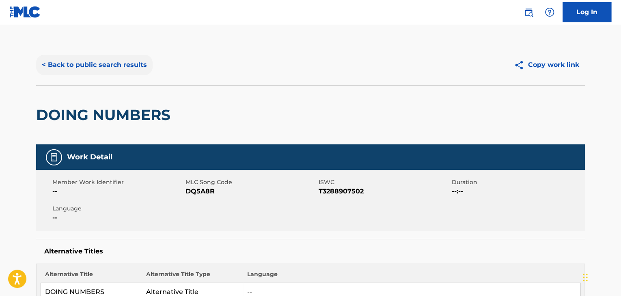
click at [88, 64] on button "< Back to public search results" at bounding box center [94, 65] width 116 height 20
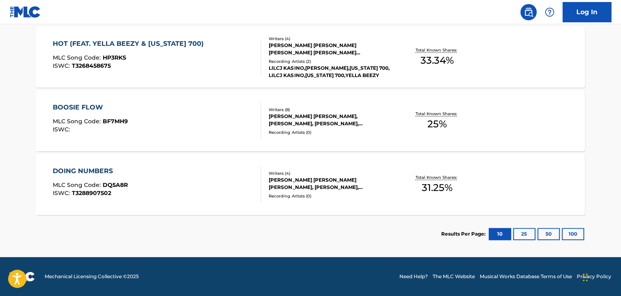
click at [305, 124] on div "[PERSON_NAME] [PERSON_NAME], [PERSON_NAME], [PERSON_NAME], [PERSON_NAME], [PERS…" at bounding box center [330, 120] width 123 height 15
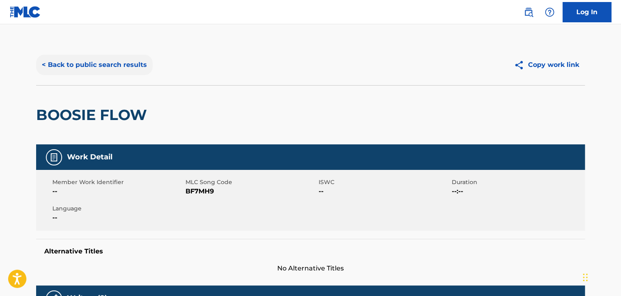
click at [89, 67] on button "< Back to public search results" at bounding box center [94, 65] width 116 height 20
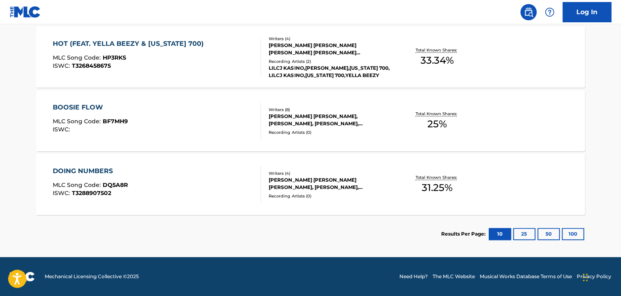
click at [298, 65] on div "LILCJ KASINO,[PERSON_NAME],[US_STATE] 700, LILCJ KASINO,[US_STATE] 700,YELLA BE…" at bounding box center [330, 72] width 123 height 15
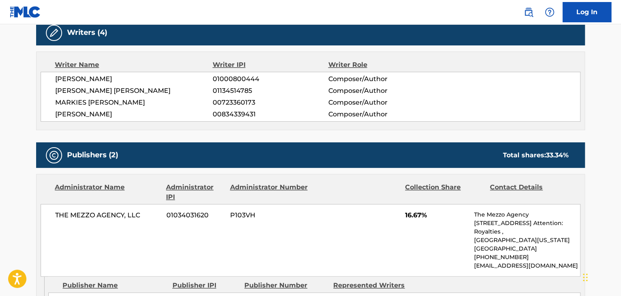
click at [97, 82] on span "[PERSON_NAME]" at bounding box center [133, 79] width 157 height 10
click at [218, 77] on span "01000800444" at bounding box center [270, 79] width 115 height 10
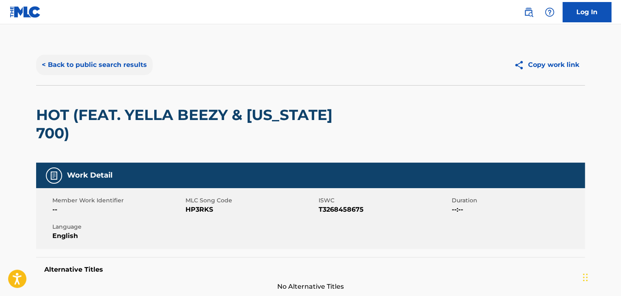
click at [109, 63] on button "< Back to public search results" at bounding box center [94, 65] width 116 height 20
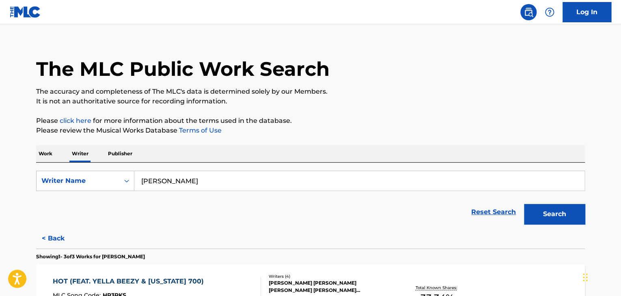
click at [158, 178] on input "[PERSON_NAME]" at bounding box center [359, 180] width 450 height 19
paste input "[PERSON_NAME]"
type input "[PERSON_NAME]"
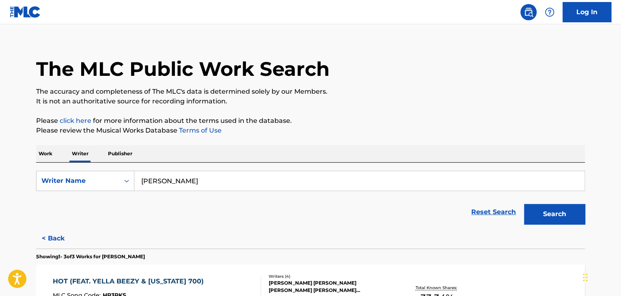
click at [273, 146] on div "Work Writer Publisher" at bounding box center [310, 153] width 549 height 17
click at [543, 213] on button "Search" at bounding box center [554, 214] width 61 height 20
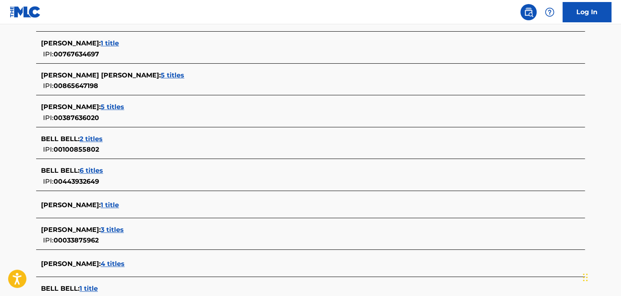
scroll to position [294, 0]
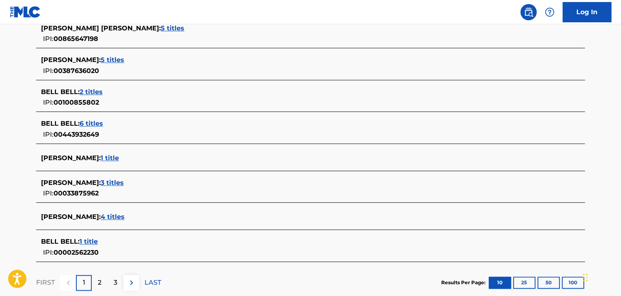
click at [118, 180] on span "3 titles" at bounding box center [112, 183] width 23 height 8
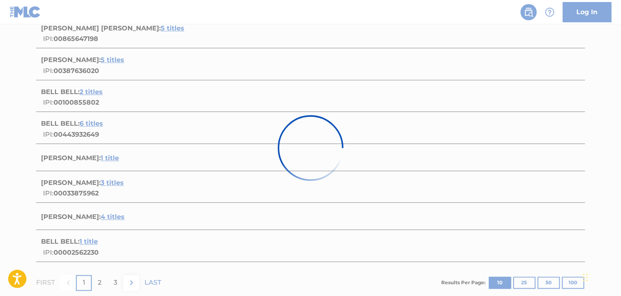
scroll to position [248, 0]
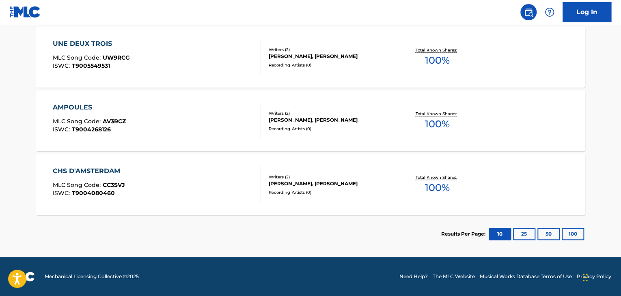
click at [216, 123] on div "AMPOULES MLC Song Code : AV3RCZ ISWC : T9004268126" at bounding box center [157, 121] width 209 height 37
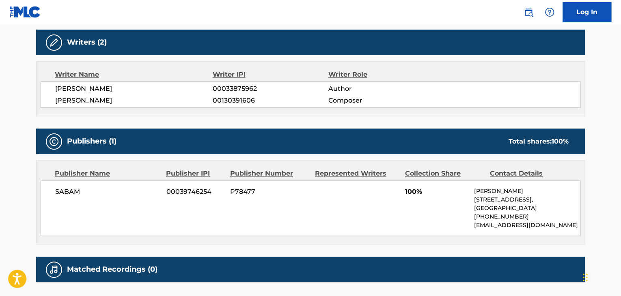
scroll to position [319, 0]
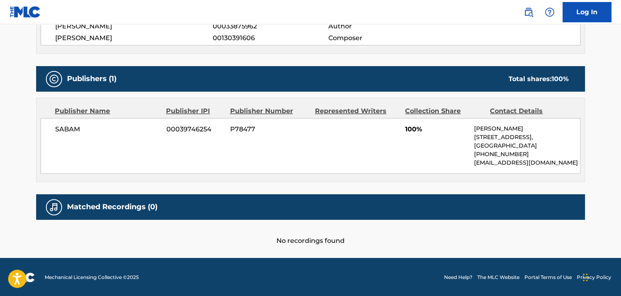
click at [61, 125] on span "SABAM" at bounding box center [107, 130] width 105 height 10
click at [69, 127] on span "SABAM" at bounding box center [107, 130] width 105 height 10
click at [180, 127] on span "00039746254" at bounding box center [195, 130] width 58 height 10
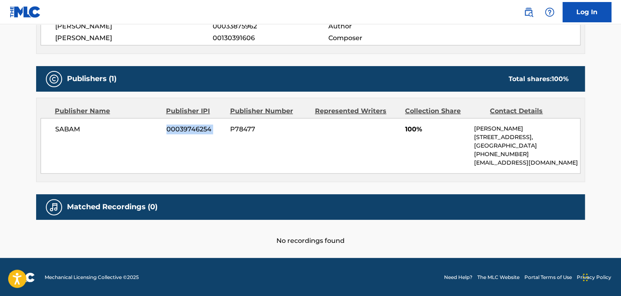
click at [180, 127] on span "00039746254" at bounding box center [195, 130] width 58 height 10
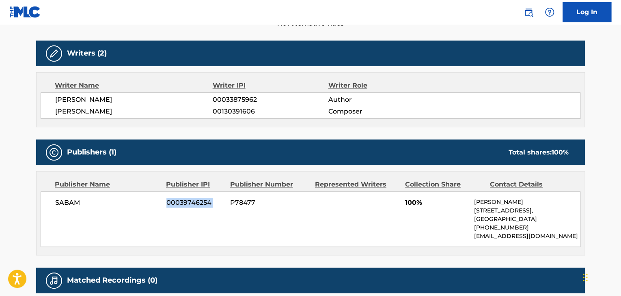
scroll to position [237, 0]
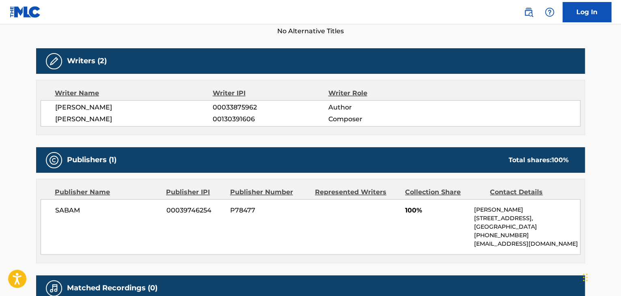
click at [93, 106] on span "[PERSON_NAME]" at bounding box center [133, 108] width 157 height 10
click at [214, 106] on span "00033875962" at bounding box center [270, 108] width 115 height 10
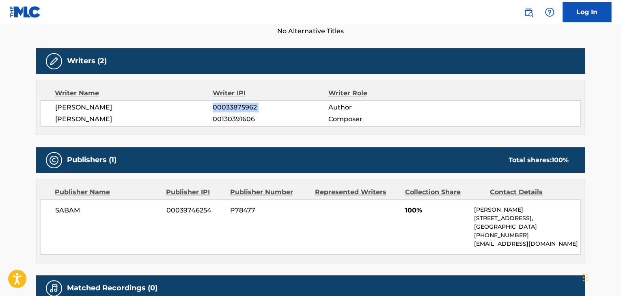
click at [214, 106] on span "00033875962" at bounding box center [270, 108] width 115 height 10
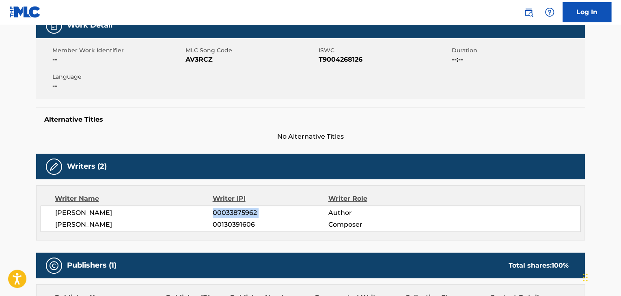
scroll to position [75, 0]
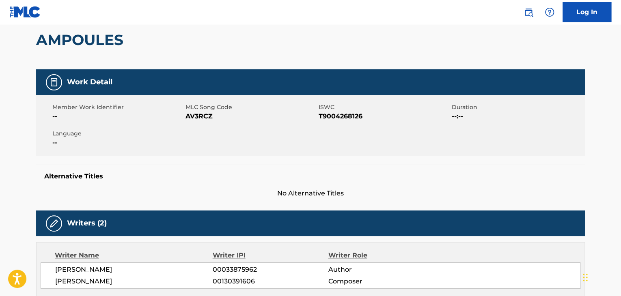
click at [204, 112] on span "AV3RCZ" at bounding box center [250, 117] width 131 height 10
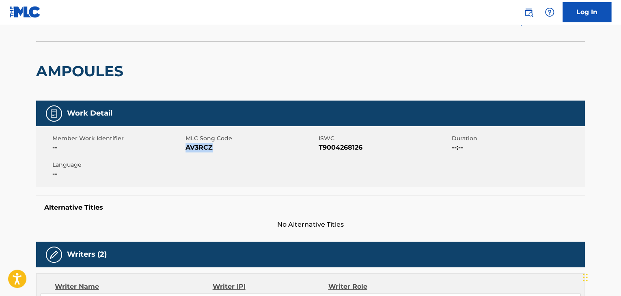
scroll to position [0, 0]
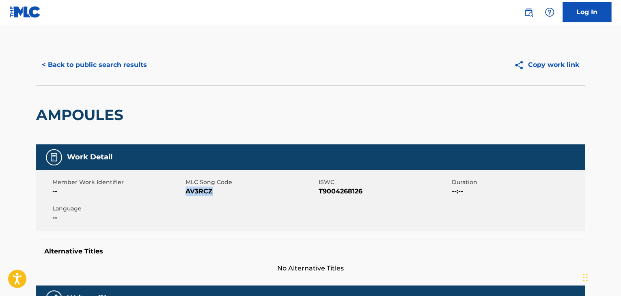
click at [101, 52] on div "< Back to public search results Copy work link" at bounding box center [310, 65] width 549 height 41
click at [121, 78] on div "< Back to public search results Copy work link" at bounding box center [310, 65] width 549 height 41
click at [114, 58] on button "< Back to public search results" at bounding box center [94, 65] width 116 height 20
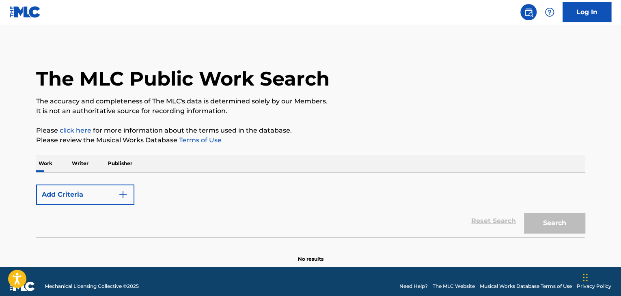
scroll to position [10, 0]
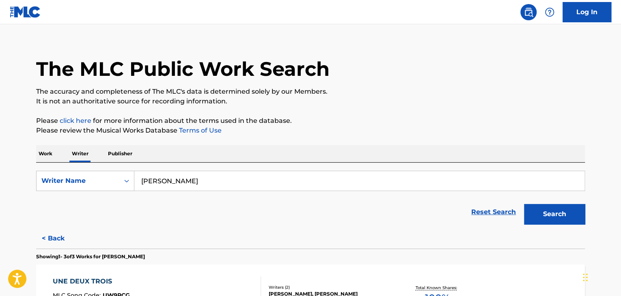
click at [203, 179] on input "[PERSON_NAME]" at bounding box center [359, 180] width 450 height 19
type input "tehrani"
click at [524, 204] on button "Search" at bounding box center [554, 214] width 61 height 20
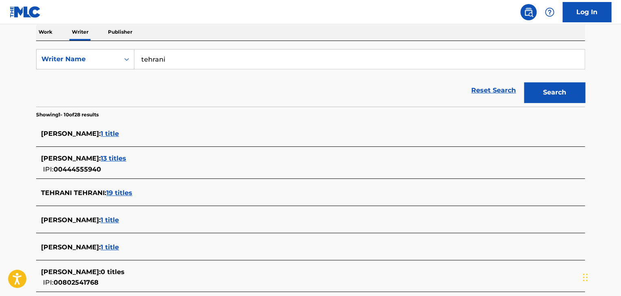
scroll to position [213, 0]
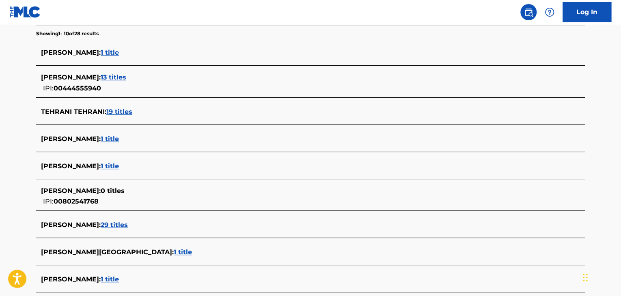
click at [107, 136] on span "1 title" at bounding box center [110, 139] width 18 height 8
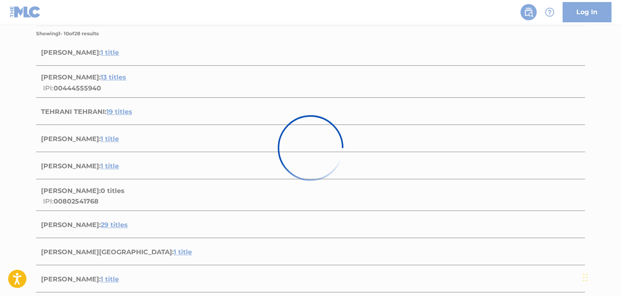
scroll to position [120, 0]
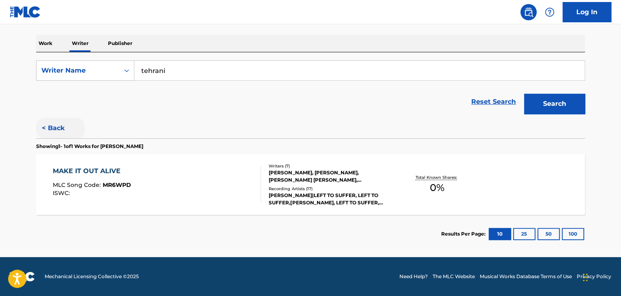
click at [59, 128] on button "< Back" at bounding box center [60, 128] width 49 height 20
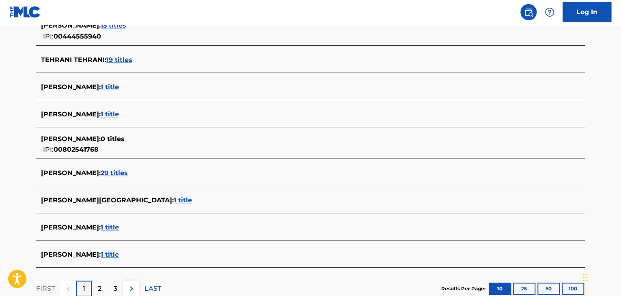
scroll to position [282, 0]
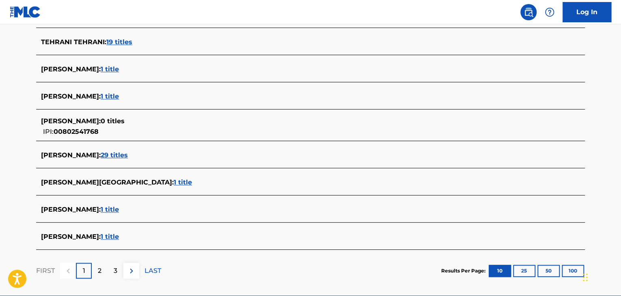
click at [112, 67] on span "1 title" at bounding box center [110, 69] width 18 height 8
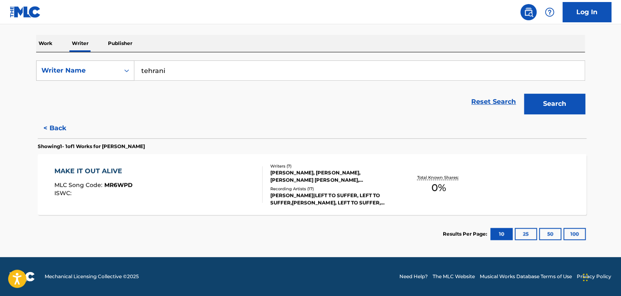
scroll to position [120, 0]
click at [222, 164] on div "MAKE IT OUT ALIVE MLC Song Code : MR6WPD ISWC : Writers ( 7 ) [PERSON_NAME], [P…" at bounding box center [310, 184] width 549 height 61
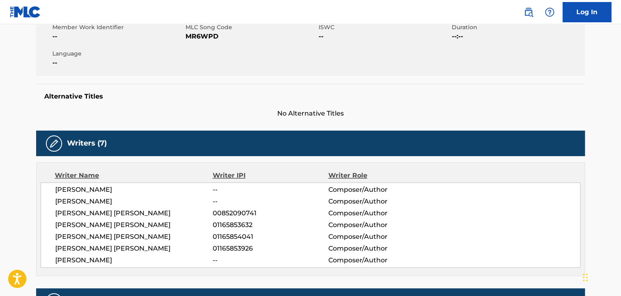
scroll to position [162, 0]
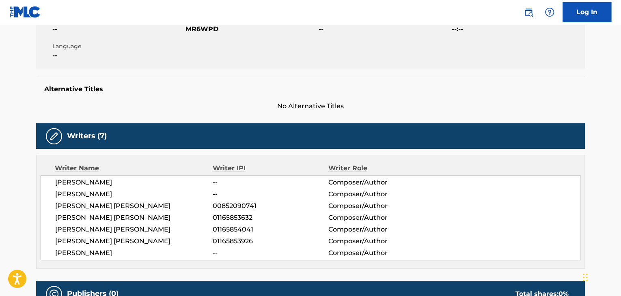
click at [73, 181] on span "[PERSON_NAME]" at bounding box center [133, 183] width 157 height 10
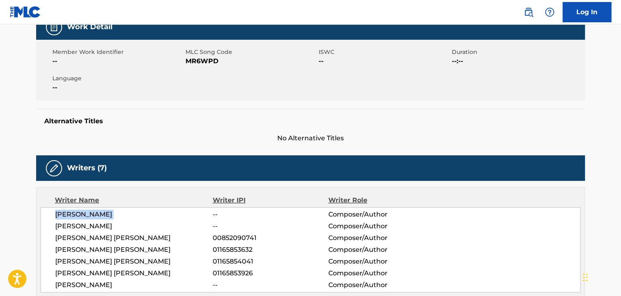
scroll to position [0, 0]
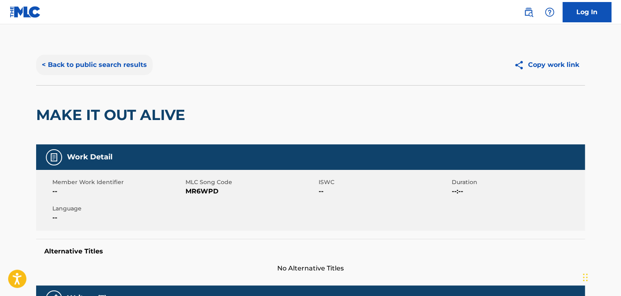
click at [108, 71] on button "< Back to public search results" at bounding box center [94, 65] width 116 height 20
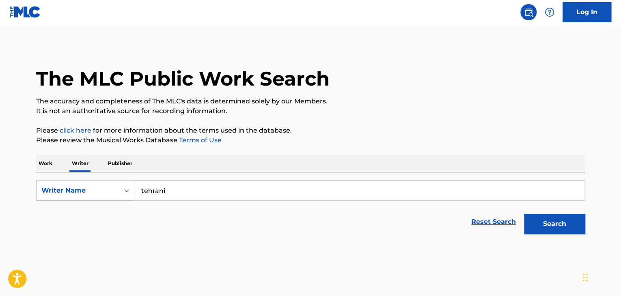
scroll to position [10, 0]
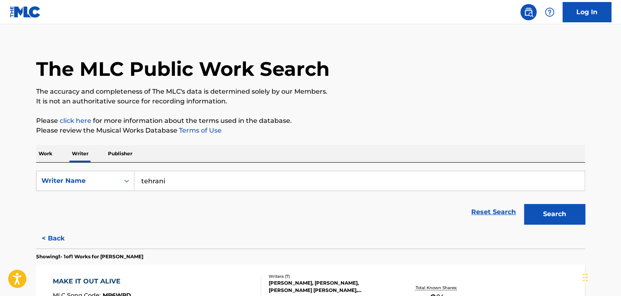
click at [164, 177] on input "tehrani" at bounding box center [359, 180] width 450 height 19
paste input "[PERSON_NAME]"
click at [524, 204] on button "Search" at bounding box center [554, 214] width 61 height 20
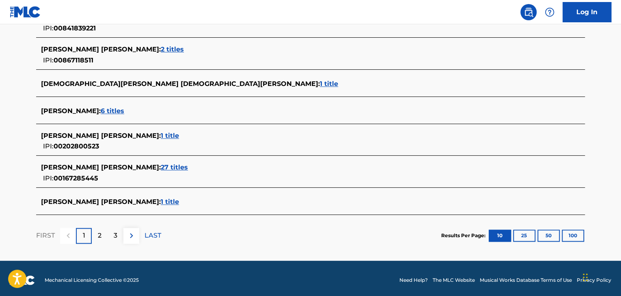
scroll to position [334, 0]
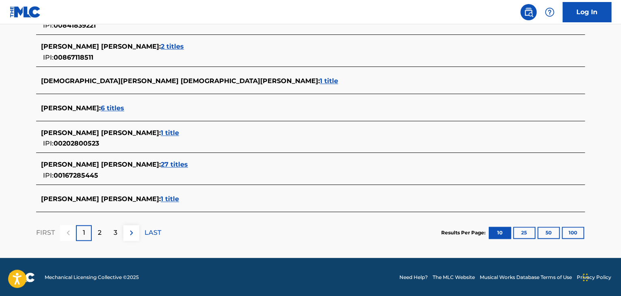
click at [101, 106] on span "6 titles" at bounding box center [113, 108] width 24 height 8
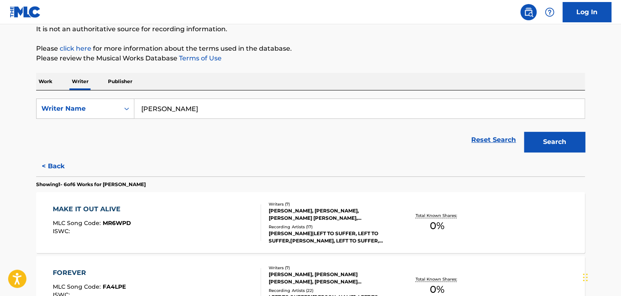
scroll to position [32, 0]
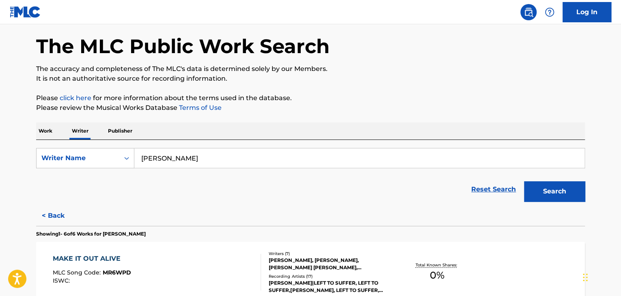
click at [162, 149] on input "[PERSON_NAME]" at bounding box center [359, 158] width 450 height 19
paste input "[PERSON_NAME] [PERSON_NAME] Jr"
click at [276, 132] on div "Work Writer Publisher" at bounding box center [310, 131] width 549 height 17
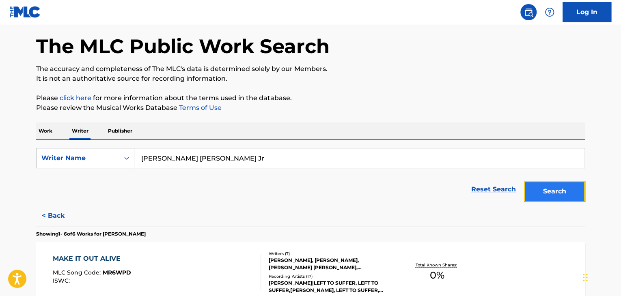
click at [544, 187] on button "Search" at bounding box center [554, 191] width 61 height 20
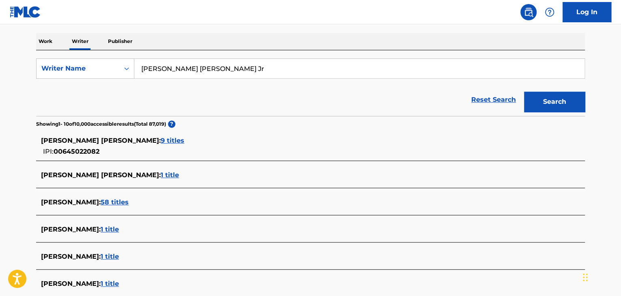
scroll to position [244, 0]
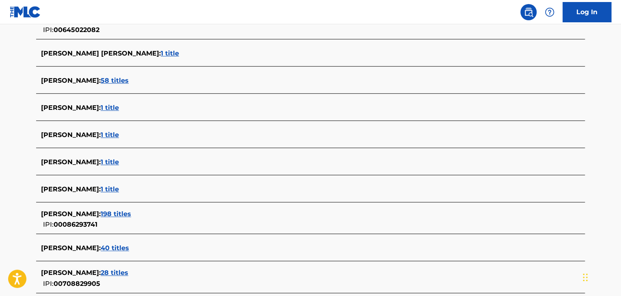
drag, startPoint x: 21, startPoint y: 132, endPoint x: 0, endPoint y: 139, distance: 22.3
click at [0, 139] on main "The MLC Public Work Search The accuracy and completeness of The MLC's data is d…" at bounding box center [310, 59] width 621 height 559
click at [27, 142] on div "The MLC Public Work Search The accuracy and completeness of The MLC's data is d…" at bounding box center [310, 68] width 568 height 534
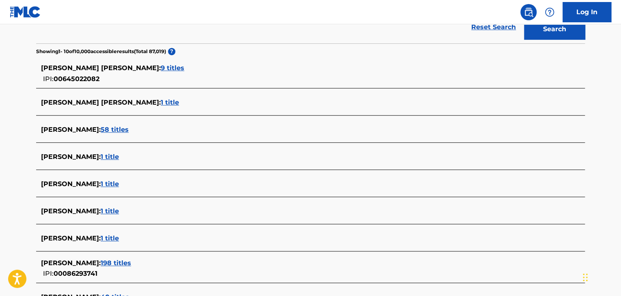
scroll to position [163, 0]
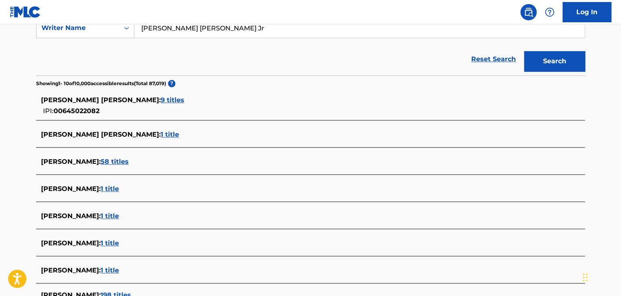
click at [184, 25] on input "[PERSON_NAME] [PERSON_NAME] Jr" at bounding box center [359, 27] width 450 height 19
paste input "[PERSON_NAME]"
click at [524, 51] on button "Search" at bounding box center [554, 61] width 61 height 20
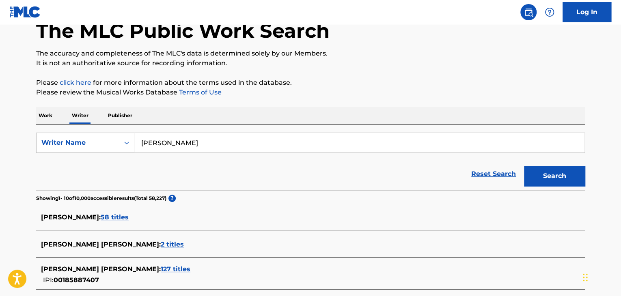
scroll to position [41, 0]
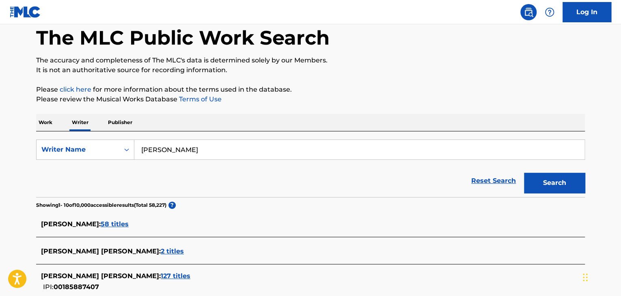
click at [208, 160] on form "SearchWithCriteriaf505d435-725b-4d9c-92a7-cc2323f2d887 Writer Name [PERSON_NAME…" at bounding box center [310, 169] width 549 height 58
click at [203, 146] on input "[PERSON_NAME]" at bounding box center [359, 149] width 450 height 19
paste input "[PERSON_NAME]"
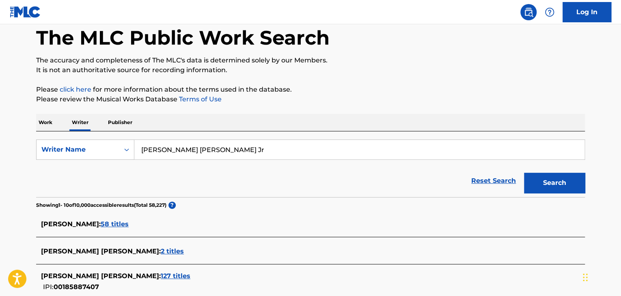
type input "[PERSON_NAME] [PERSON_NAME] Jr"
click at [524, 173] on button "Search" at bounding box center [554, 183] width 61 height 20
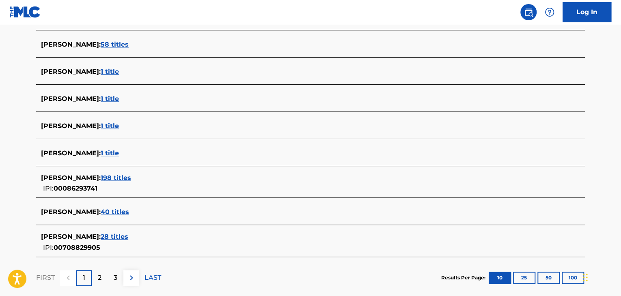
scroll to position [325, 0]
